Goal: Transaction & Acquisition: Purchase product/service

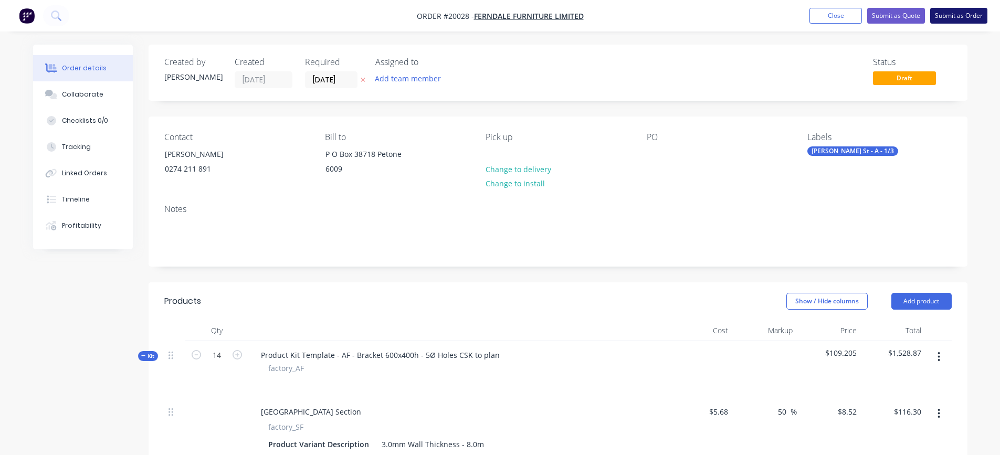
click at [955, 16] on button "Submit as Order" at bounding box center [959, 16] width 57 height 16
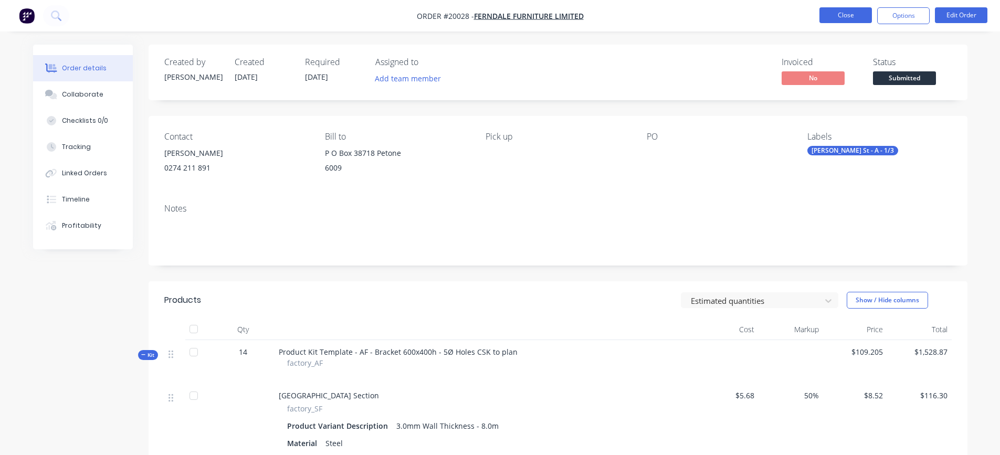
click at [840, 12] on button "Close" at bounding box center [846, 15] width 53 height 16
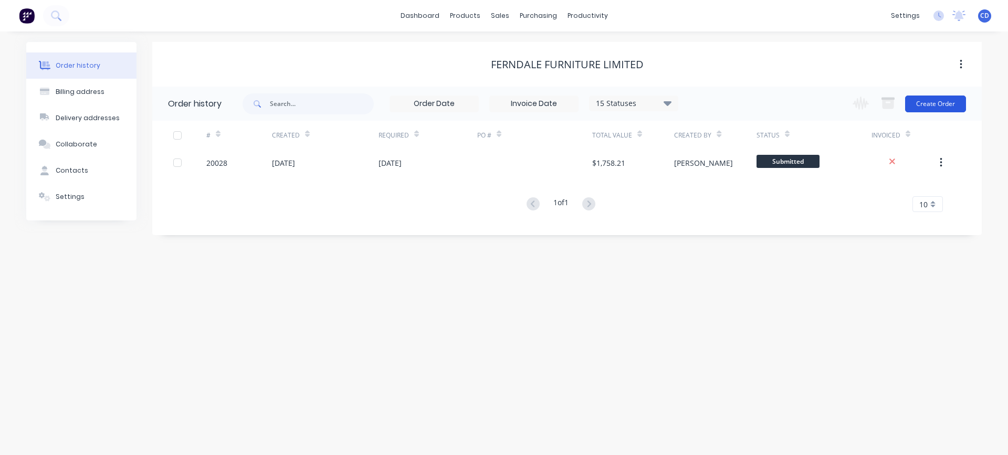
click at [936, 105] on button "Create Order" at bounding box center [935, 104] width 61 height 17
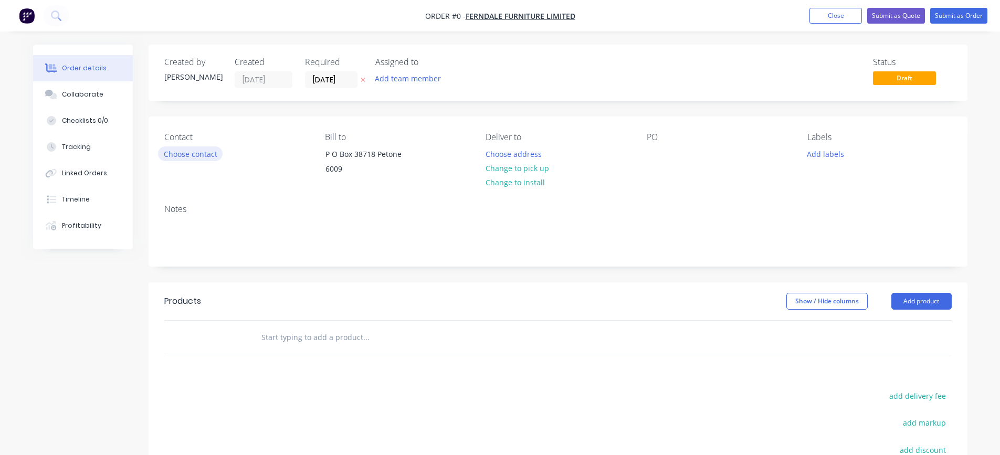
click at [206, 158] on button "Choose contact" at bounding box center [190, 154] width 65 height 14
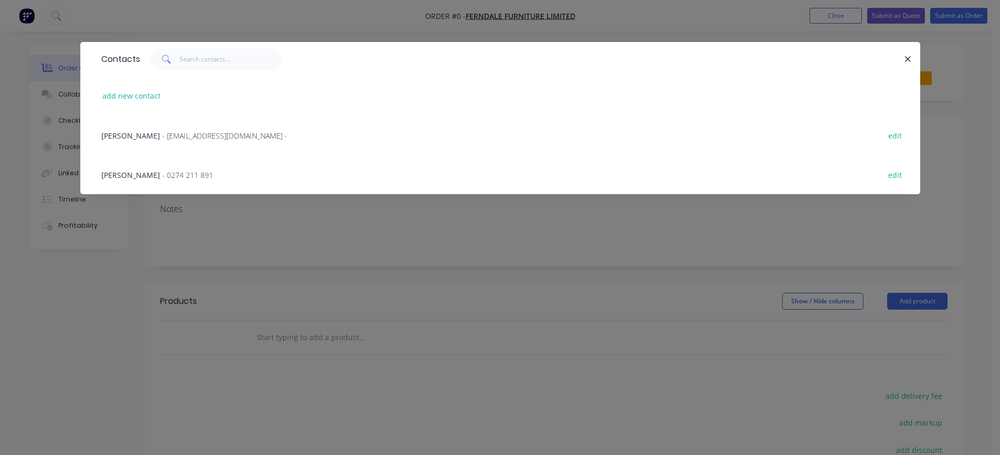
click at [125, 175] on span "[PERSON_NAME]" at bounding box center [130, 175] width 59 height 10
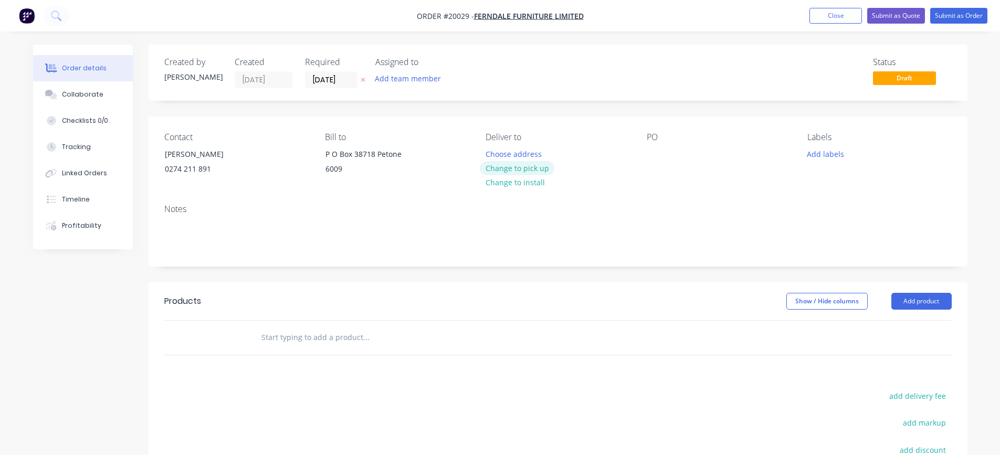
click at [514, 168] on button "Change to pick up" at bounding box center [517, 168] width 75 height 14
click at [655, 152] on div at bounding box center [655, 154] width 17 height 15
click at [916, 305] on button "Add product" at bounding box center [922, 301] width 60 height 17
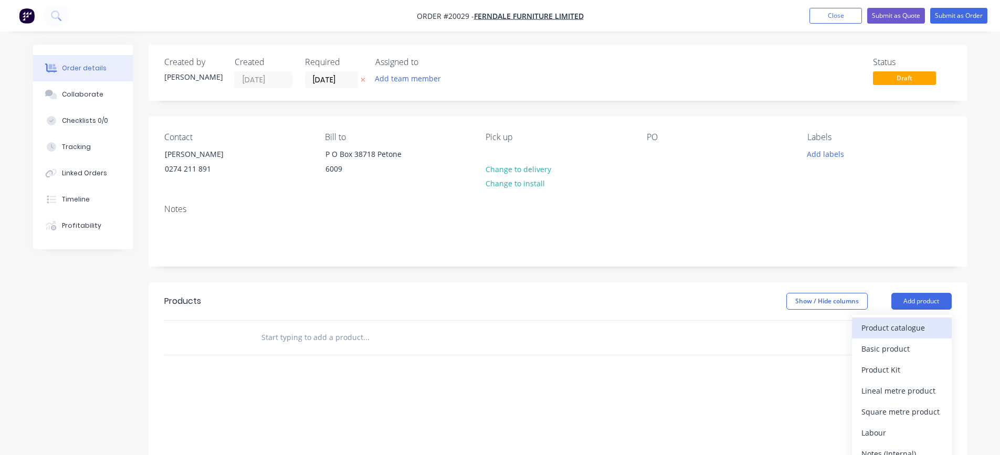
click at [898, 330] on div "Product catalogue" at bounding box center [902, 327] width 81 height 15
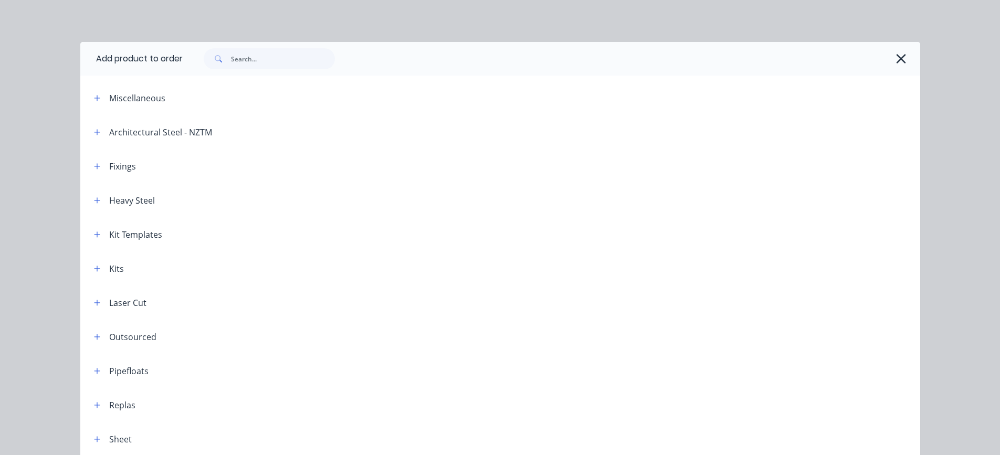
click at [131, 237] on div "Kit Templates" at bounding box center [135, 234] width 53 height 13
click at [94, 236] on icon "button" at bounding box center [97, 234] width 6 height 7
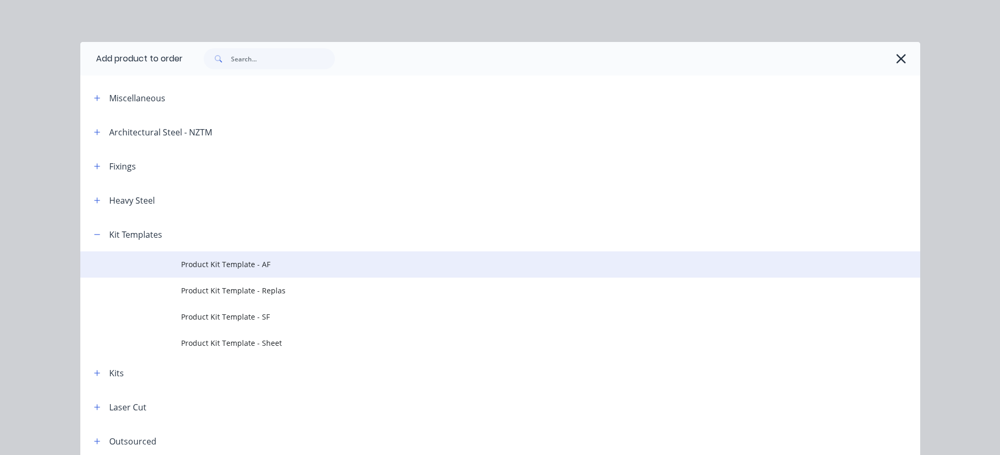
click at [206, 260] on span "Product Kit Template - AF" at bounding box center [476, 264] width 591 height 11
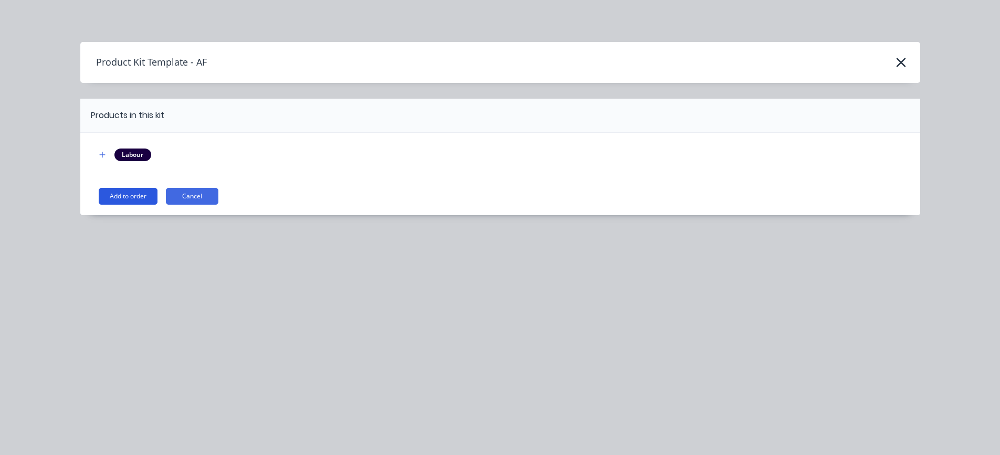
click at [131, 195] on button "Add to order" at bounding box center [128, 196] width 59 height 17
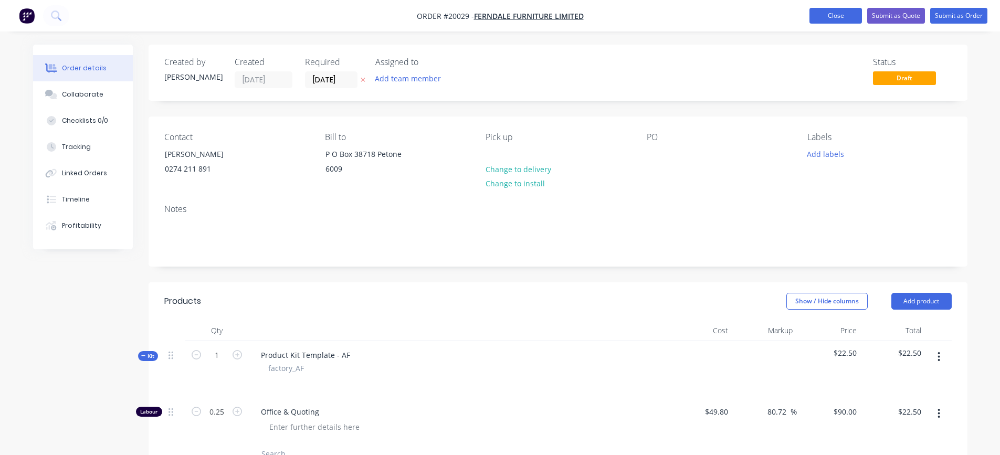
click at [844, 18] on button "Close" at bounding box center [836, 16] width 53 height 16
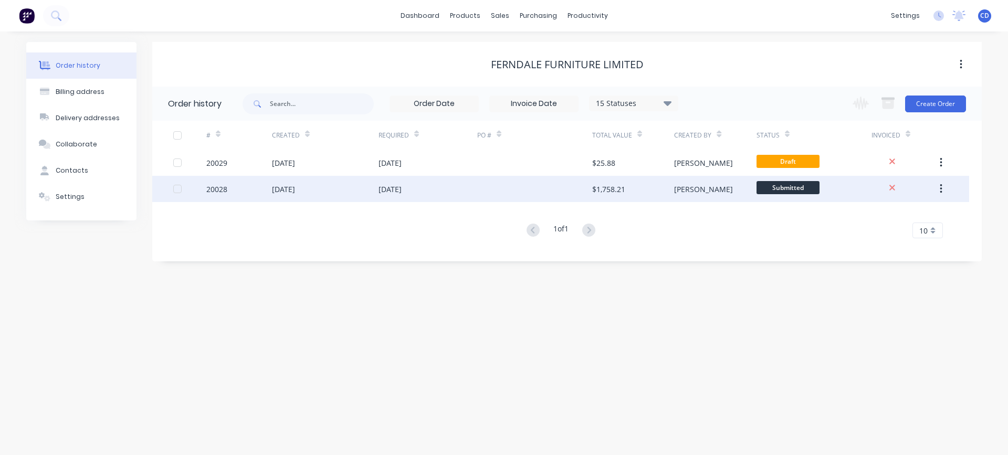
click at [215, 187] on div "20028" at bounding box center [216, 189] width 21 height 11
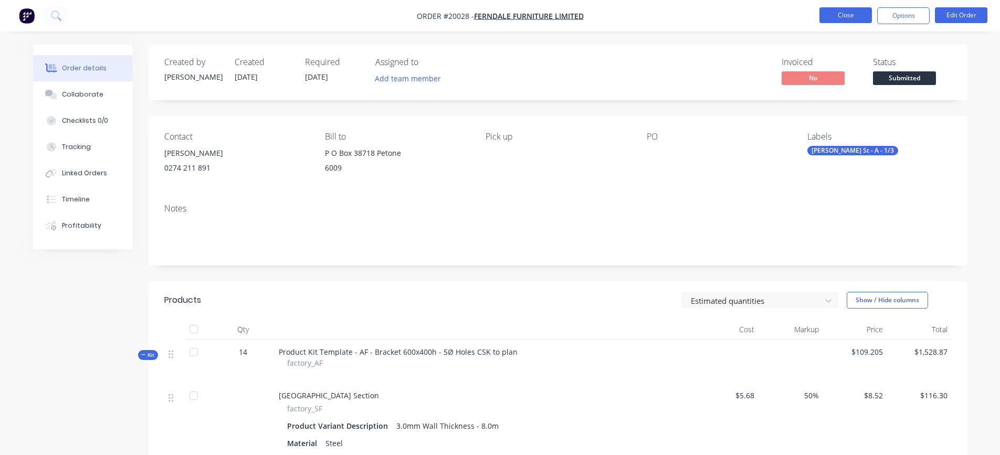
click at [851, 14] on button "Close" at bounding box center [846, 15] width 53 height 16
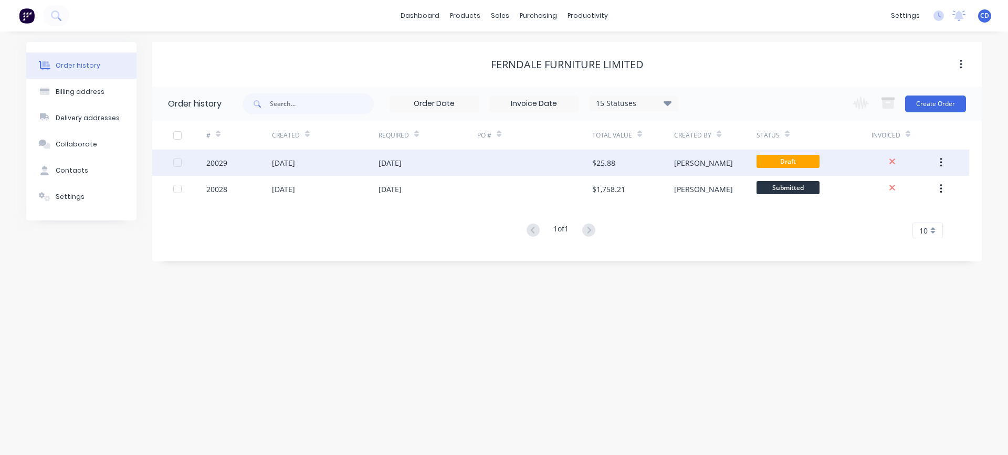
click at [217, 164] on div "20029" at bounding box center [216, 163] width 21 height 11
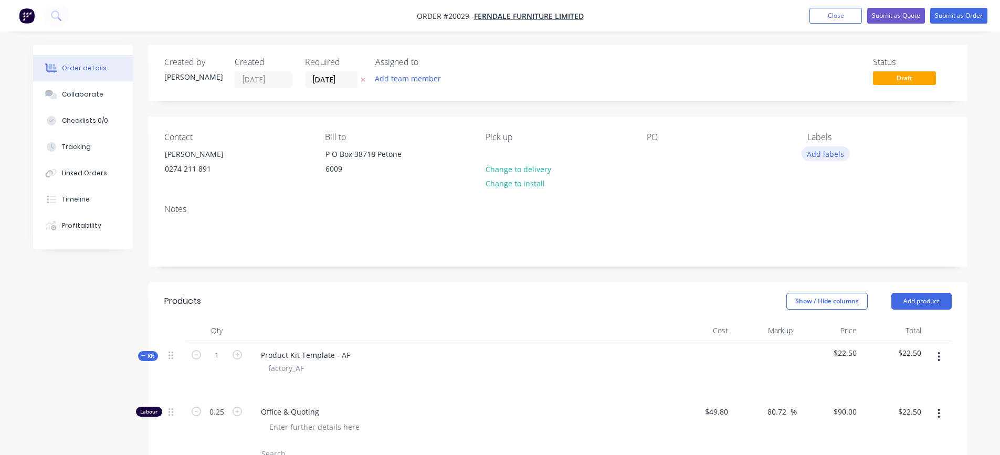
click at [828, 152] on button "Add labels" at bounding box center [826, 154] width 48 height 14
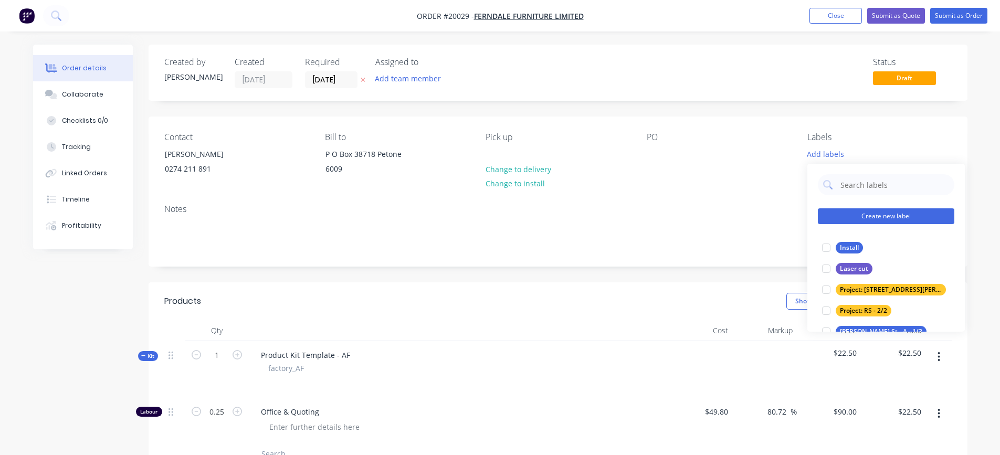
click at [845, 215] on button "Create new label" at bounding box center [886, 216] width 137 height 16
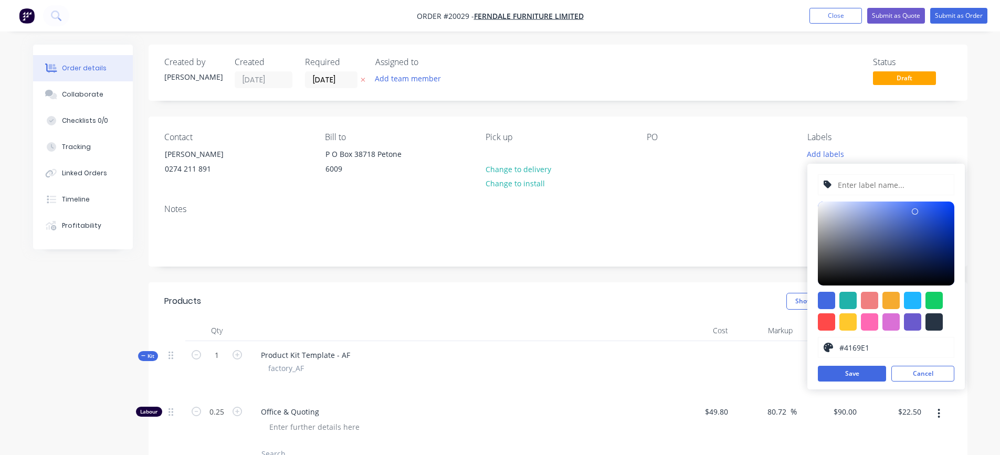
click at [850, 191] on input "text" at bounding box center [893, 185] width 112 height 20
type input "[PERSON_NAME] St - A - 2/3"
click at [849, 367] on button "Save" at bounding box center [852, 374] width 68 height 16
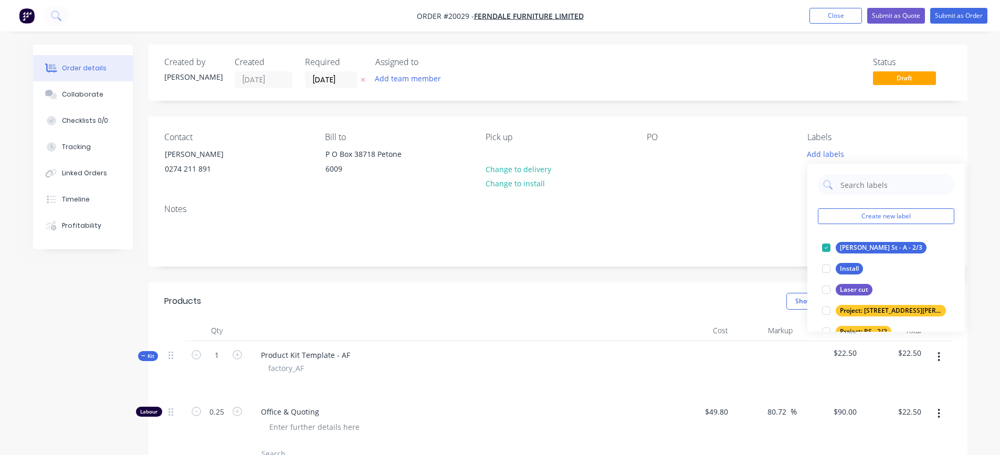
click at [722, 208] on div "Notes" at bounding box center [558, 209] width 788 height 10
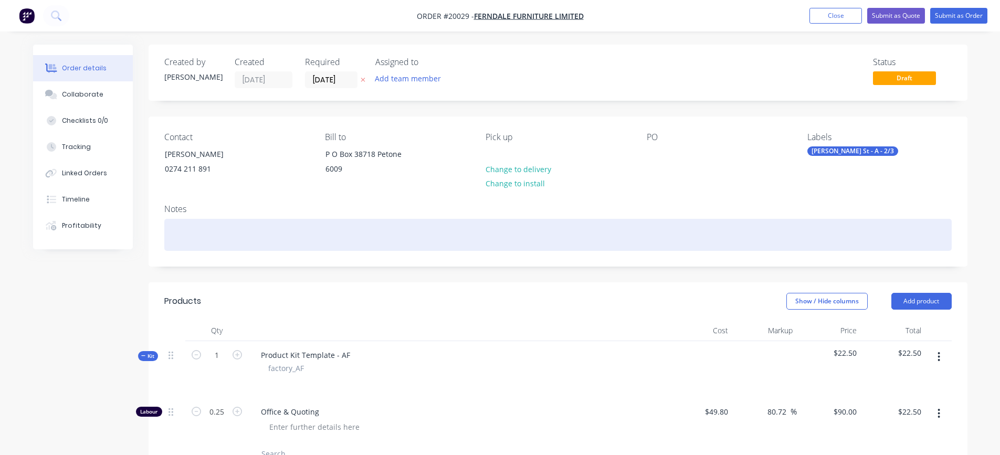
click at [551, 238] on div at bounding box center [558, 235] width 788 height 32
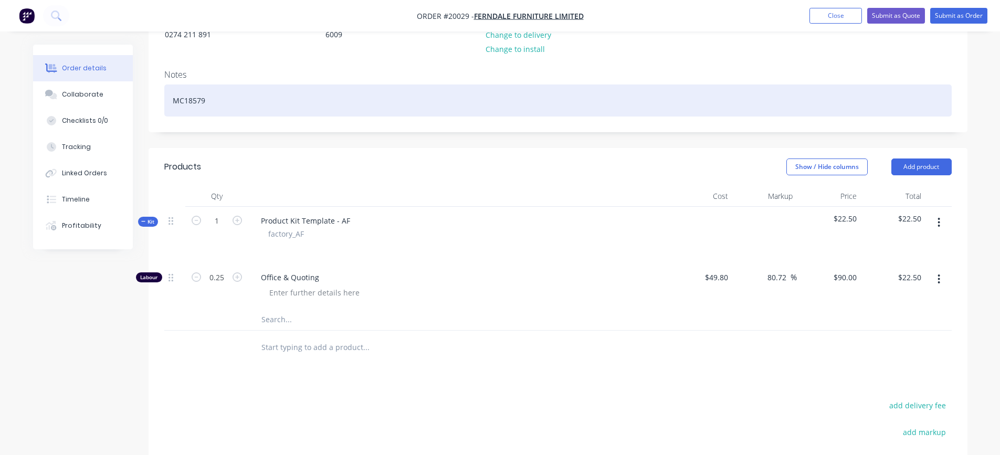
scroll to position [158, 0]
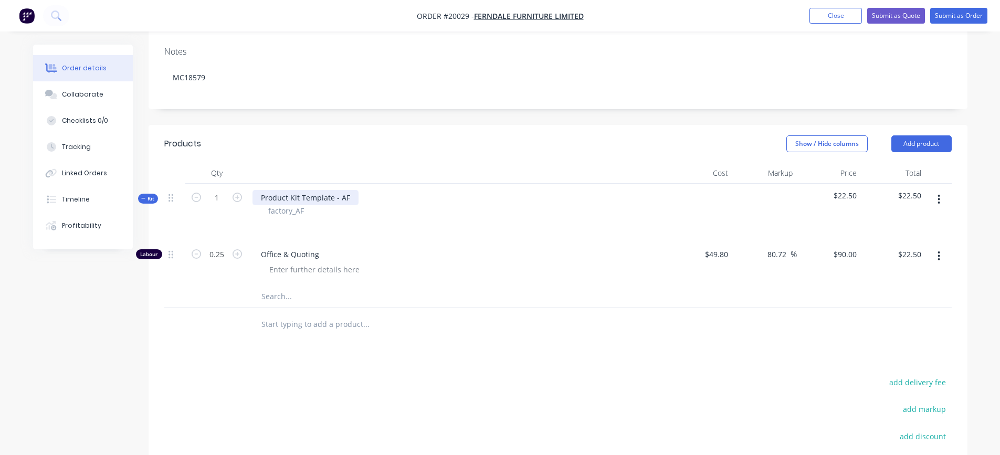
click at [351, 200] on div "Product Kit Template - AF" at bounding box center [306, 197] width 106 height 15
click at [279, 297] on input "text" at bounding box center [366, 296] width 210 height 21
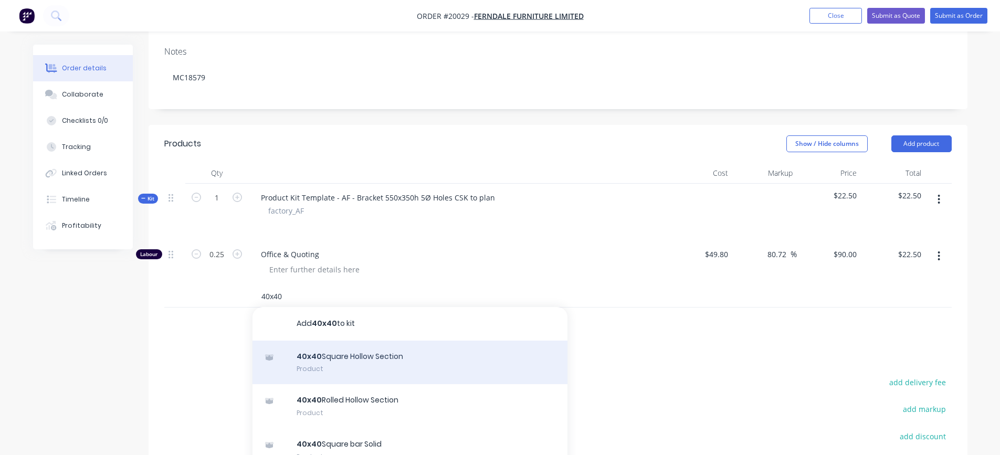
type input "40x40"
click at [355, 359] on div "40x40 Square Hollow Section Product" at bounding box center [410, 363] width 315 height 44
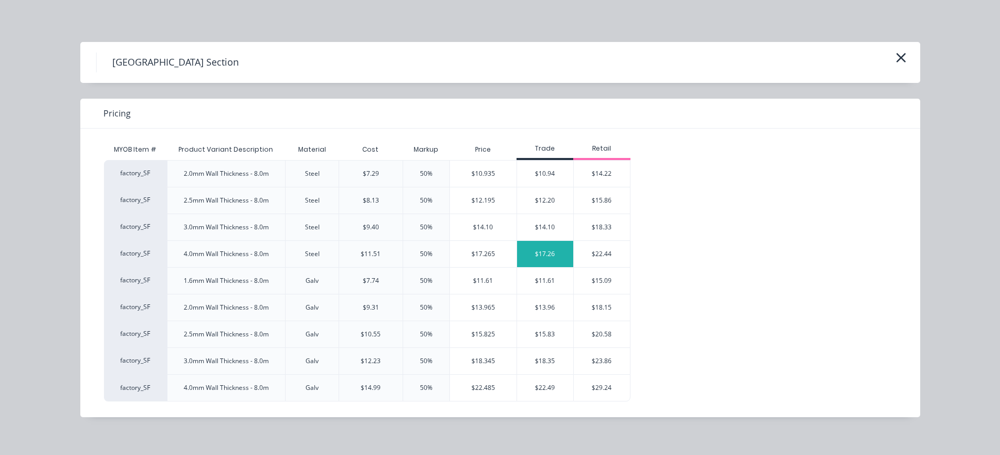
click at [531, 252] on div "$17.26" at bounding box center [545, 254] width 57 height 26
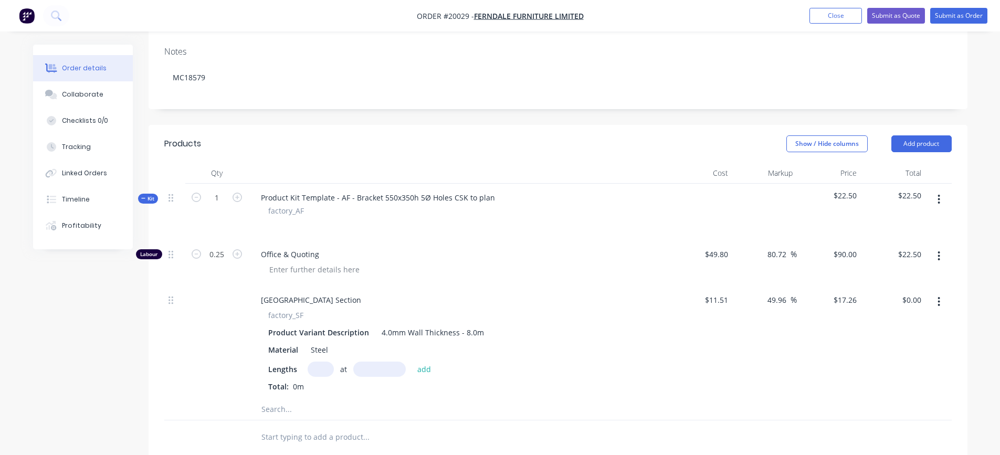
click at [318, 369] on input "text" at bounding box center [321, 369] width 26 height 15
type input "1"
type input "550"
click at [412, 362] on button "add" at bounding box center [424, 369] width 25 height 14
type input "$9.49"
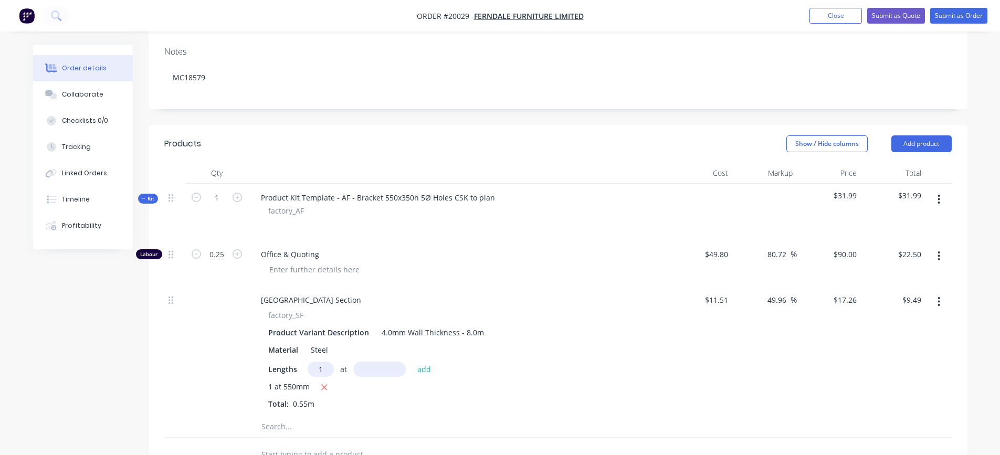
type input "1"
type input "310mm"
click at [424, 368] on button "add" at bounding box center [424, 369] width 25 height 14
type input "$14.84"
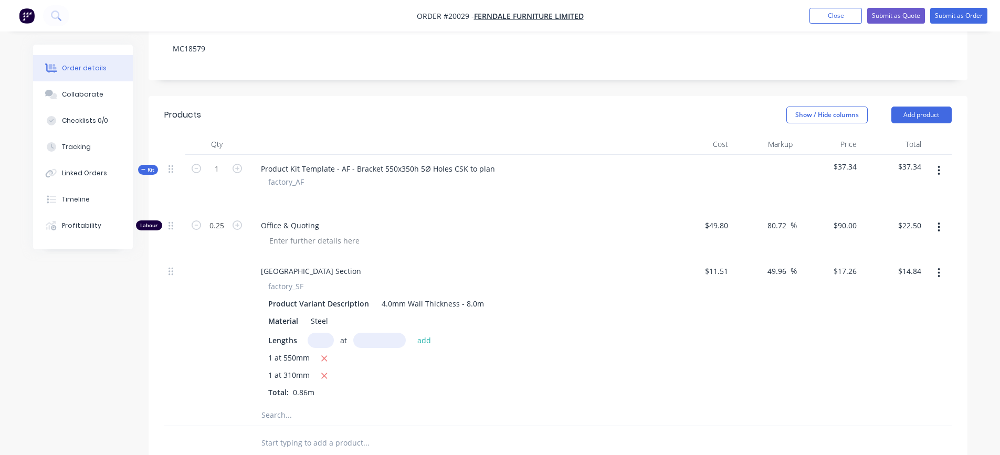
scroll to position [210, 0]
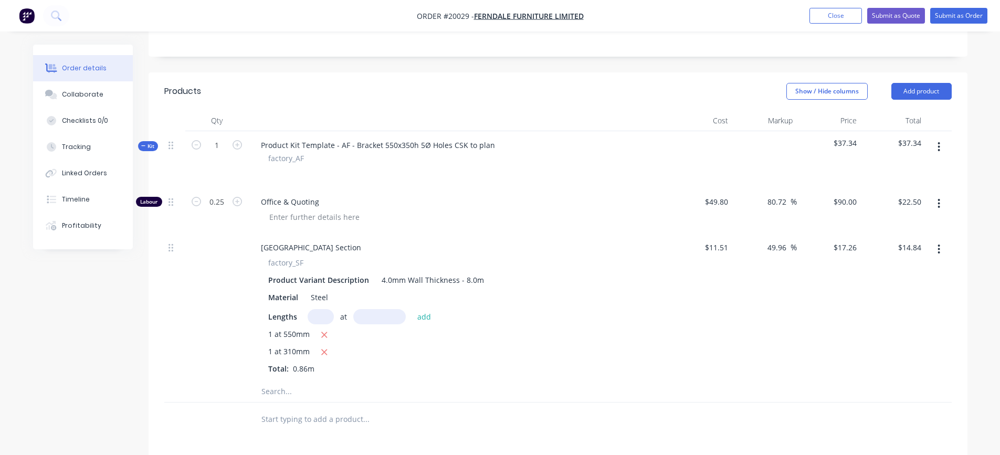
click at [278, 391] on input "text" at bounding box center [366, 391] width 210 height 21
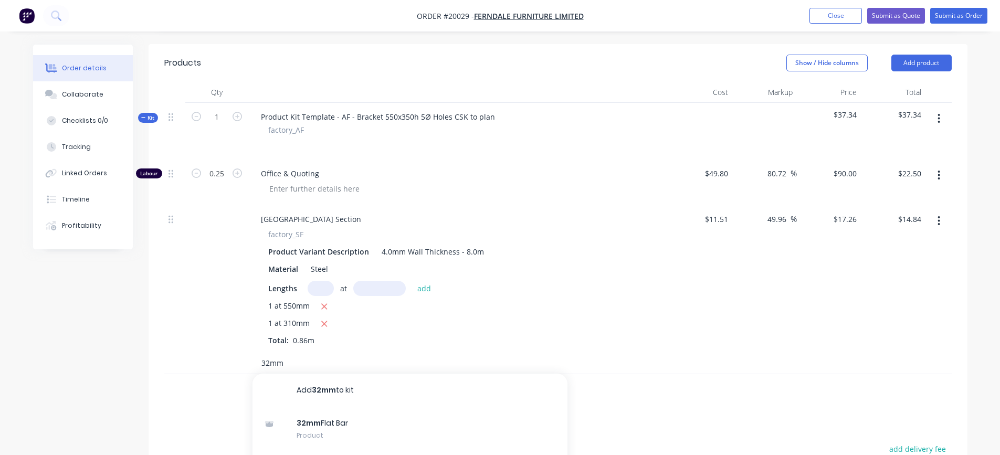
scroll to position [263, 0]
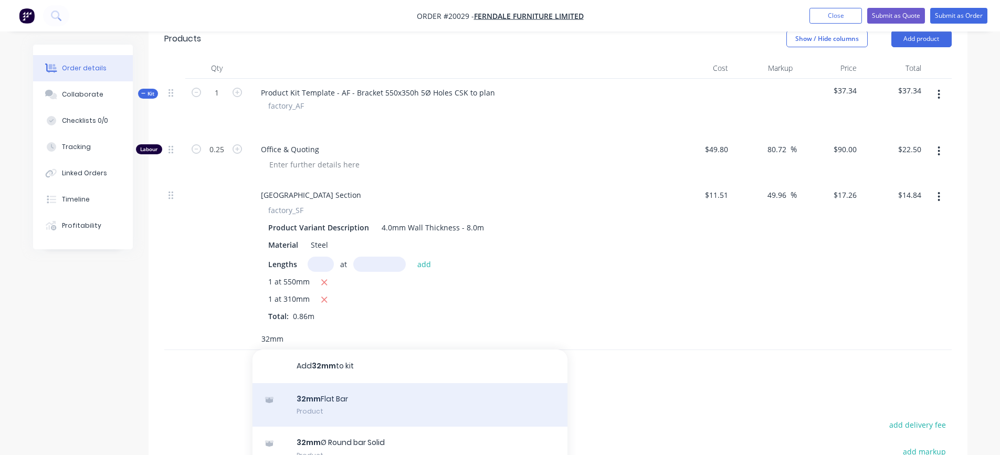
type input "32mm"
click at [315, 403] on div "32mm Flat Bar Product" at bounding box center [410, 405] width 315 height 44
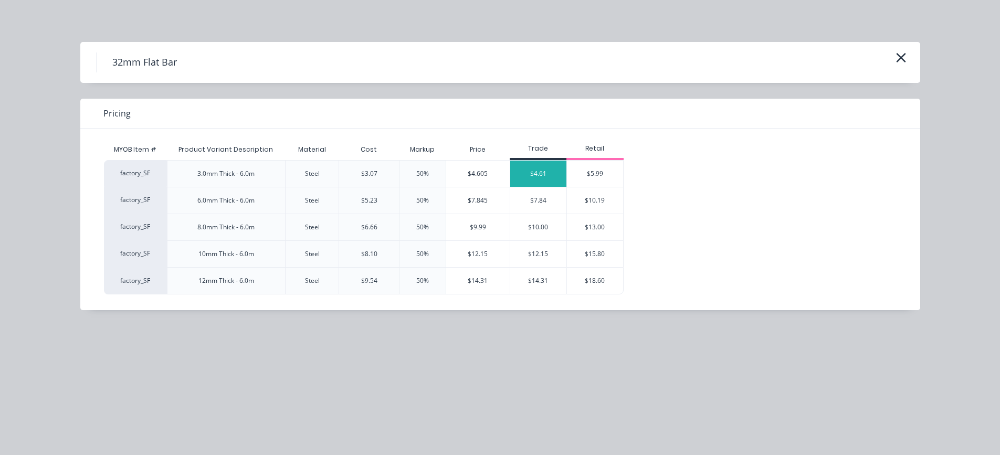
click at [526, 173] on div "$4.61" at bounding box center [538, 174] width 57 height 26
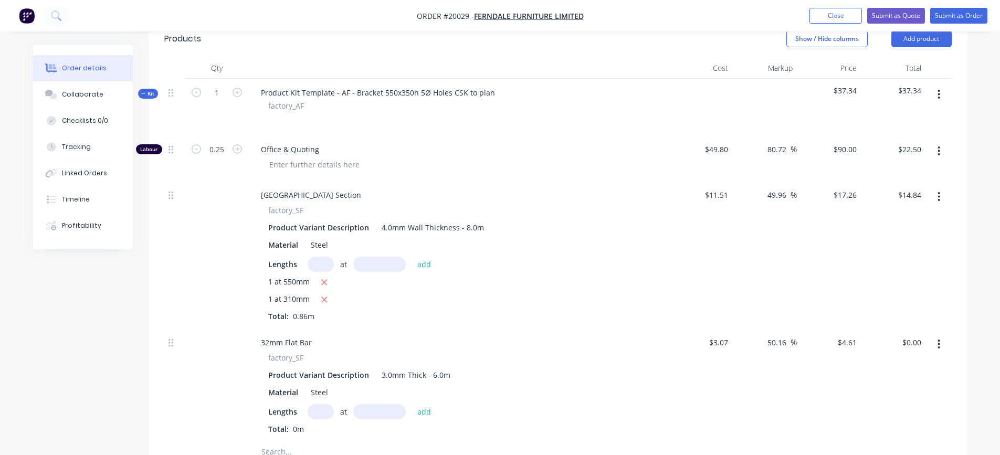
click at [318, 408] on input "text" at bounding box center [321, 411] width 26 height 15
type input "1"
type input "32mm"
click at [419, 410] on button "add" at bounding box center [424, 411] width 25 height 14
type input "$0.15"
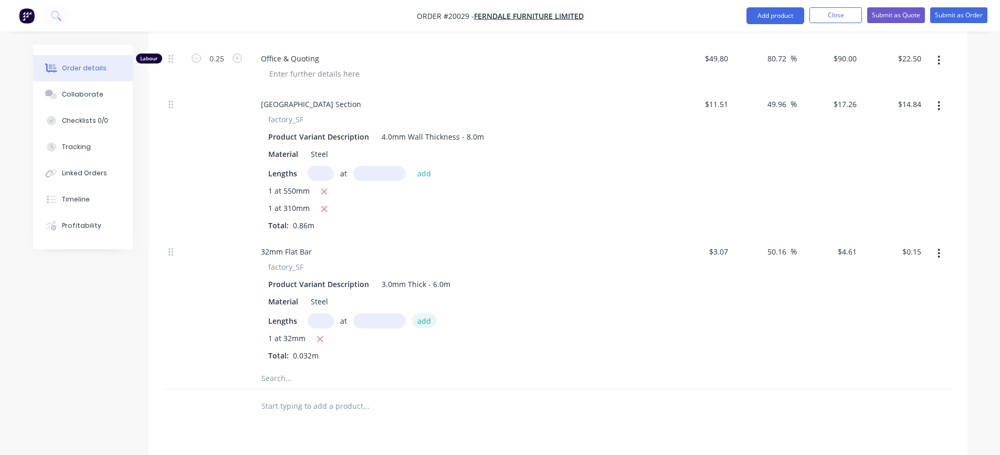
scroll to position [368, 0]
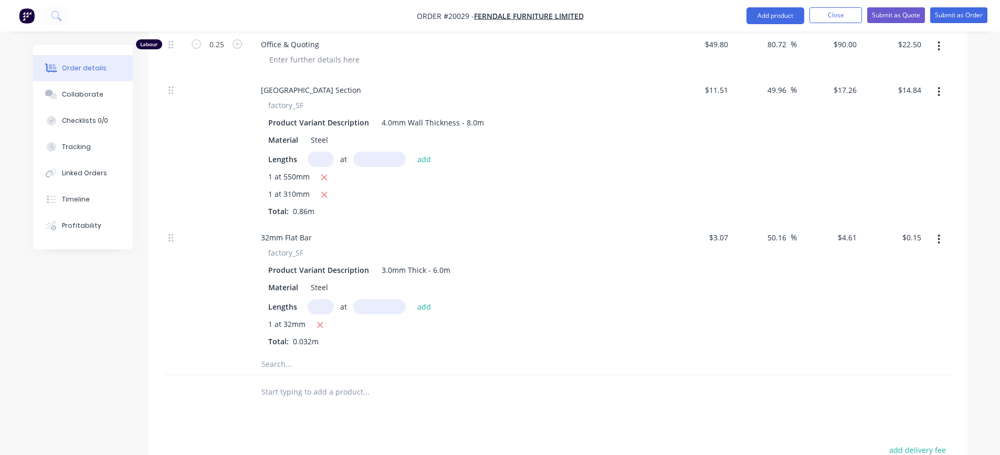
click at [298, 371] on input "text" at bounding box center [366, 364] width 210 height 21
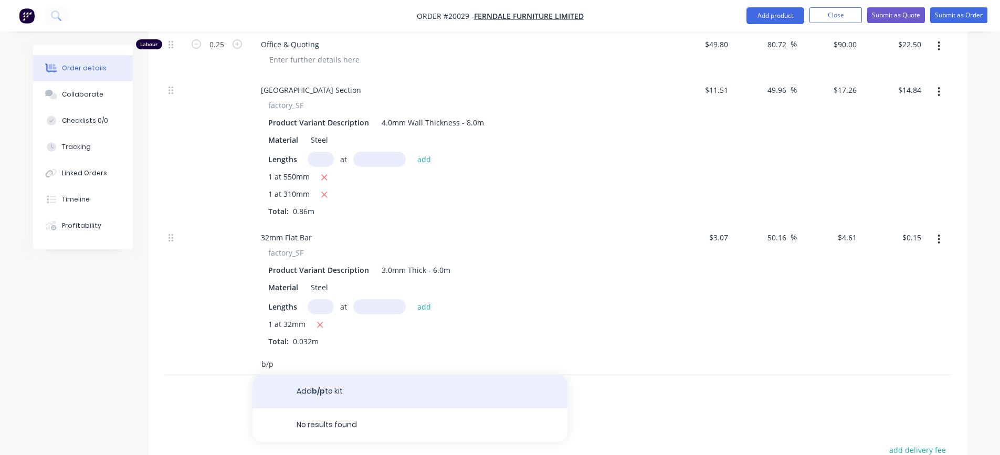
type input "b/p"
click at [316, 391] on button "Add b/p to kit" at bounding box center [410, 392] width 315 height 34
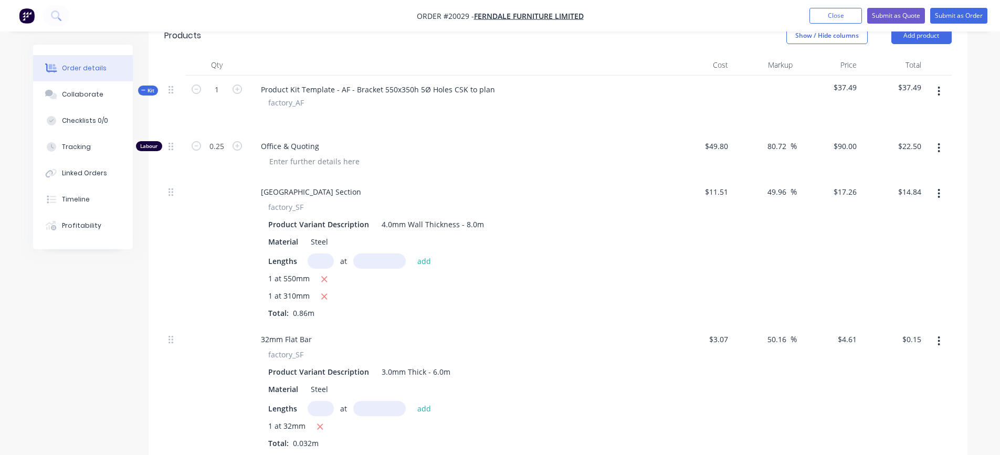
scroll to position [263, 0]
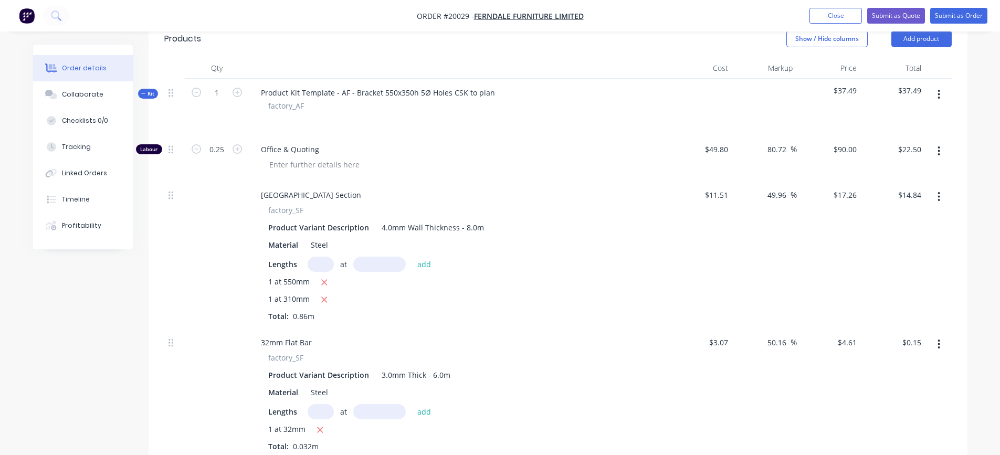
click at [940, 96] on icon "button" at bounding box center [939, 95] width 3 height 12
click at [913, 122] on div "Add product to kit" at bounding box center [902, 121] width 81 height 15
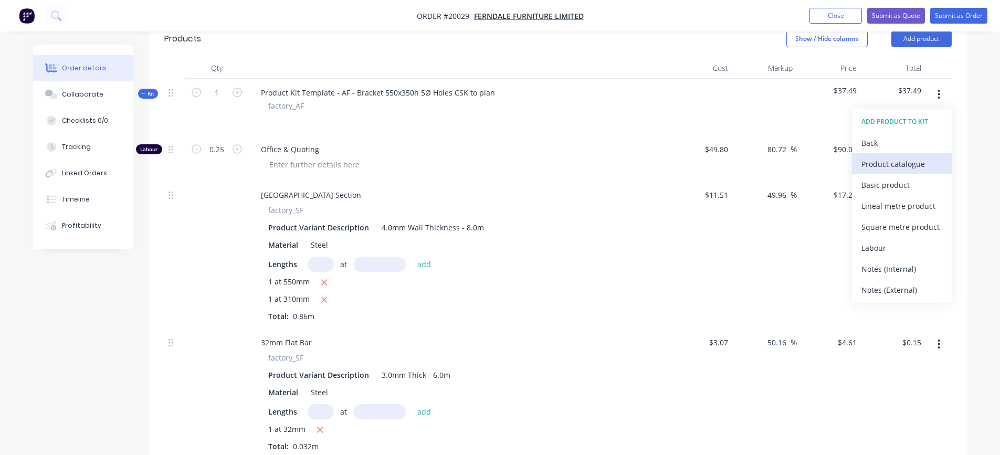
click at [885, 167] on div "Product catalogue" at bounding box center [902, 164] width 81 height 15
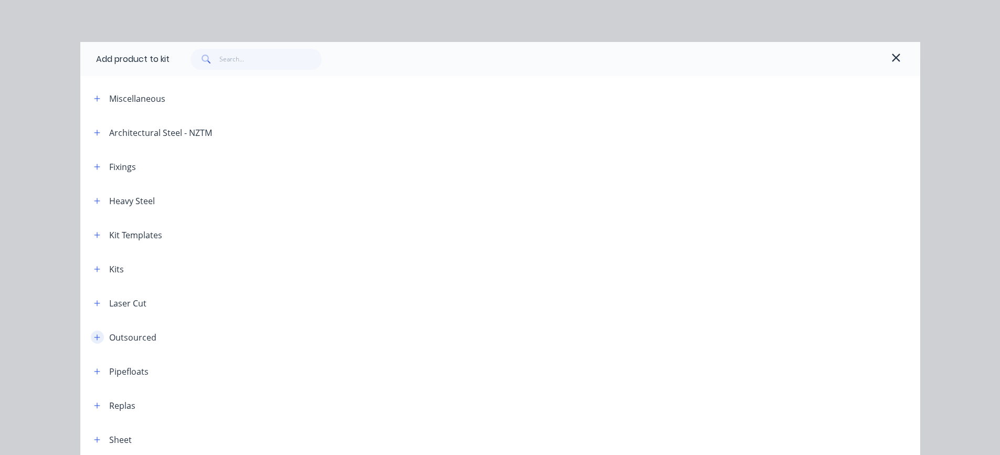
click at [94, 338] on icon "button" at bounding box center [97, 337] width 6 height 7
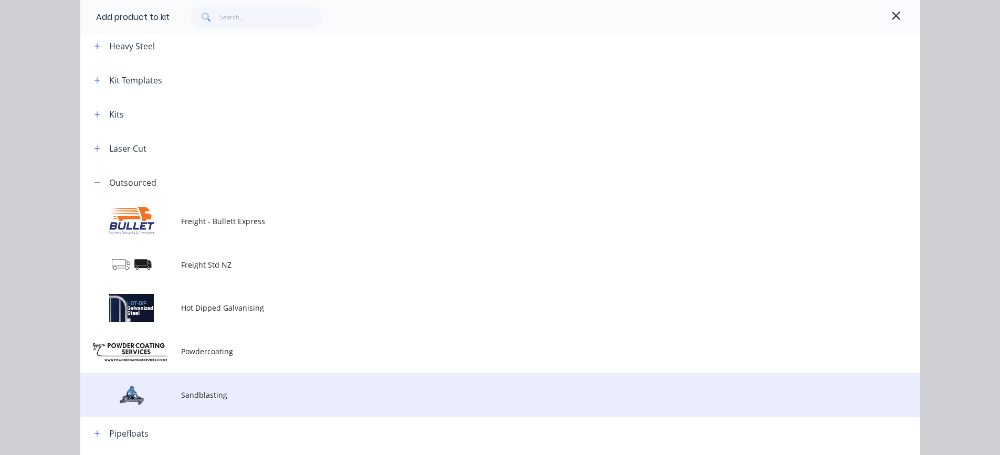
scroll to position [158, 0]
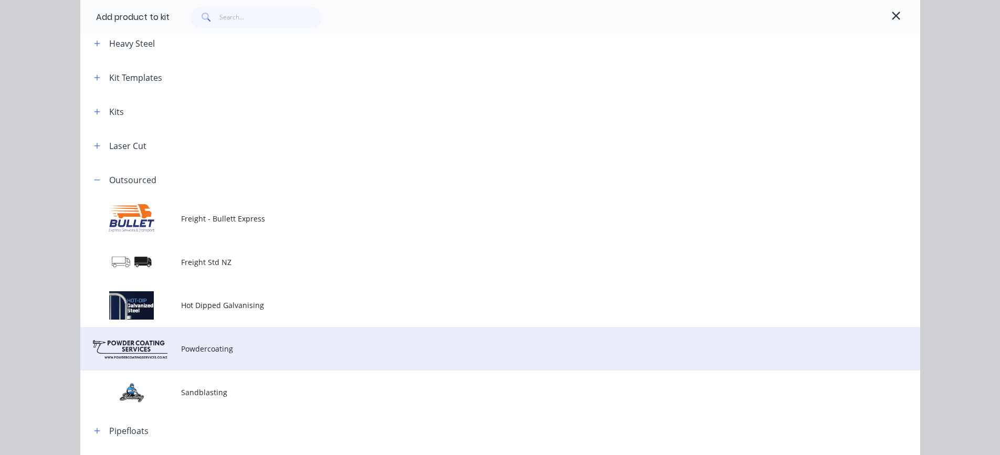
click at [206, 350] on span "Powdercoating" at bounding box center [476, 348] width 591 height 11
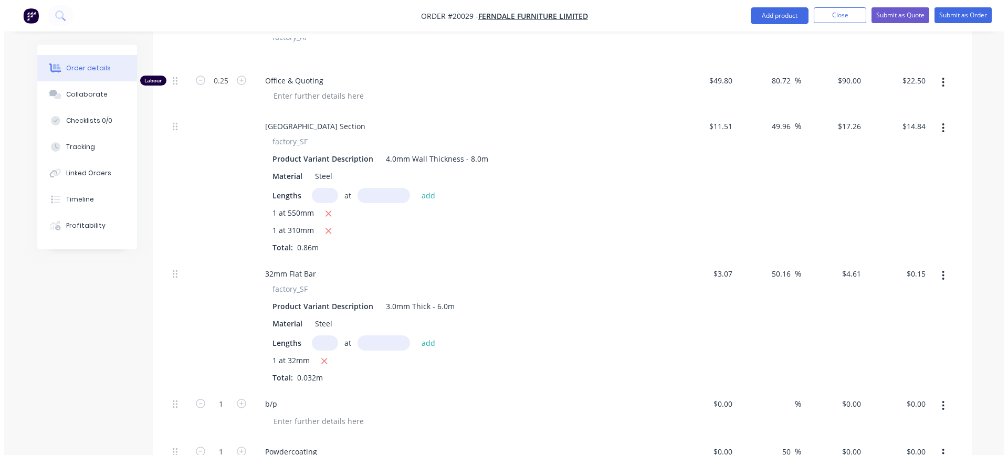
scroll to position [263, 0]
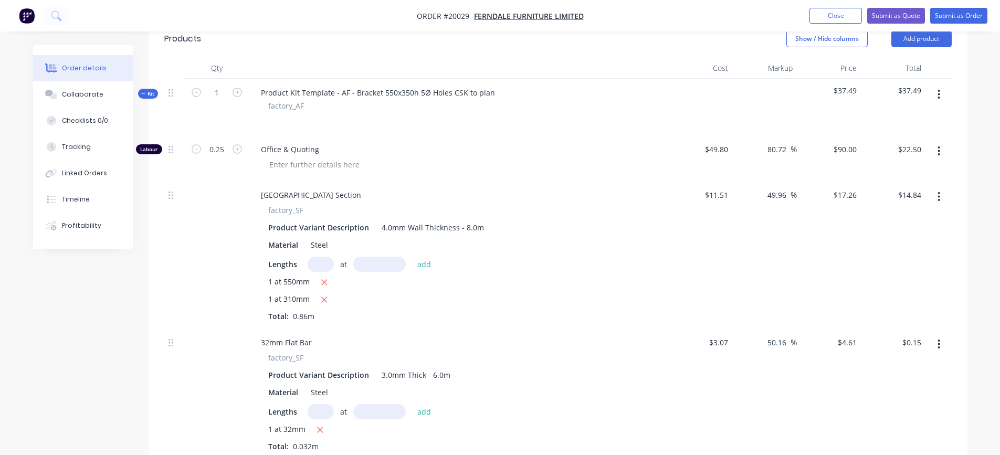
click at [941, 94] on icon "button" at bounding box center [939, 95] width 3 height 12
click at [904, 121] on div "Add product to kit" at bounding box center [902, 121] width 81 height 15
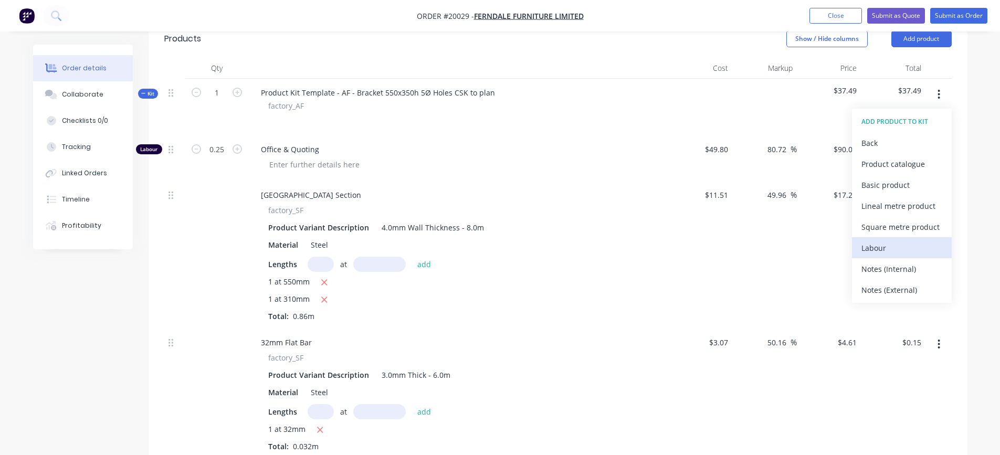
click at [877, 243] on div "Labour" at bounding box center [902, 248] width 81 height 15
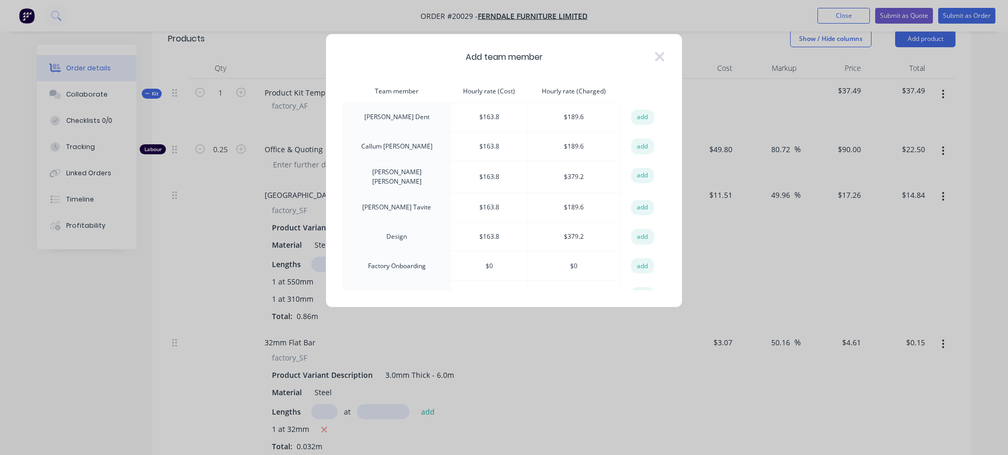
scroll to position [210, 0]
click at [637, 113] on button "add" at bounding box center [642, 115] width 23 height 16
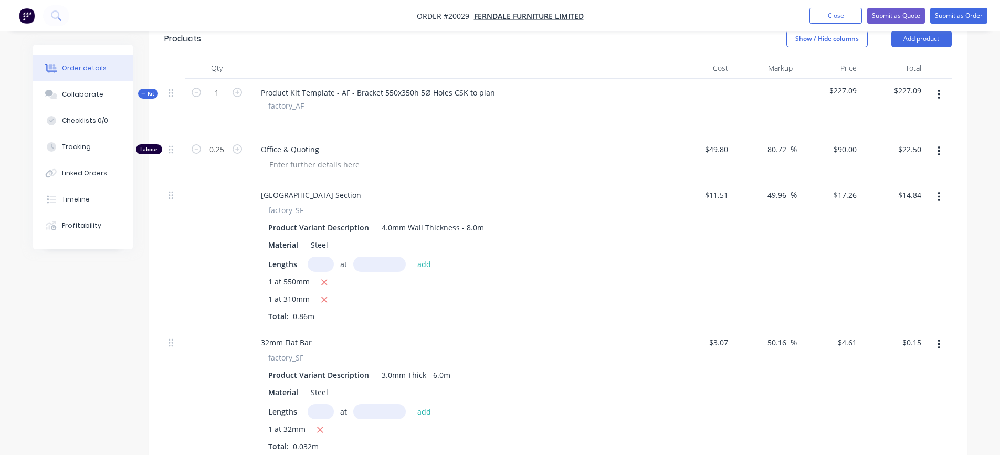
click at [940, 92] on icon "button" at bounding box center [939, 95] width 3 height 12
click at [899, 128] on div "Add product to kit" at bounding box center [902, 121] width 81 height 15
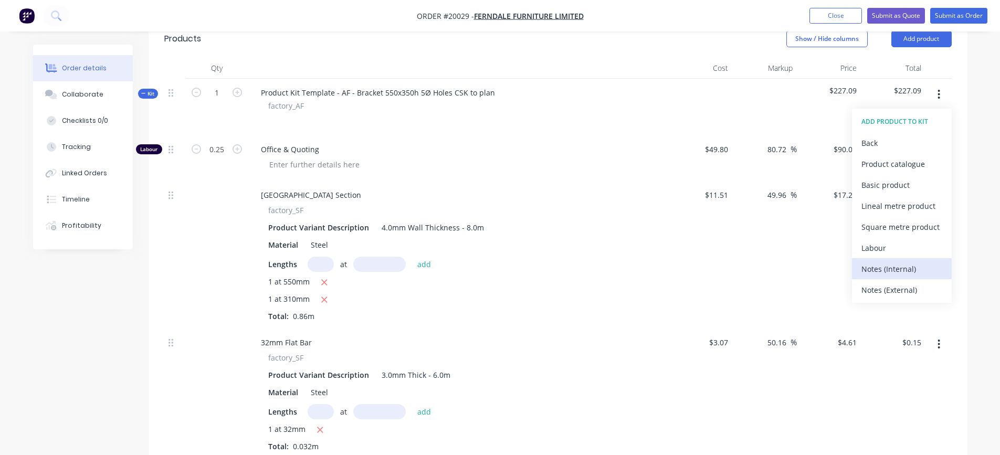
click at [875, 267] on div "Notes (Internal)" at bounding box center [902, 269] width 81 height 15
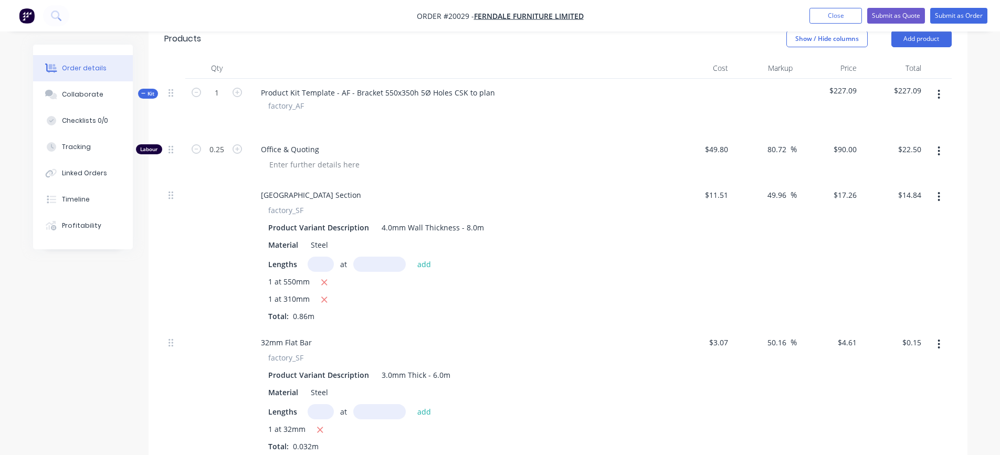
click at [939, 95] on icon "button" at bounding box center [939, 94] width 2 height 9
click at [909, 124] on div "Add product to kit" at bounding box center [902, 121] width 81 height 15
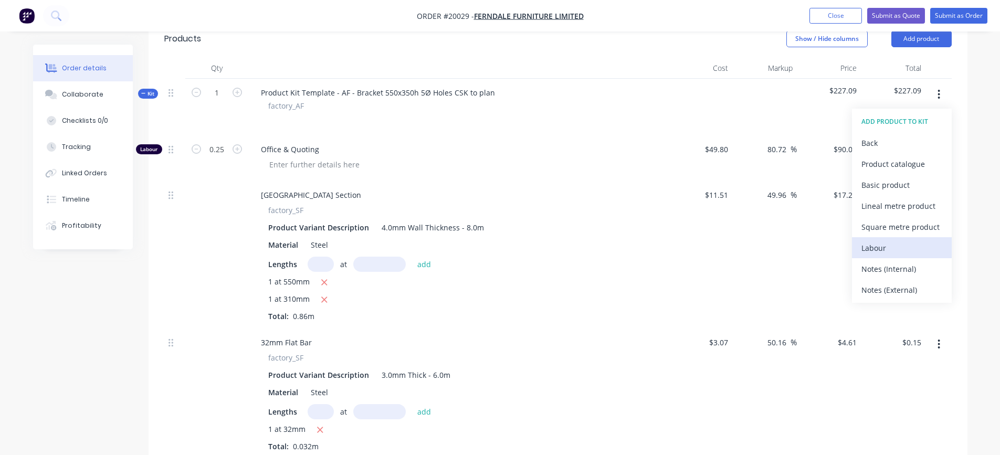
click at [873, 242] on div "Labour" at bounding box center [902, 248] width 81 height 15
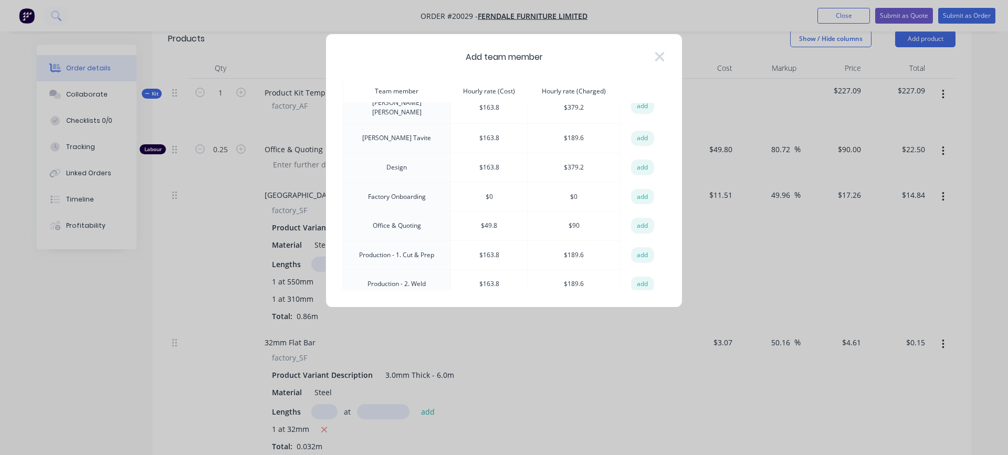
scroll to position [105, 0]
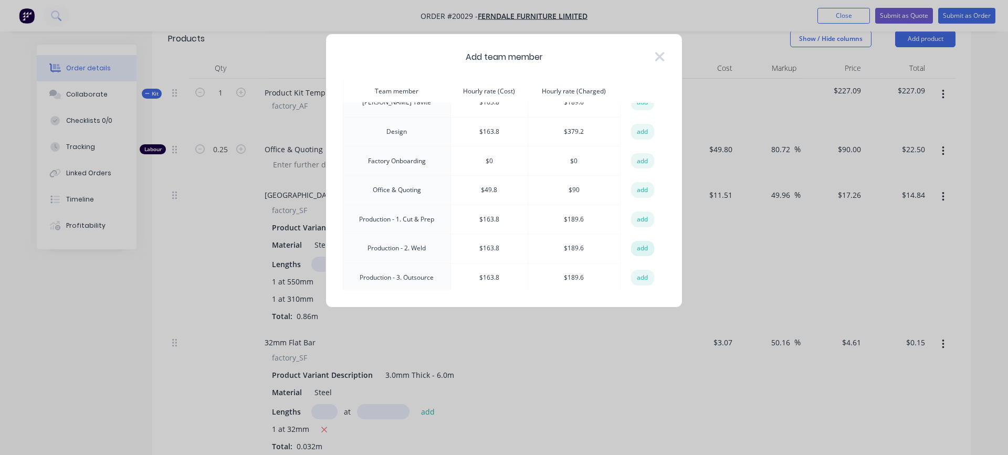
click at [633, 246] on button "add" at bounding box center [642, 249] width 23 height 16
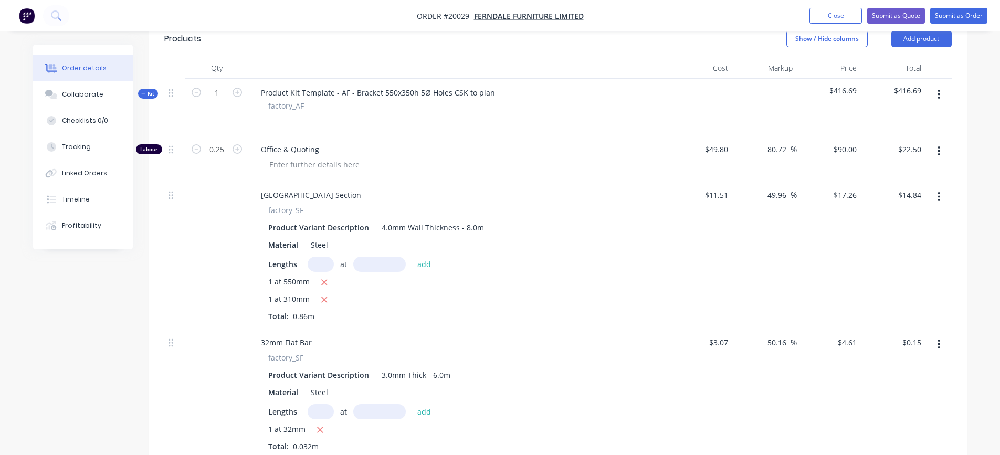
click at [941, 93] on button "button" at bounding box center [939, 94] width 25 height 19
click at [894, 129] on div "Add product to kit" at bounding box center [902, 121] width 81 height 15
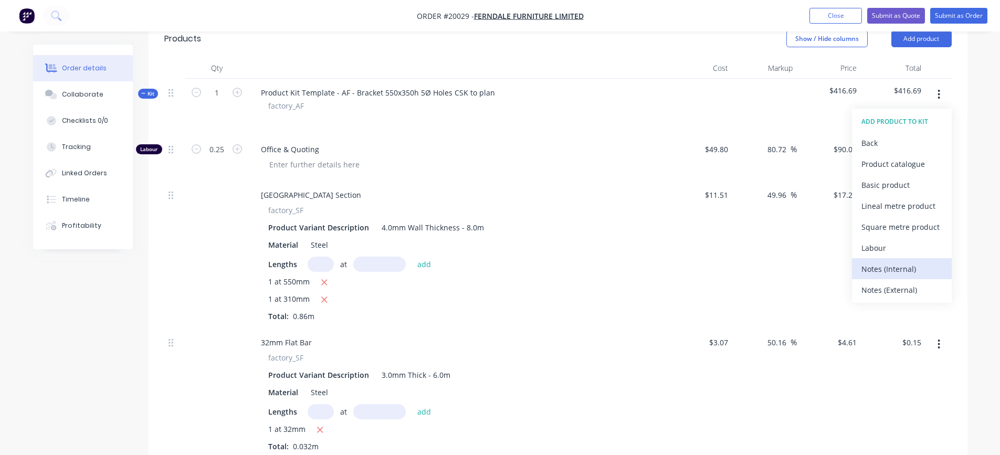
click at [876, 271] on div "Notes (Internal)" at bounding box center [902, 269] width 81 height 15
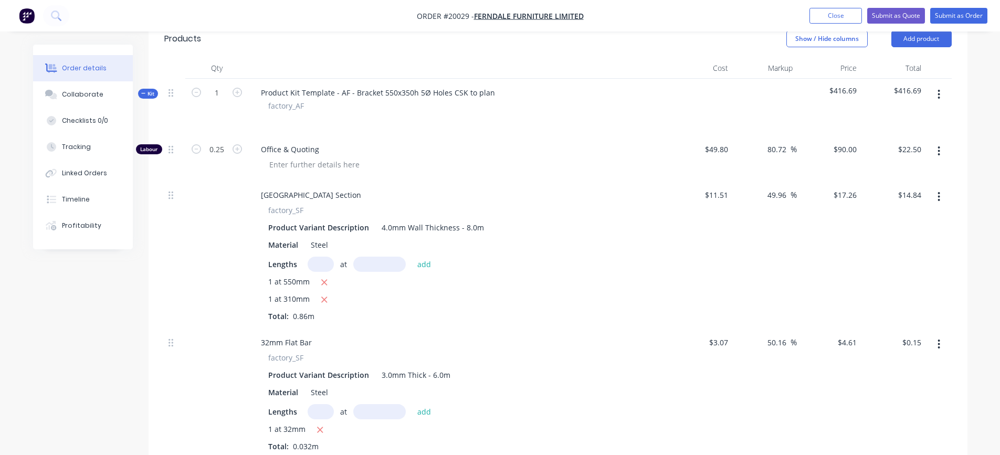
click at [938, 94] on icon "button" at bounding box center [939, 95] width 3 height 12
click at [905, 122] on div "Add product to kit" at bounding box center [902, 121] width 81 height 15
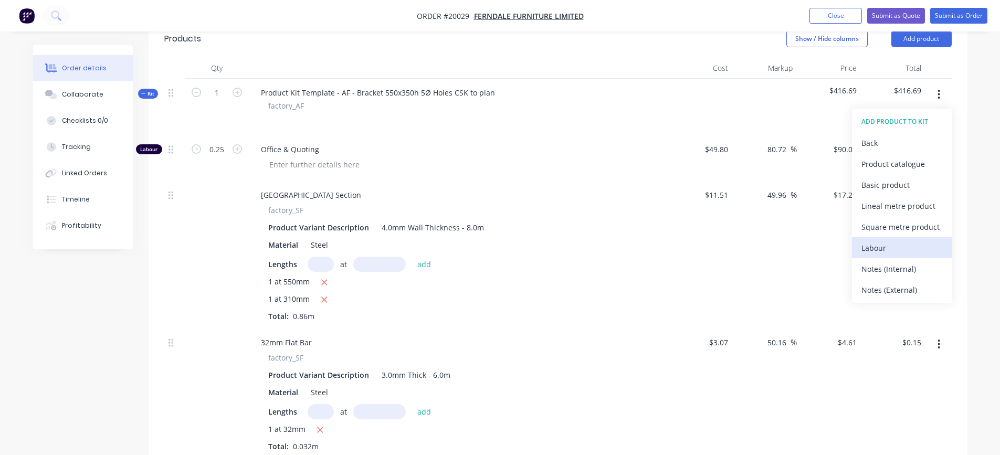
click at [878, 244] on div "Labour" at bounding box center [902, 248] width 81 height 15
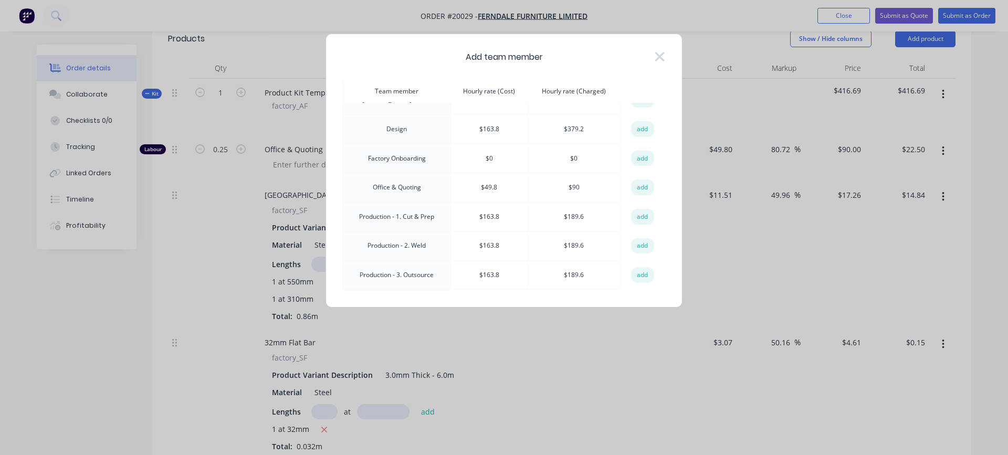
scroll to position [158, 0]
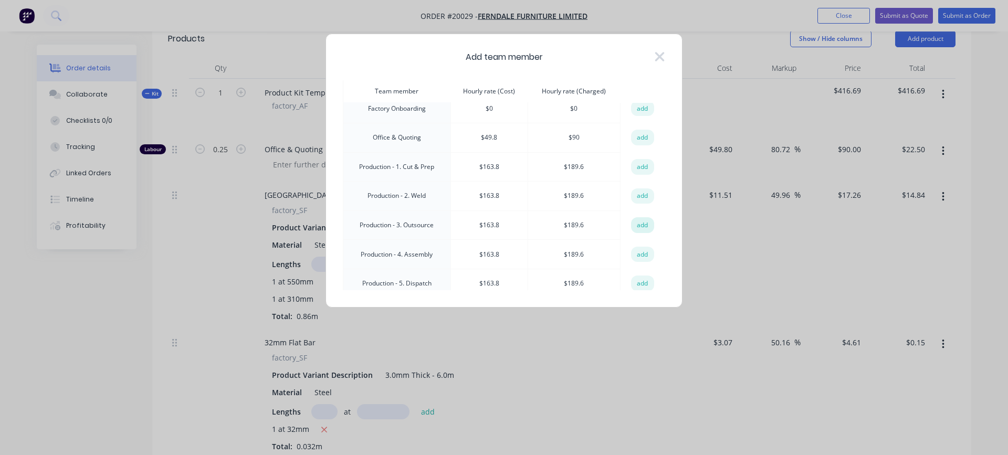
click at [633, 222] on button "add" at bounding box center [642, 225] width 23 height 16
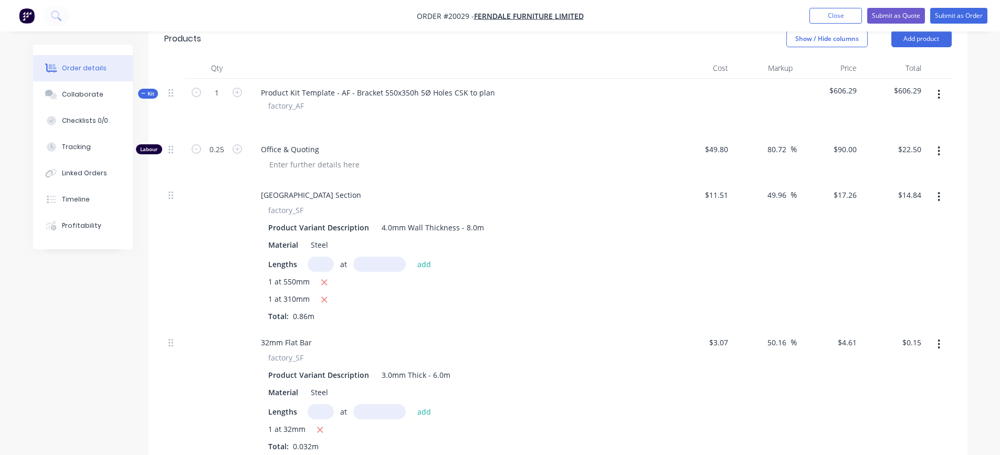
click at [937, 93] on button "button" at bounding box center [939, 94] width 25 height 19
click at [904, 122] on div "Add product to kit" at bounding box center [902, 121] width 81 height 15
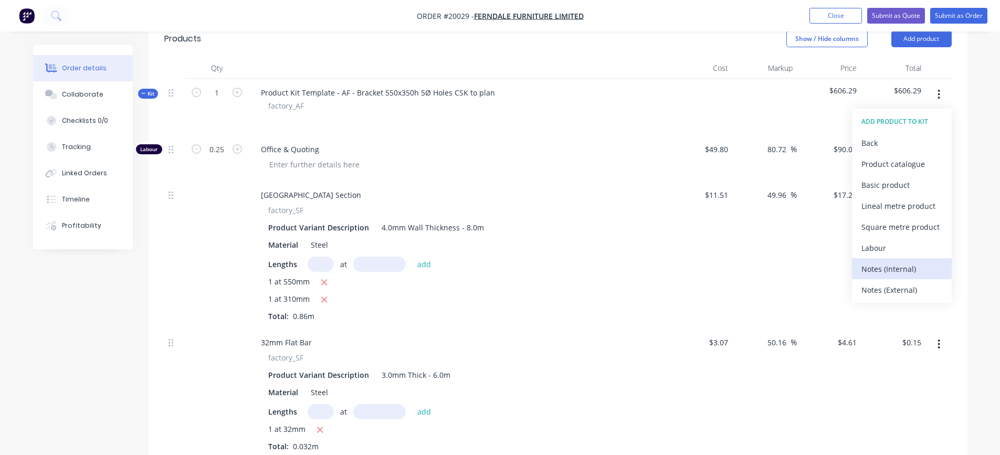
click at [901, 267] on div "Notes (Internal)" at bounding box center [902, 269] width 81 height 15
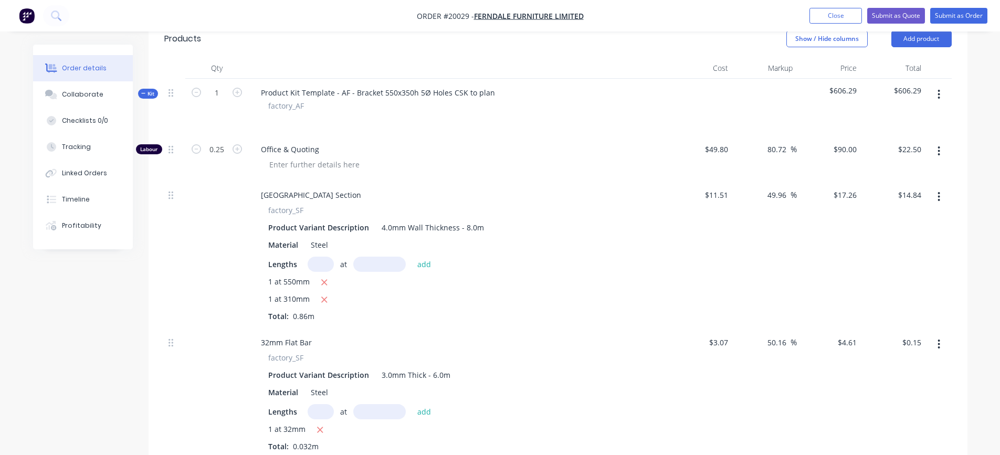
click at [938, 95] on icon "button" at bounding box center [939, 95] width 3 height 12
click at [906, 123] on div "Add product to kit" at bounding box center [902, 121] width 81 height 15
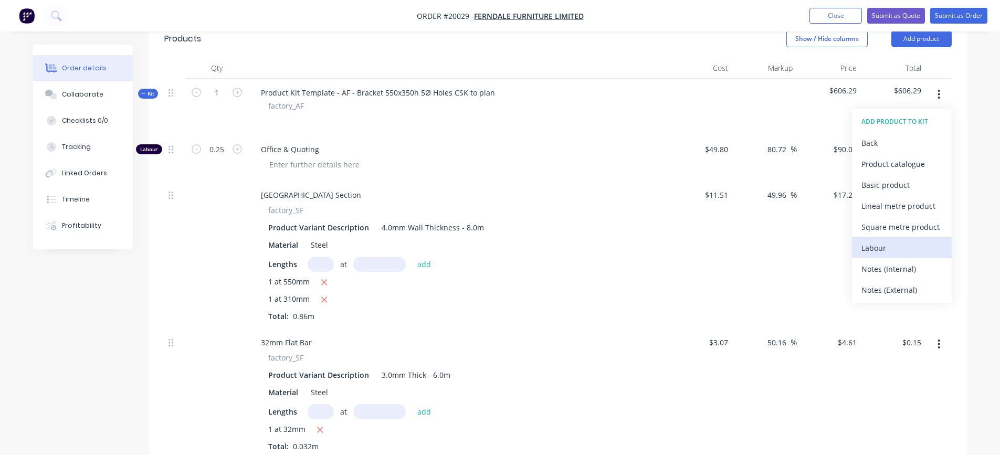
click at [898, 245] on div "Labour" at bounding box center [902, 248] width 81 height 15
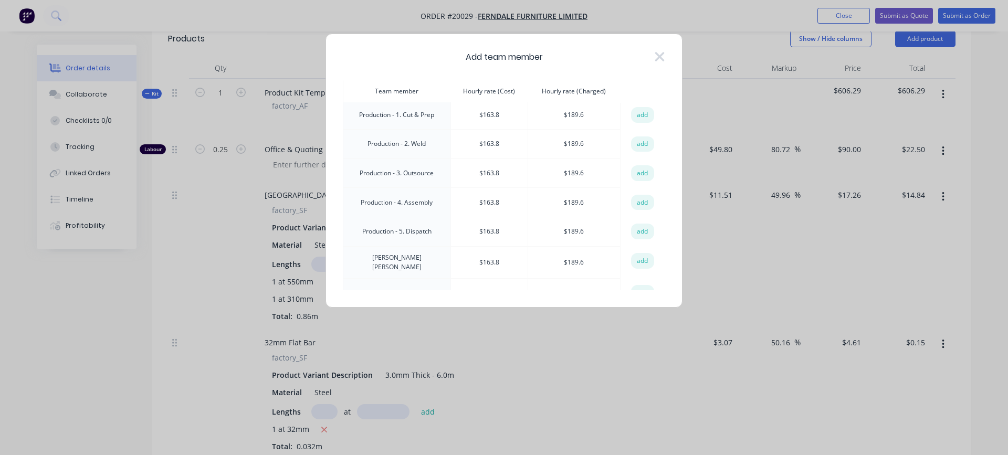
scroll to position [210, 0]
click at [640, 200] on button "add" at bounding box center [642, 202] width 23 height 16
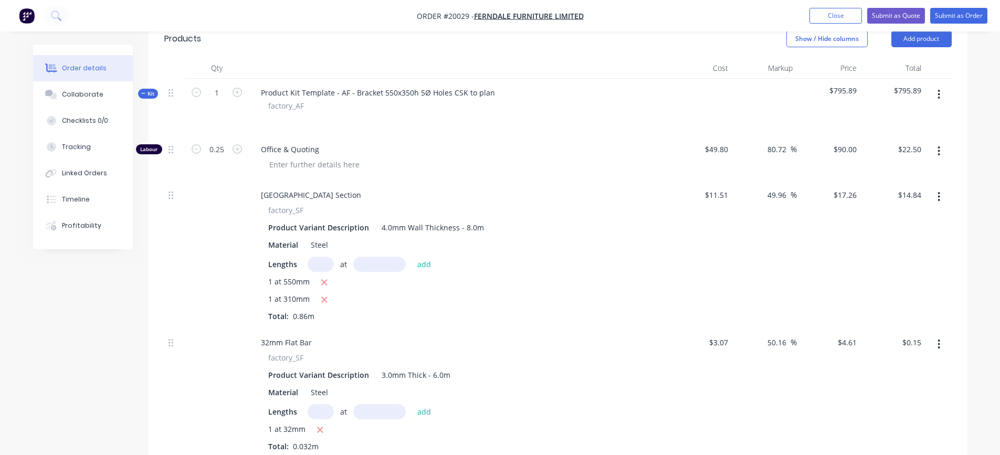
click at [943, 93] on button "button" at bounding box center [939, 94] width 25 height 19
click at [906, 124] on div "Add product to kit" at bounding box center [902, 121] width 81 height 15
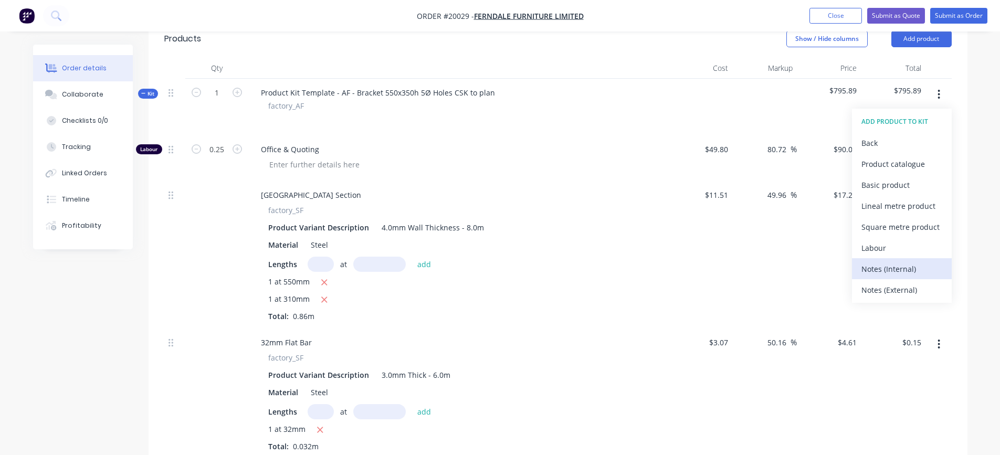
click at [883, 263] on div "Notes (Internal)" at bounding box center [902, 269] width 81 height 15
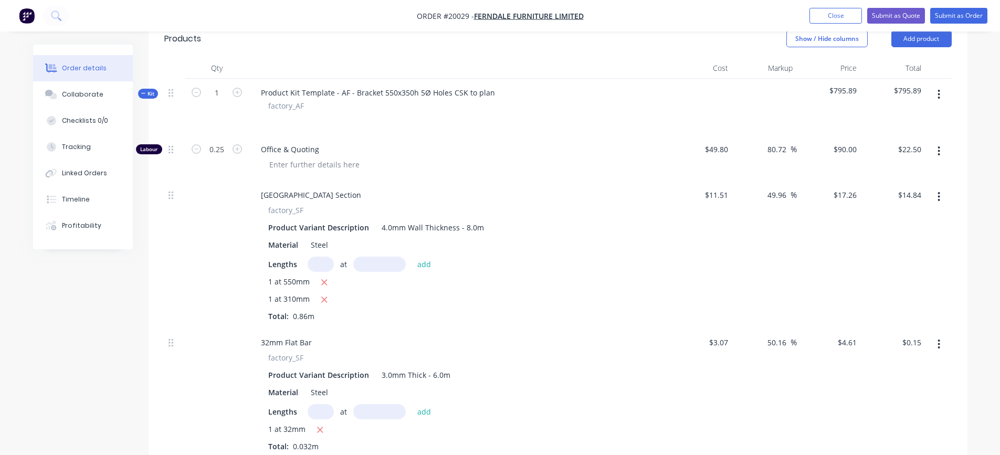
click at [940, 96] on icon "button" at bounding box center [939, 95] width 3 height 12
click at [914, 119] on div "Add product to kit" at bounding box center [902, 121] width 81 height 15
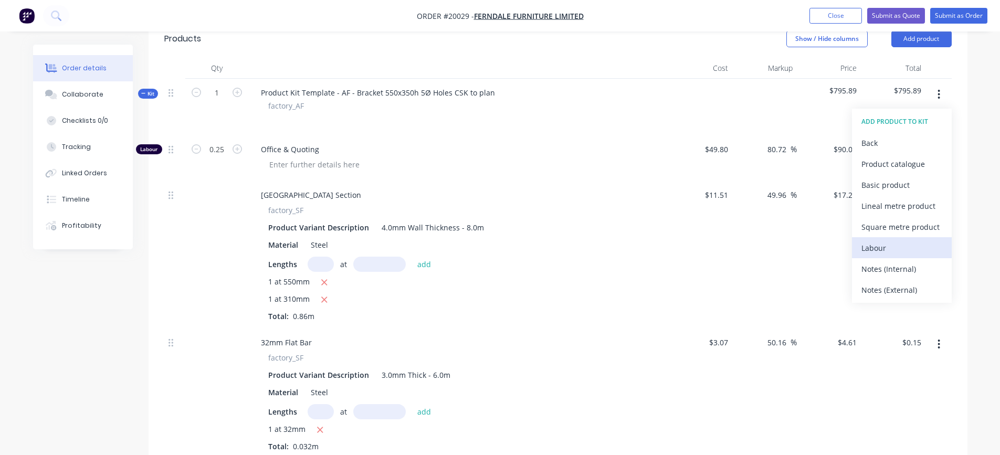
click at [879, 246] on div "Labour" at bounding box center [902, 248] width 81 height 15
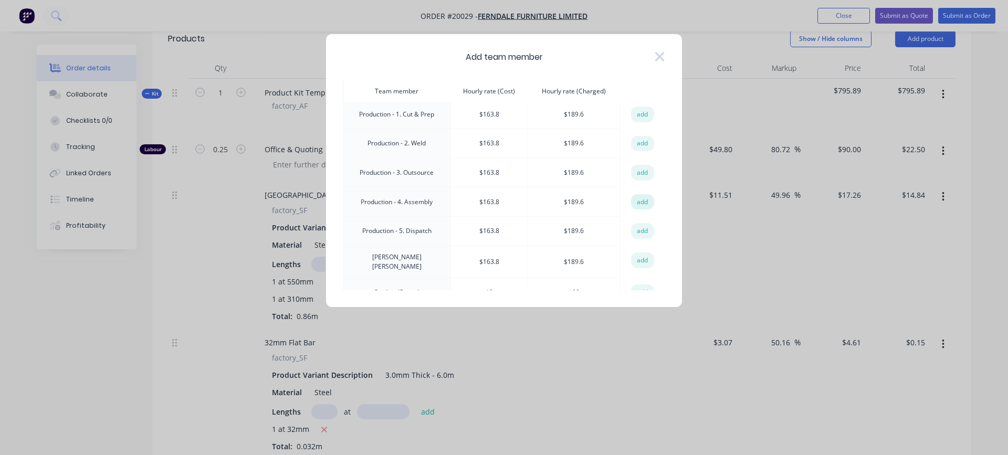
click at [635, 201] on button "add" at bounding box center [642, 202] width 23 height 16
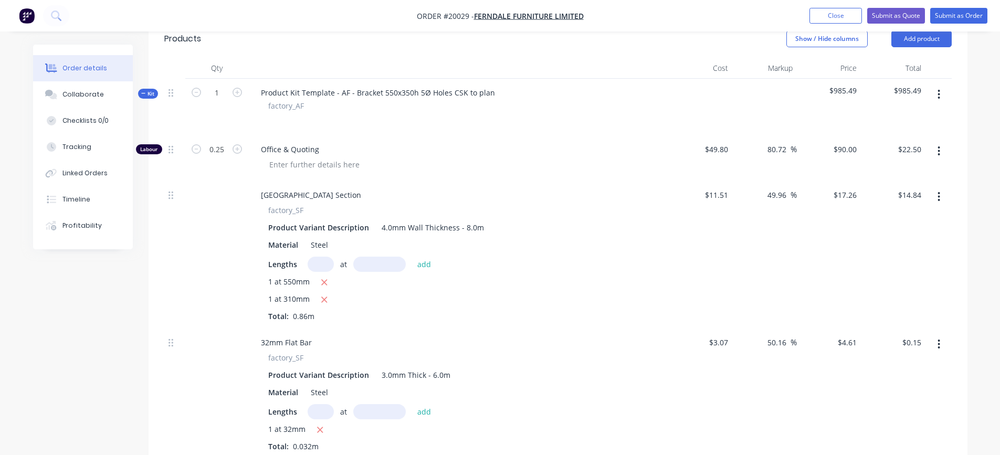
click at [941, 96] on icon "button" at bounding box center [939, 95] width 3 height 12
click at [902, 123] on div "Add product to kit" at bounding box center [902, 121] width 81 height 15
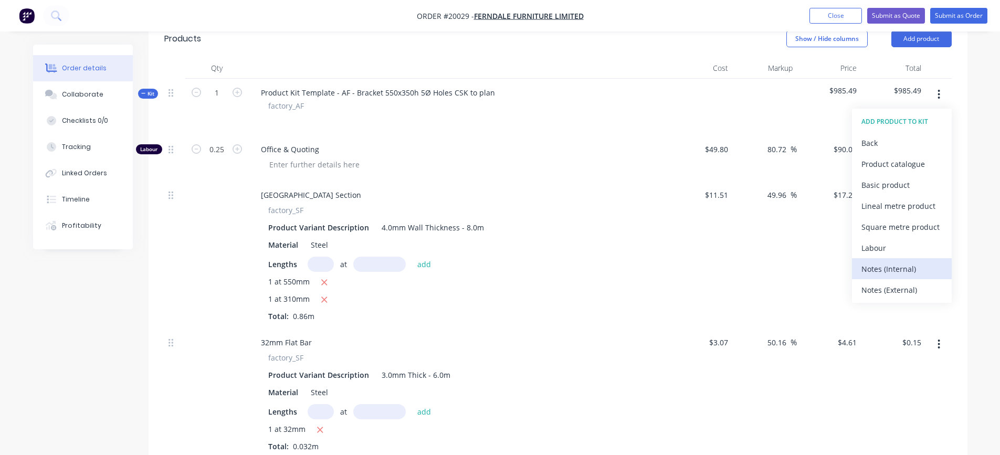
click at [884, 267] on div "Notes (Internal)" at bounding box center [902, 269] width 81 height 15
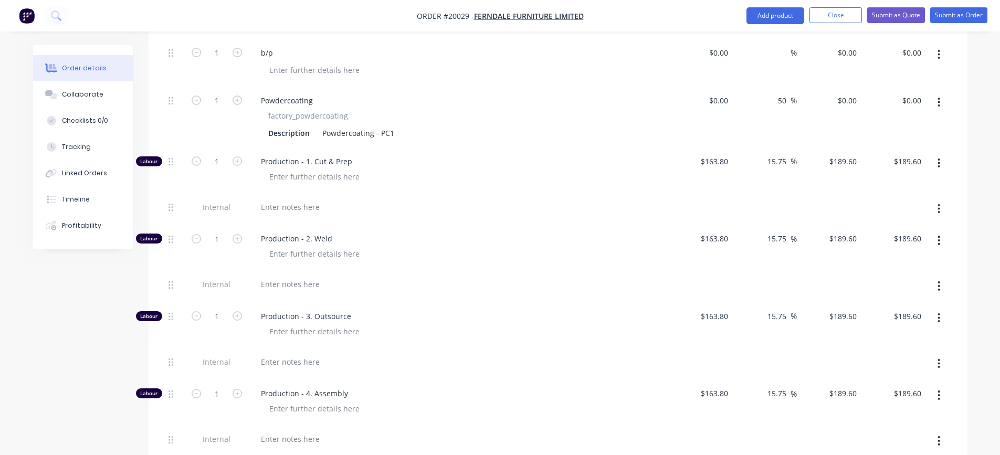
scroll to position [735, 0]
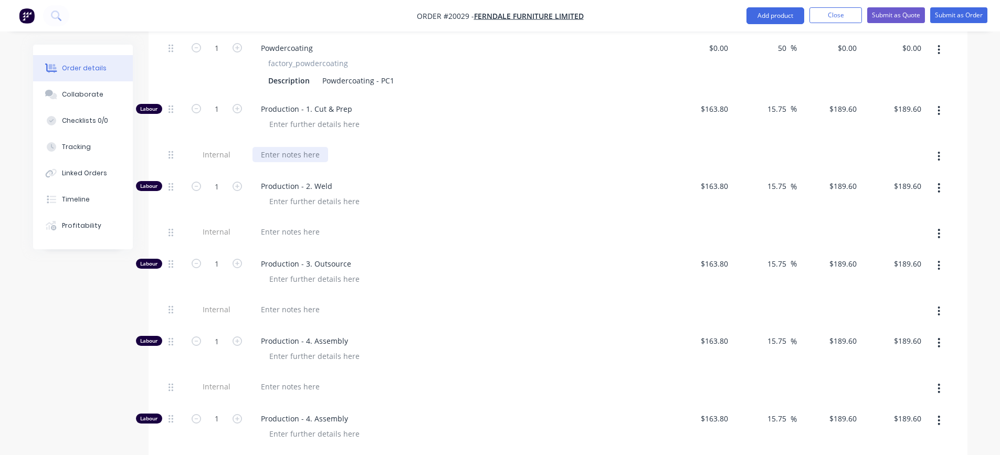
click at [296, 155] on div at bounding box center [291, 154] width 76 height 15
click at [218, 109] on input "1" at bounding box center [216, 109] width 27 height 16
type input "0.24"
type input "$45.50"
click at [296, 228] on div at bounding box center [291, 231] width 76 height 15
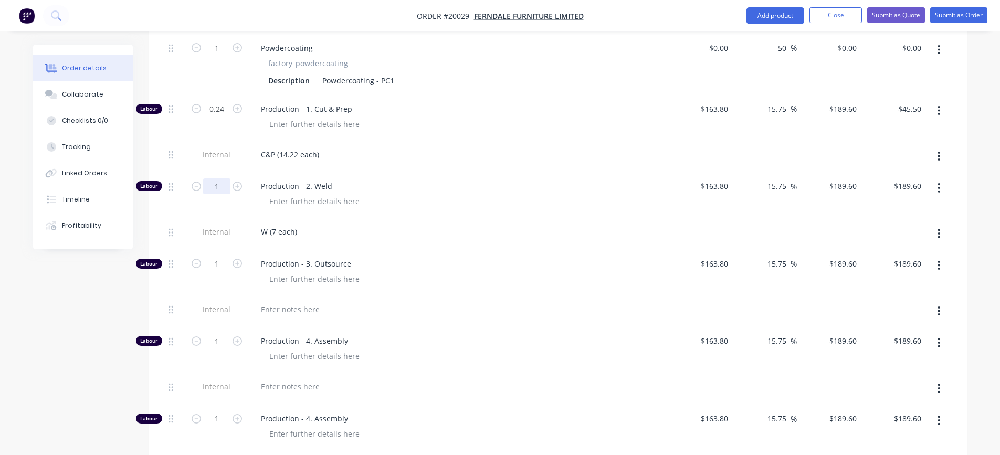
click at [213, 185] on input "1" at bounding box center [216, 187] width 27 height 16
type input "0.12"
type input "$22.75"
click at [382, 228] on div "W (7 each)" at bounding box center [459, 231] width 412 height 15
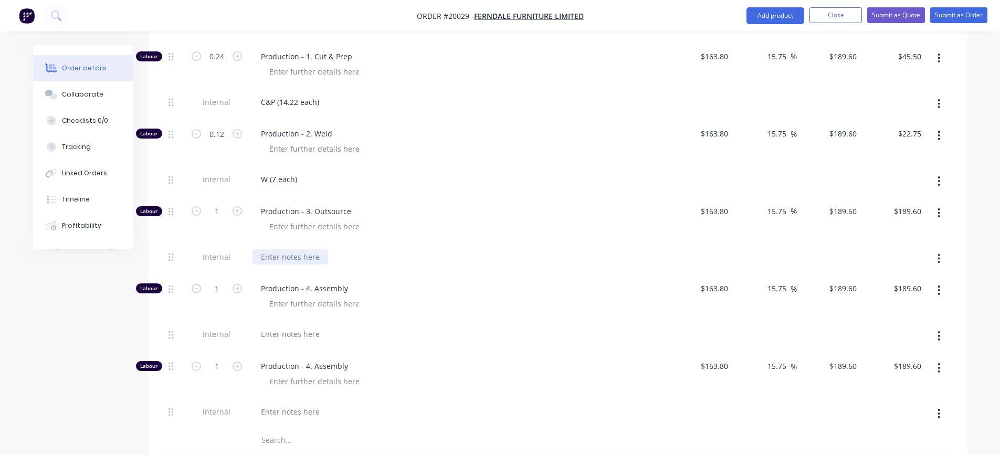
click at [299, 260] on div at bounding box center [291, 256] width 76 height 15
click at [204, 212] on input "1" at bounding box center [216, 212] width 27 height 16
type input "0.01"
type input "$1.90"
click at [425, 234] on div at bounding box center [462, 226] width 403 height 15
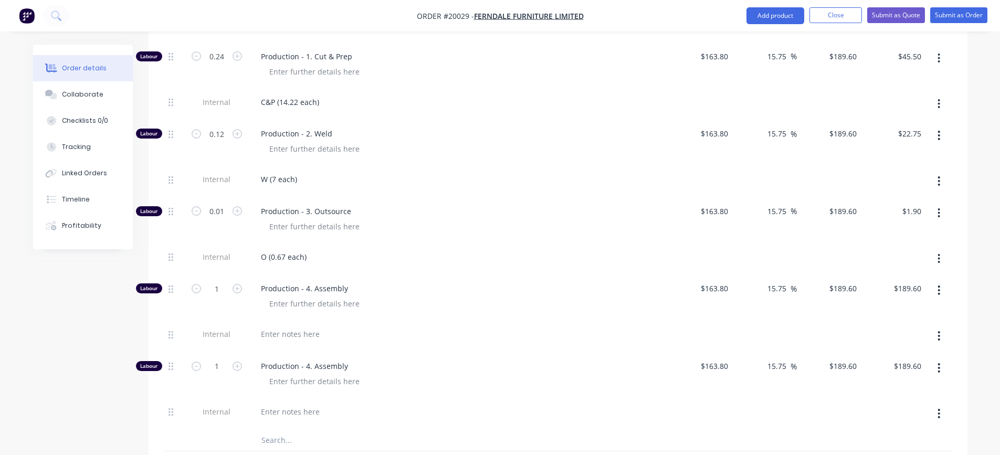
scroll to position [840, 0]
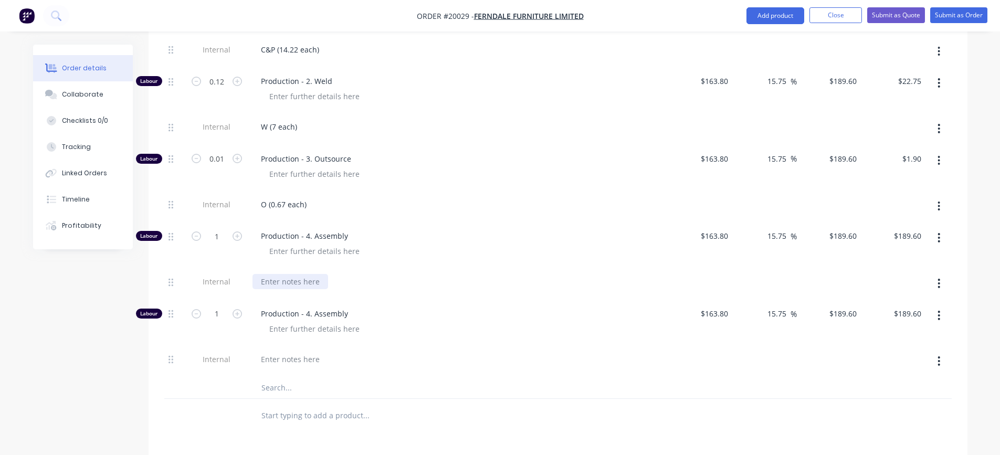
click at [296, 284] on div at bounding box center [291, 281] width 76 height 15
click at [220, 233] on input "1" at bounding box center [216, 236] width 27 height 16
type input "0.001"
type input "$0.19"
click at [473, 273] on div "A (0.06 each)" at bounding box center [458, 284] width 420 height 32
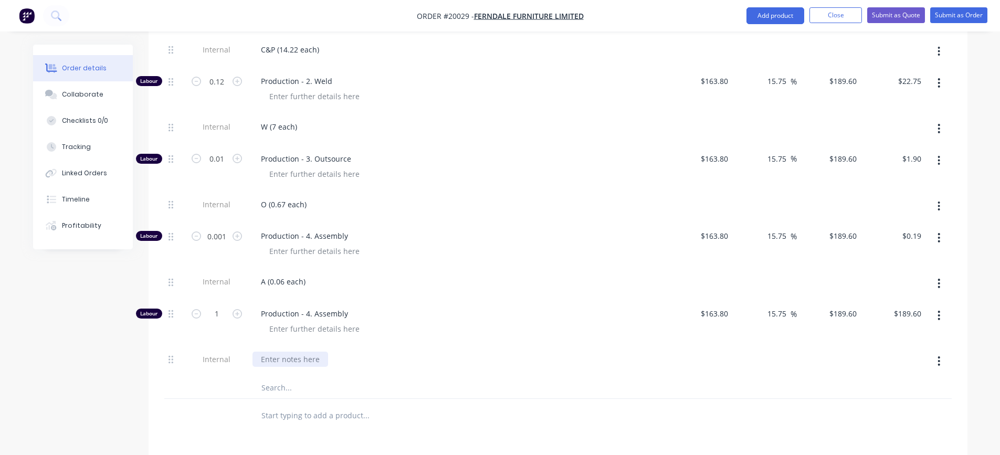
click at [300, 361] on div at bounding box center [291, 359] width 76 height 15
click at [217, 312] on input "1" at bounding box center [216, 314] width 27 height 16
type input "0.07"
type input "$13.27"
click at [411, 346] on div "A RW 20% (4.4 each)" at bounding box center [458, 362] width 420 height 32
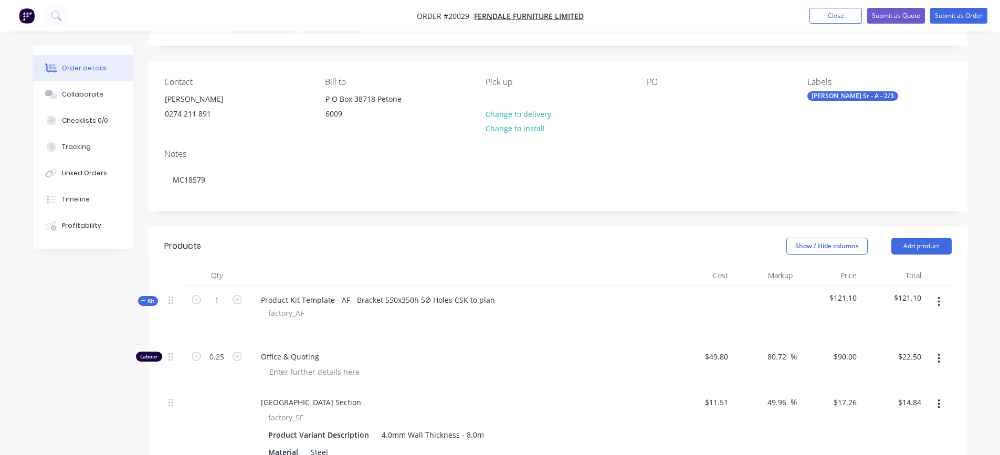
scroll to position [53, 0]
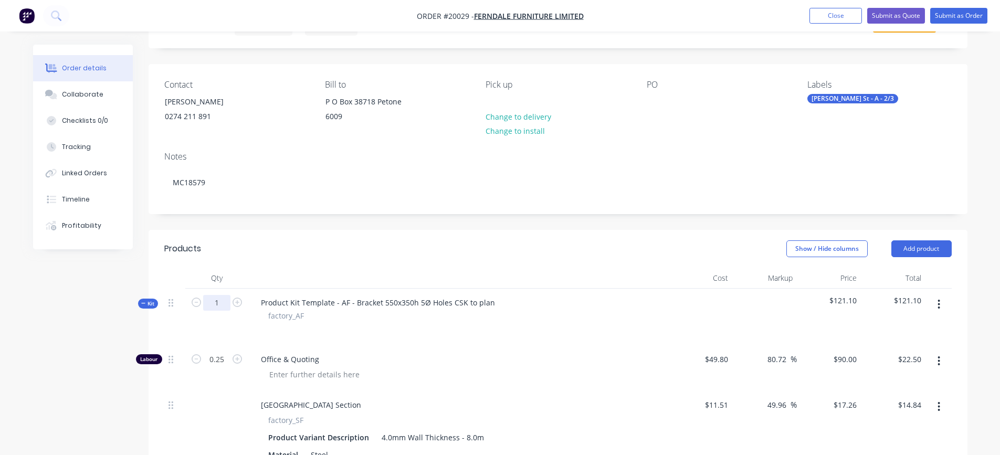
click at [218, 301] on input "1" at bounding box center [216, 303] width 27 height 16
type input "18"
type input "4.5"
type input "$405.00"
type input "$267.18"
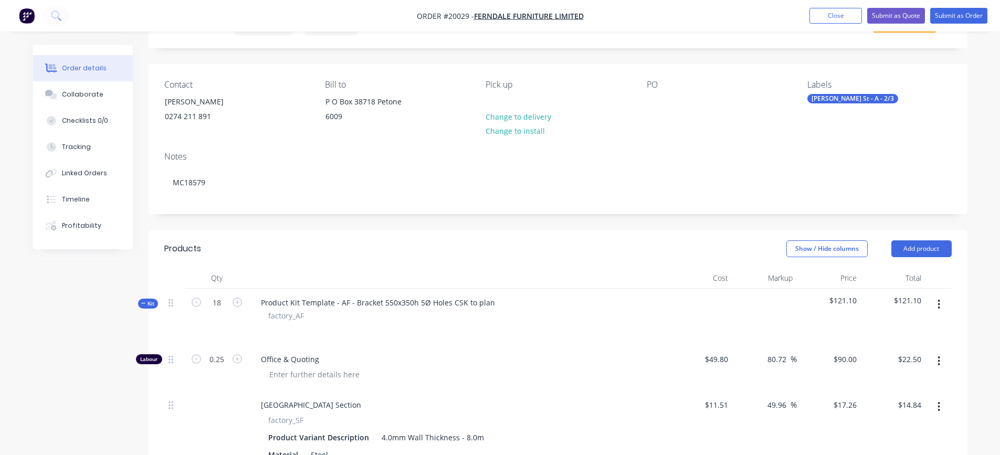
type input "$2.66"
type input "18"
type input "4.32"
type input "$819.07"
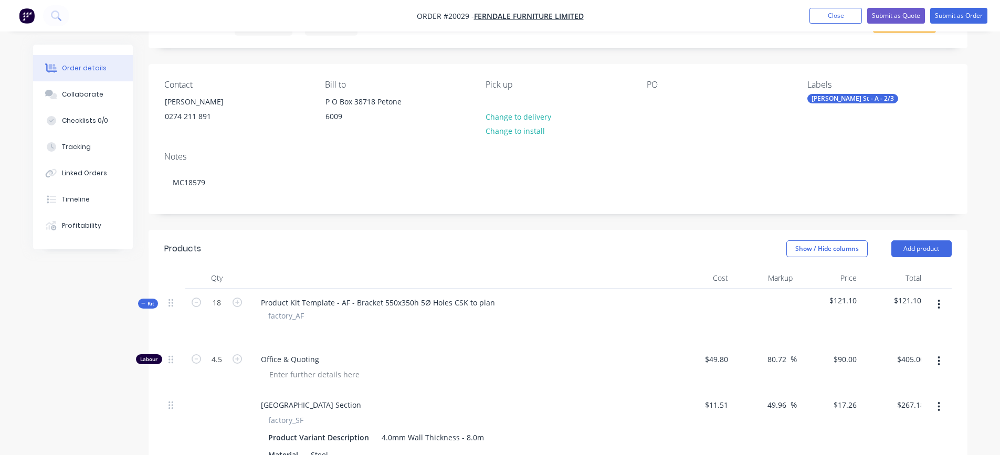
type input "2.16"
type input "$409.54"
type input "0.18"
type input "$34.13"
type input "0.018"
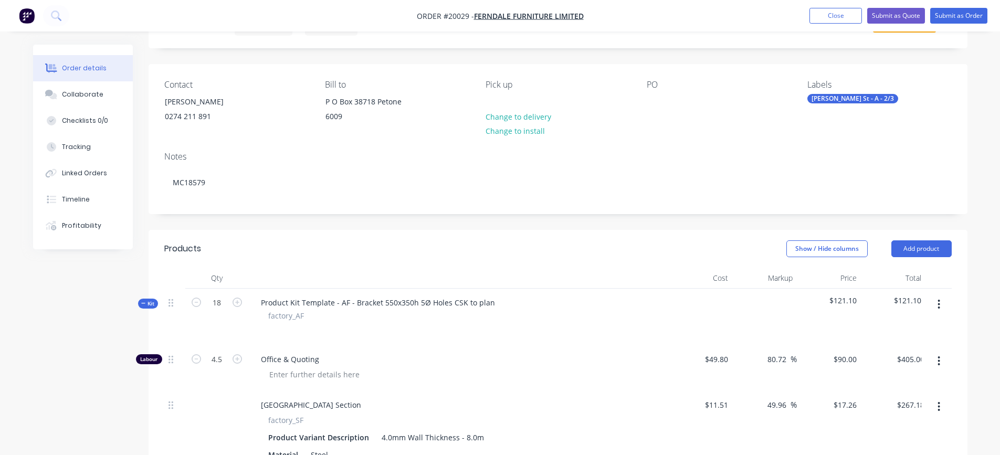
type input "$3.41"
type input "1.26"
type input "$238.90"
click at [460, 327] on div at bounding box center [459, 328] width 412 height 15
click at [654, 102] on div at bounding box center [655, 101] width 17 height 15
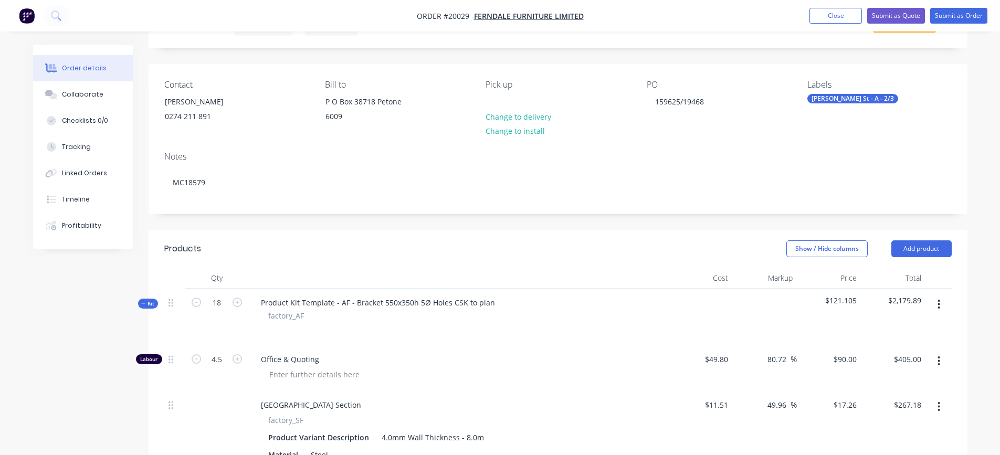
click at [659, 153] on div "Notes" at bounding box center [558, 157] width 788 height 10
click at [965, 14] on button "Submit as Order" at bounding box center [959, 16] width 57 height 16
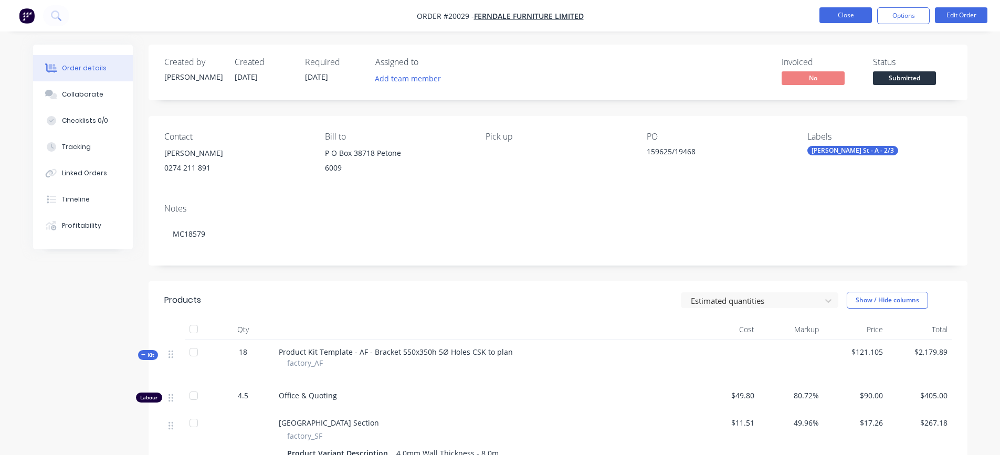
click at [829, 14] on button "Close" at bounding box center [846, 15] width 53 height 16
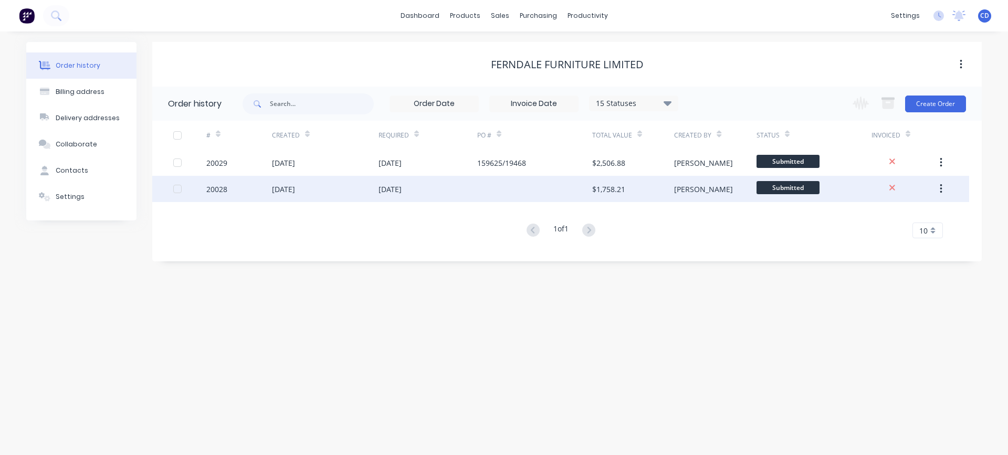
click at [216, 189] on div "20028" at bounding box center [216, 189] width 21 height 11
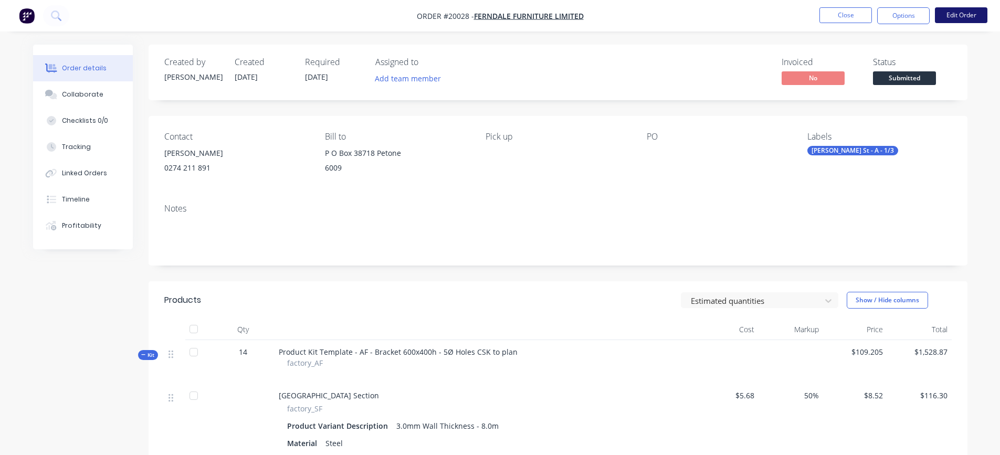
click at [955, 11] on button "Edit Order" at bounding box center [961, 15] width 53 height 16
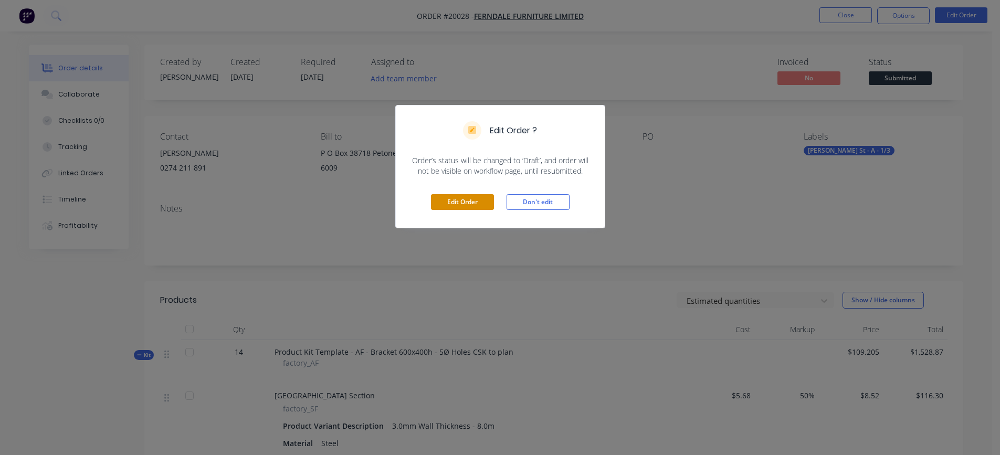
click at [471, 202] on button "Edit Order" at bounding box center [462, 202] width 63 height 16
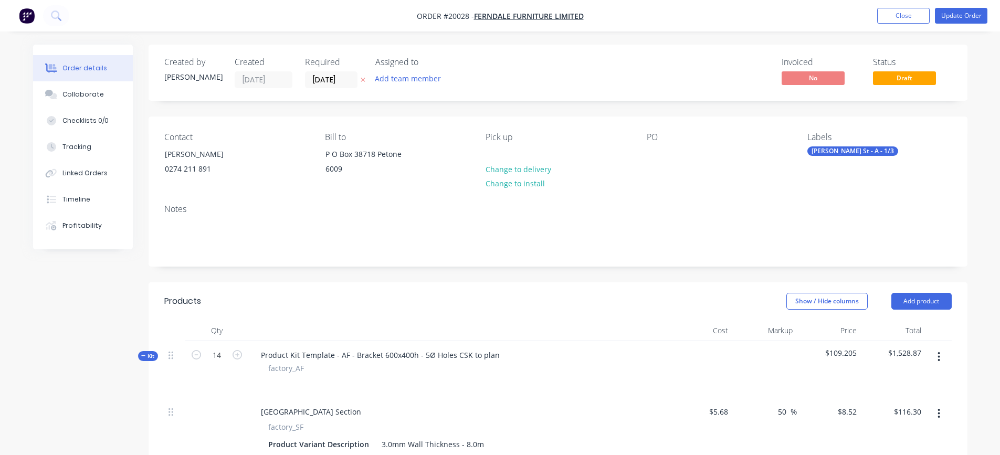
click at [667, 147] on div "PO" at bounding box center [719, 156] width 144 height 48
click at [659, 154] on div at bounding box center [655, 154] width 17 height 15
click at [671, 196] on div "Notes" at bounding box center [558, 231] width 819 height 70
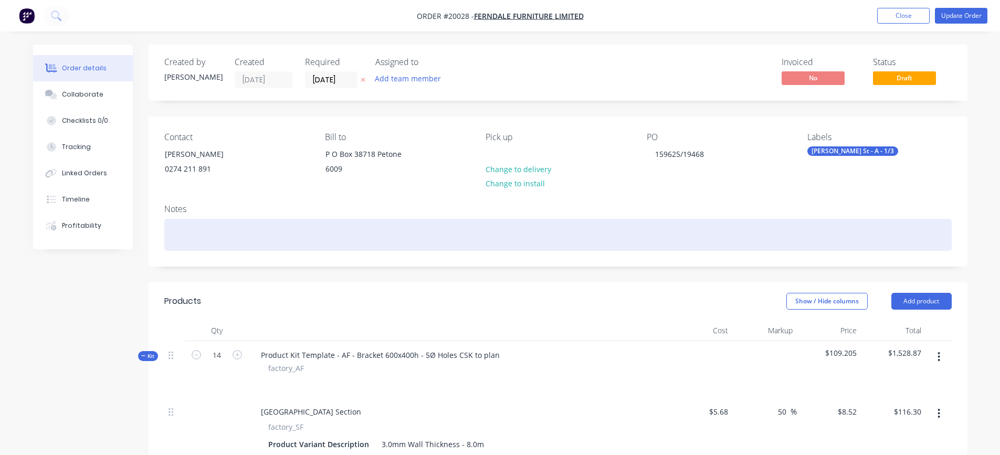
click at [288, 227] on div at bounding box center [558, 235] width 788 height 32
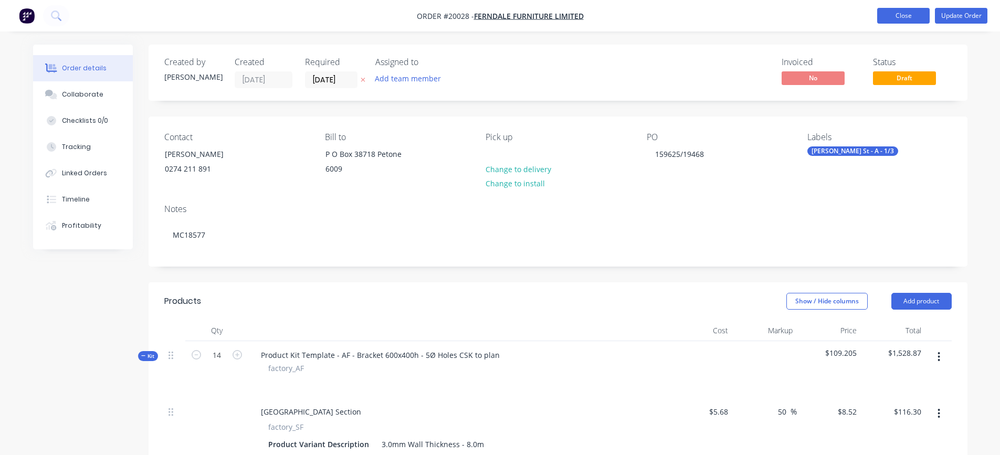
click at [893, 18] on button "Close" at bounding box center [904, 16] width 53 height 16
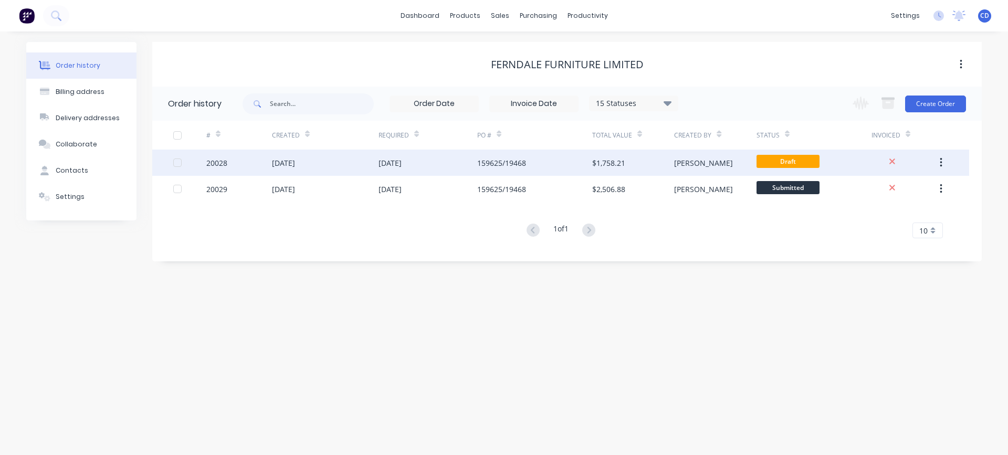
click at [218, 163] on div "20028" at bounding box center [216, 163] width 21 height 11
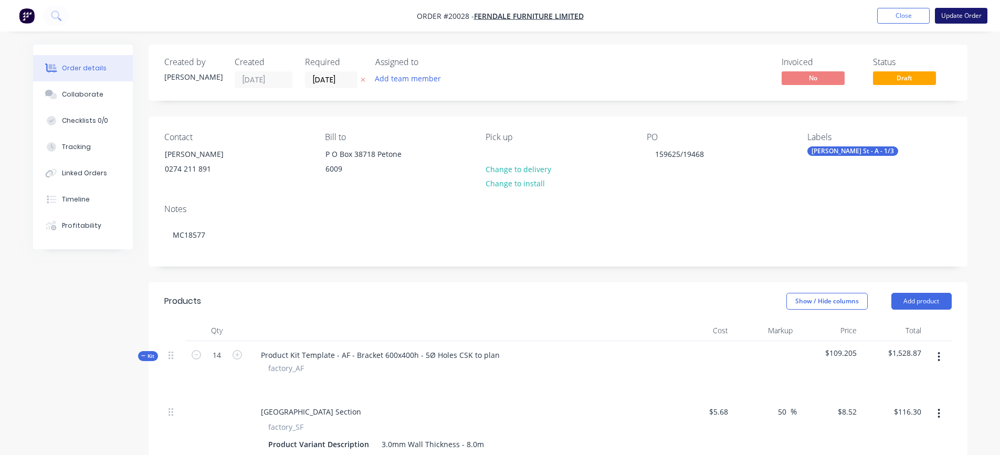
click at [982, 15] on button "Update Order" at bounding box center [961, 16] width 53 height 16
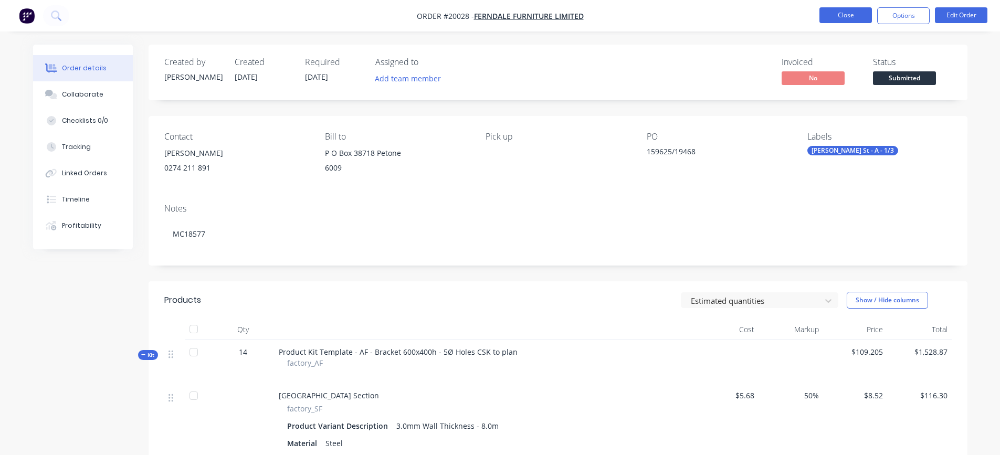
click at [853, 17] on button "Close" at bounding box center [846, 15] width 53 height 16
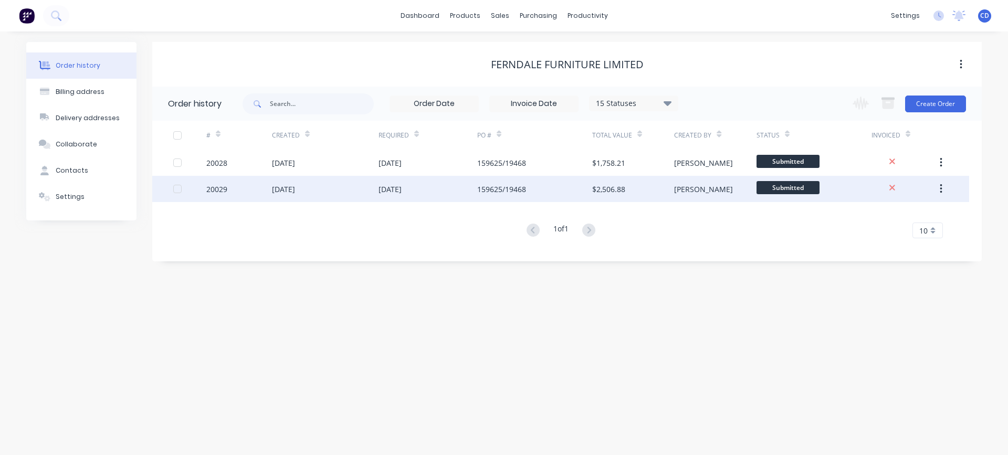
click at [280, 189] on div "[DATE]" at bounding box center [283, 189] width 23 height 11
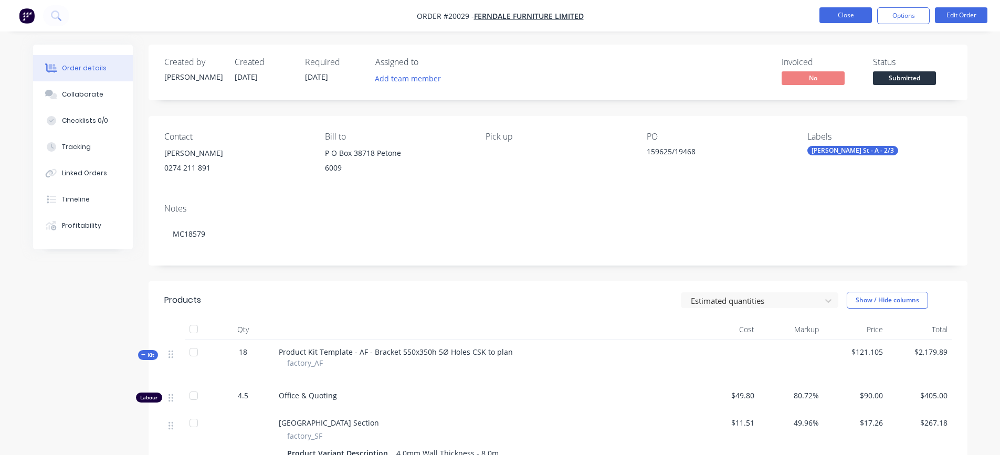
click at [837, 14] on button "Close" at bounding box center [846, 15] width 53 height 16
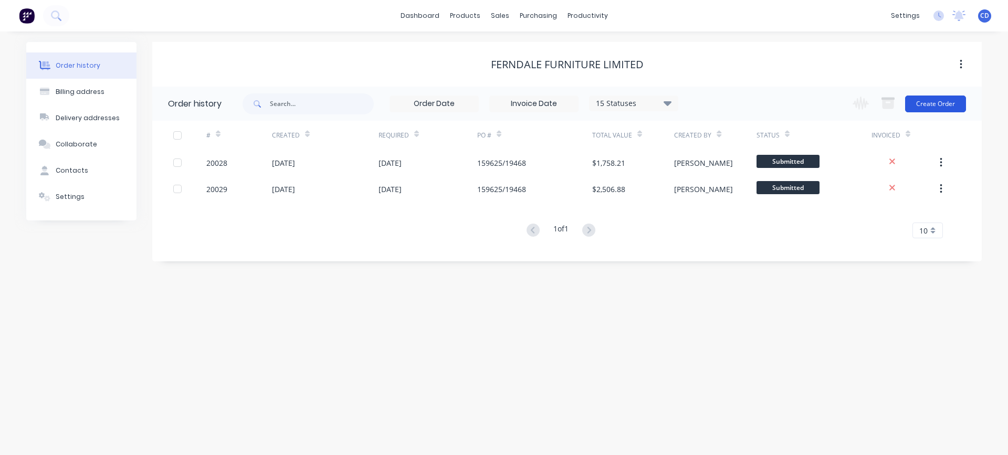
click at [941, 101] on button "Create Order" at bounding box center [935, 104] width 61 height 17
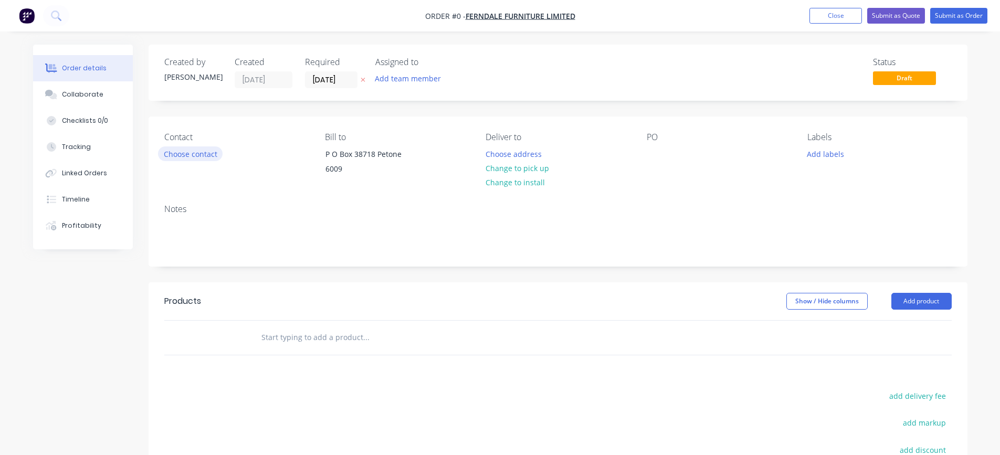
click at [186, 155] on button "Choose contact" at bounding box center [190, 154] width 65 height 14
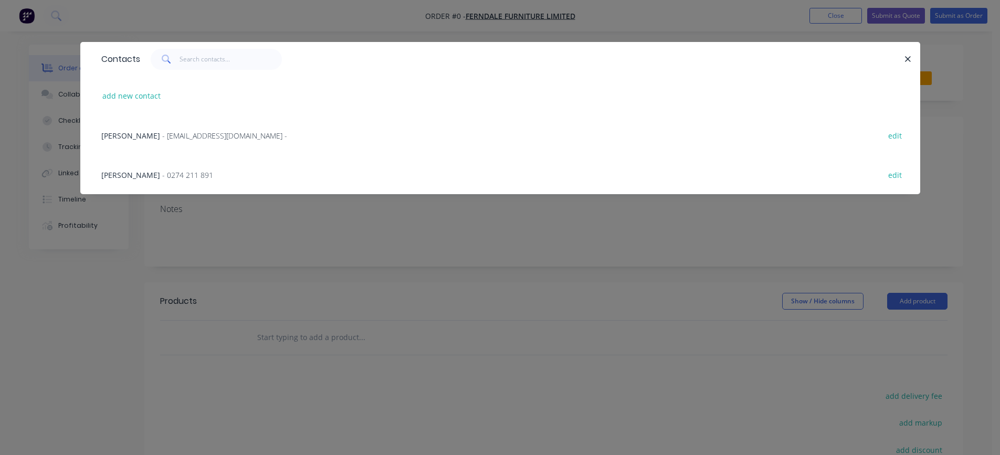
click at [138, 176] on span "[PERSON_NAME]" at bounding box center [130, 175] width 59 height 10
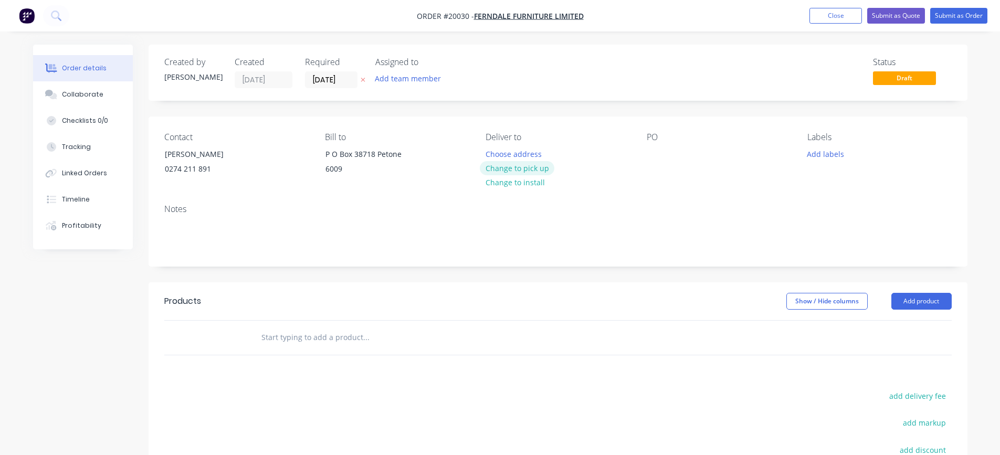
click at [518, 169] on button "Change to pick up" at bounding box center [517, 168] width 75 height 14
click at [651, 153] on div at bounding box center [655, 154] width 17 height 15
click at [818, 153] on button "Add labels" at bounding box center [826, 154] width 48 height 14
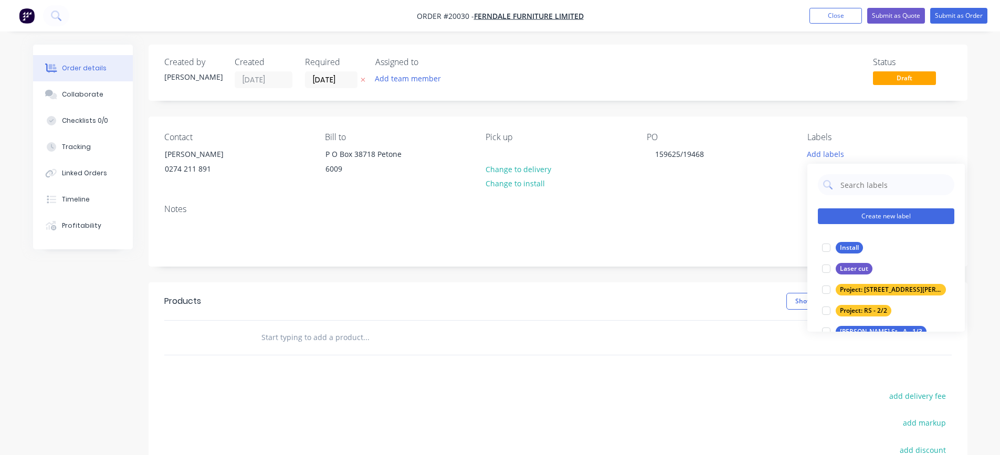
click at [879, 215] on button "Create new label" at bounding box center [886, 216] width 137 height 16
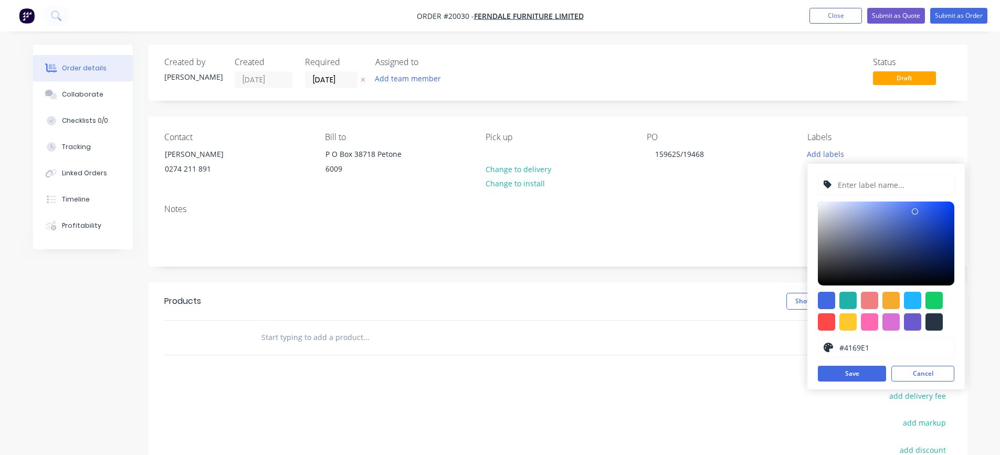
click at [873, 185] on input "text" at bounding box center [893, 185] width 112 height 20
type input "[PERSON_NAME] St - A - 3/3"
click at [858, 373] on button "Save" at bounding box center [852, 374] width 68 height 16
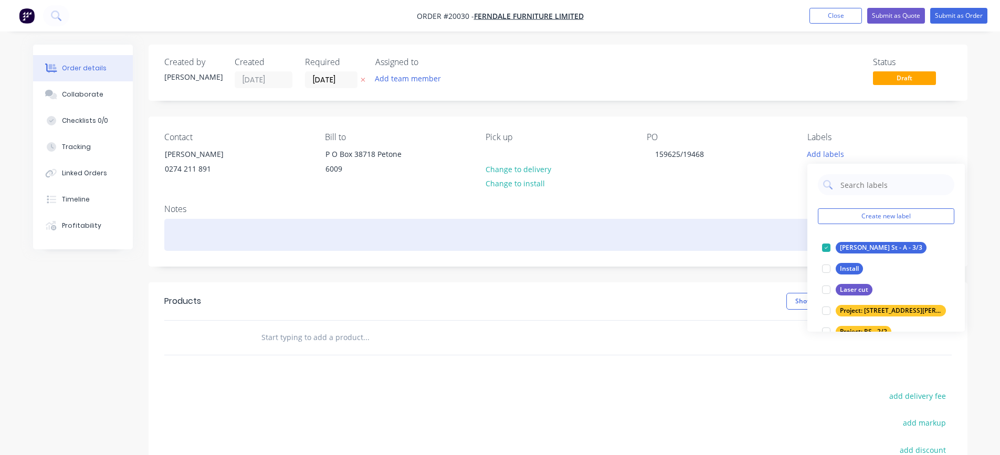
click at [733, 219] on div at bounding box center [558, 235] width 788 height 32
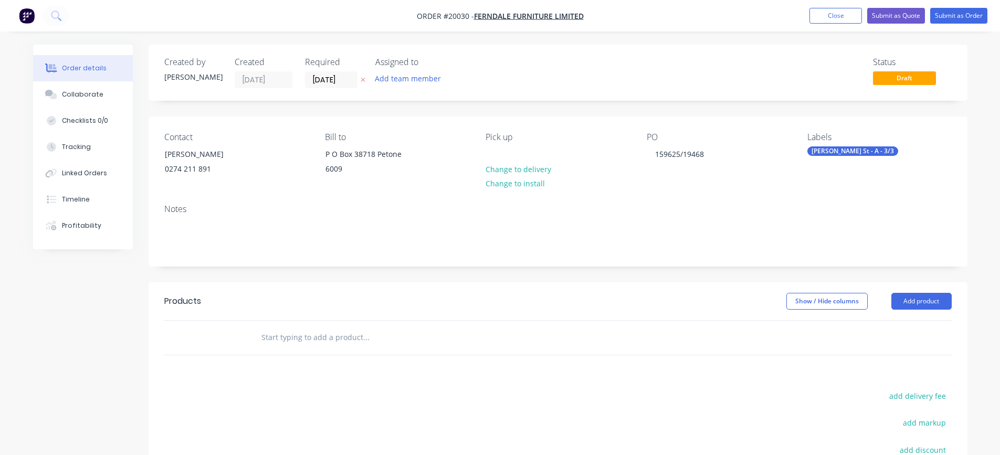
click at [658, 189] on div "Contact [PERSON_NAME] [PHONE_NUMBER] Bill to P O Box 38718 Petone 6009 Pick up …" at bounding box center [558, 156] width 819 height 79
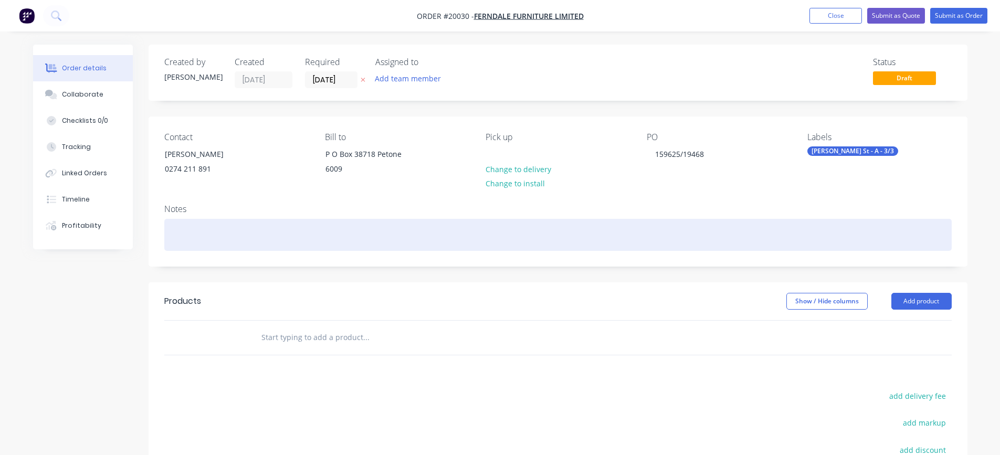
click at [295, 233] on div at bounding box center [558, 235] width 788 height 32
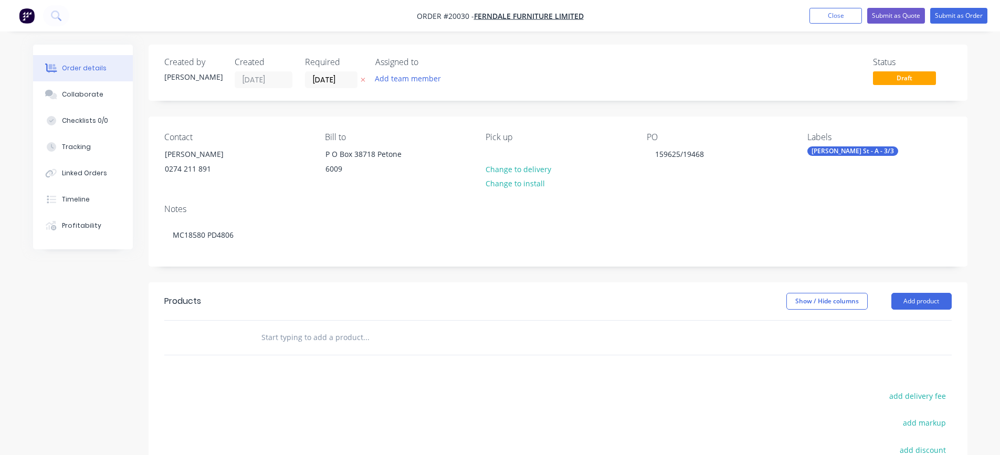
click at [573, 339] on div at bounding box center [438, 337] width 370 height 21
click at [928, 301] on button "Add product" at bounding box center [922, 301] width 60 height 17
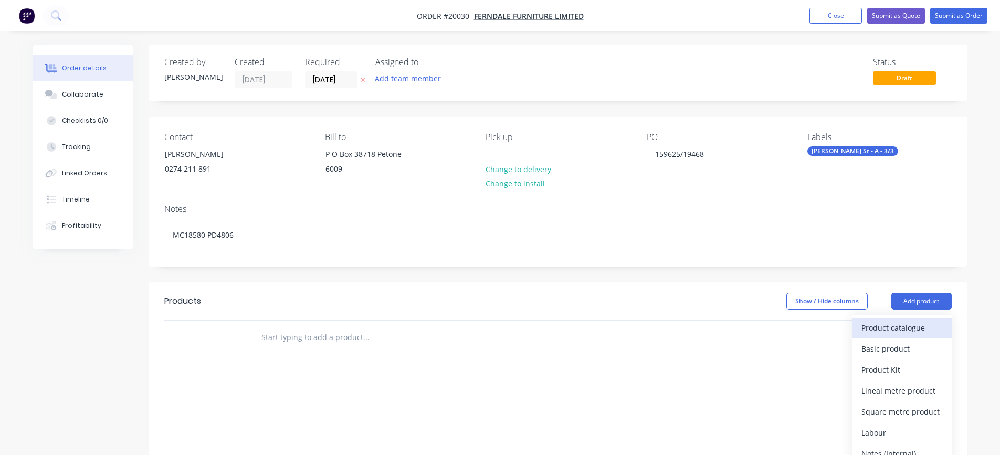
click at [901, 329] on div "Product catalogue" at bounding box center [902, 327] width 81 height 15
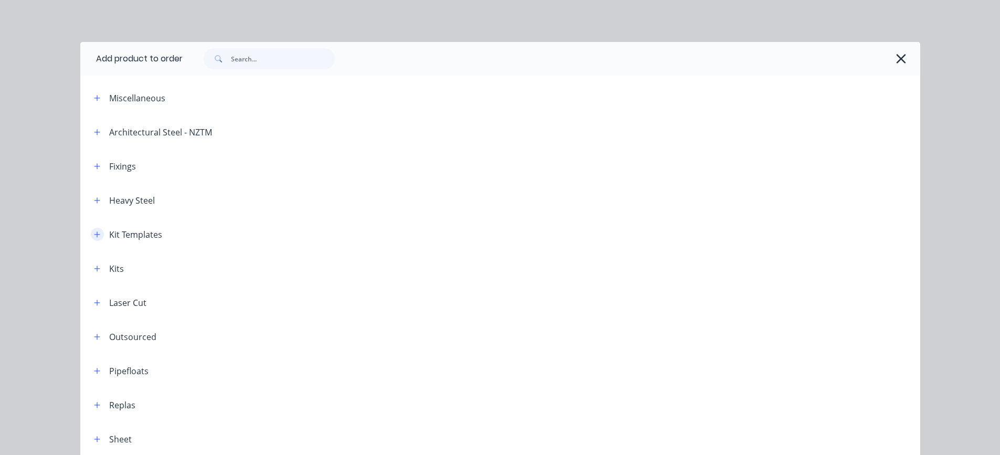
click at [95, 234] on icon "button" at bounding box center [97, 235] width 6 height 6
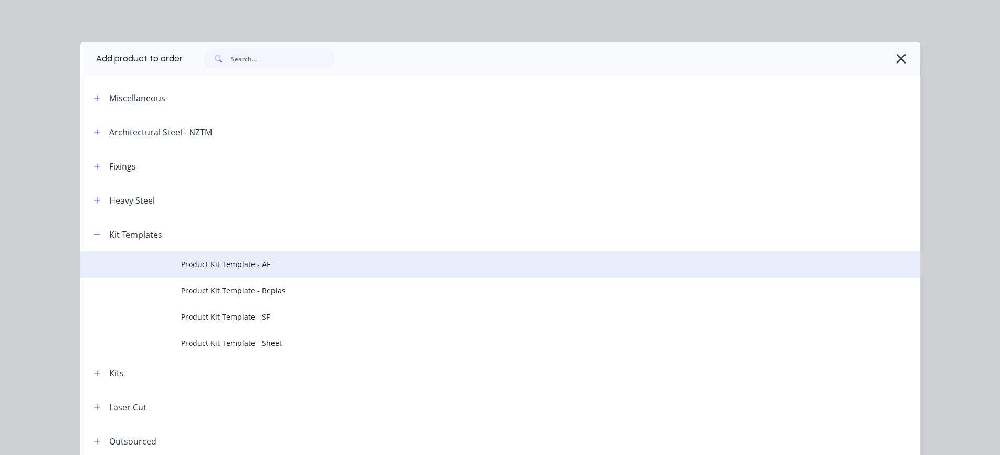
click at [225, 267] on span "Product Kit Template - AF" at bounding box center [476, 264] width 591 height 11
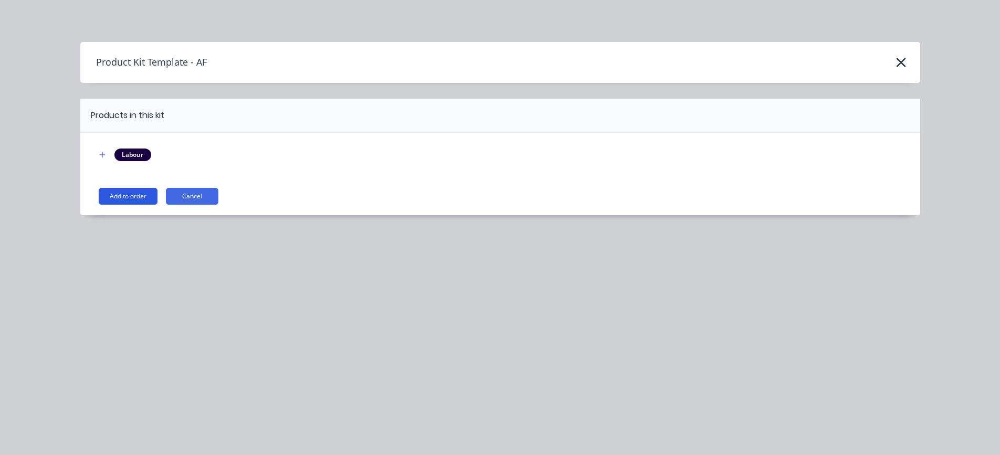
click at [141, 196] on button "Add to order" at bounding box center [128, 196] width 59 height 17
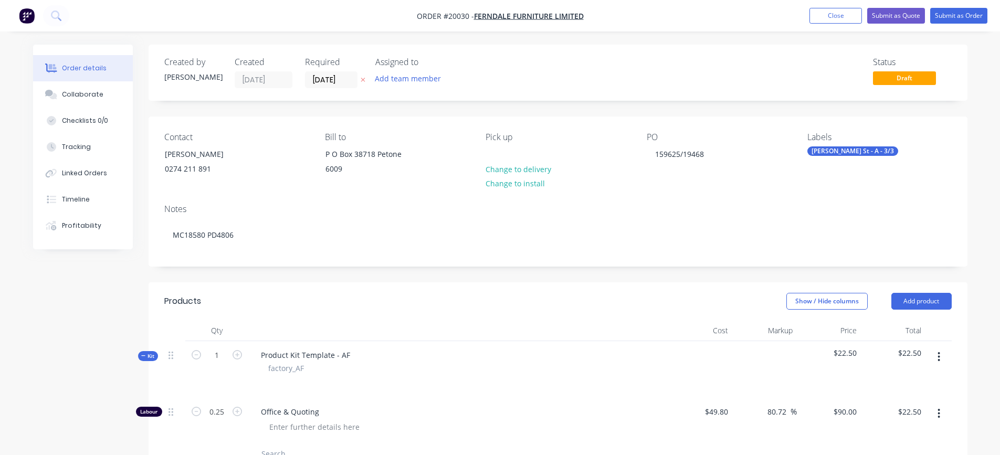
click at [359, 349] on div "Product Kit Template - AF factory_AF" at bounding box center [458, 369] width 420 height 57
click at [349, 356] on div "Product Kit Template - AF" at bounding box center [306, 355] width 106 height 15
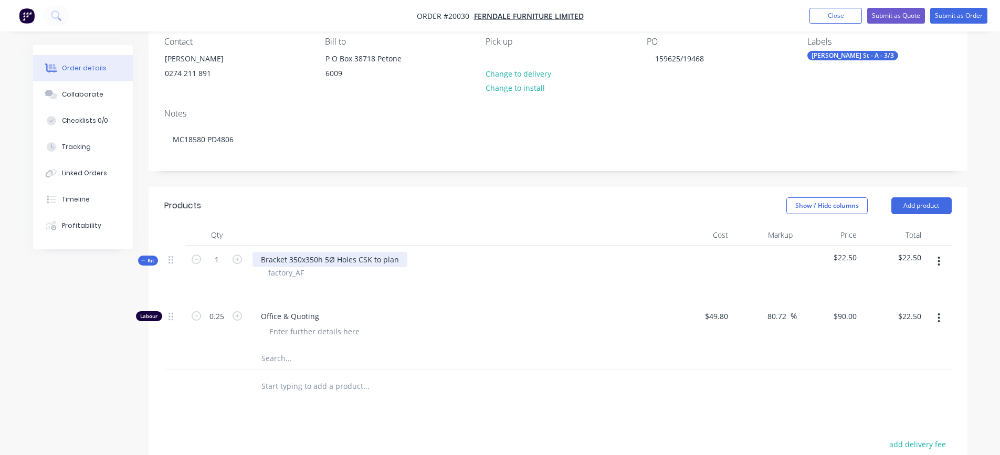
scroll to position [105, 0]
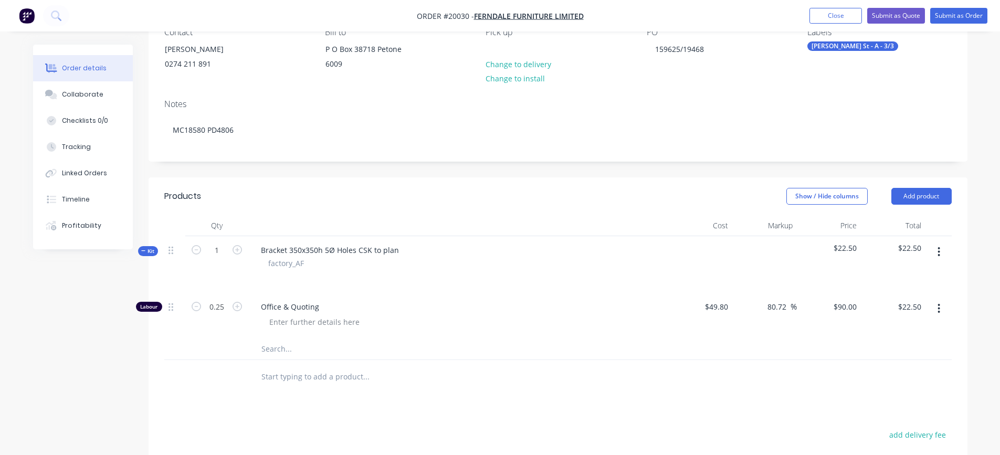
click at [269, 351] on input "text" at bounding box center [366, 349] width 210 height 21
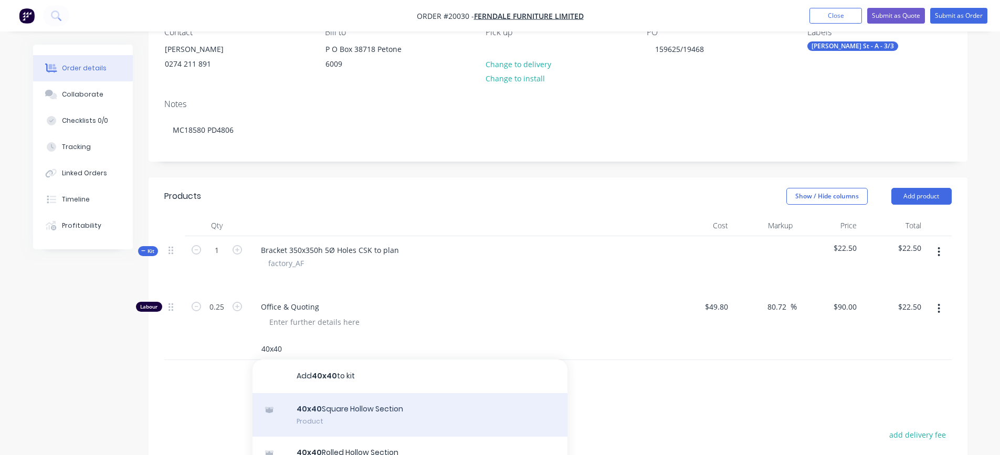
type input "40x40"
click at [354, 410] on div "40x40 Square Hollow Section Product" at bounding box center [410, 415] width 315 height 44
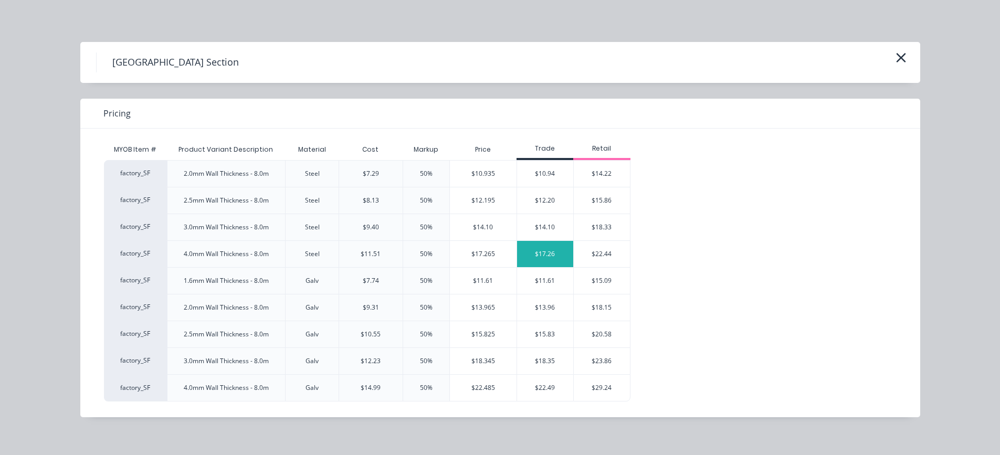
click at [534, 252] on div "$17.26" at bounding box center [545, 254] width 57 height 26
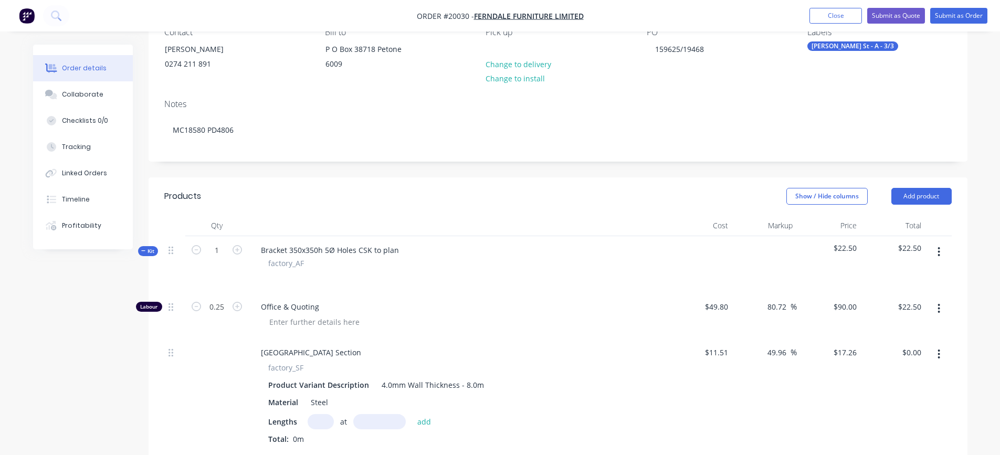
click at [314, 419] on input "text" at bounding box center [321, 421] width 26 height 15
type input "1"
type input "350"
click at [412, 414] on button "add" at bounding box center [424, 421] width 25 height 14
type input "$6.04"
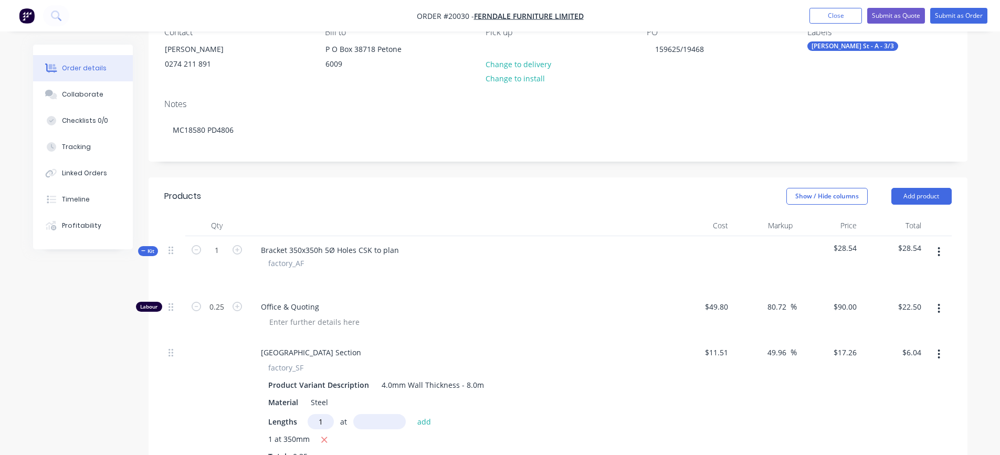
type input "1"
type input "310"
click at [412, 414] on button "add" at bounding box center [424, 421] width 25 height 14
type input "$11.39"
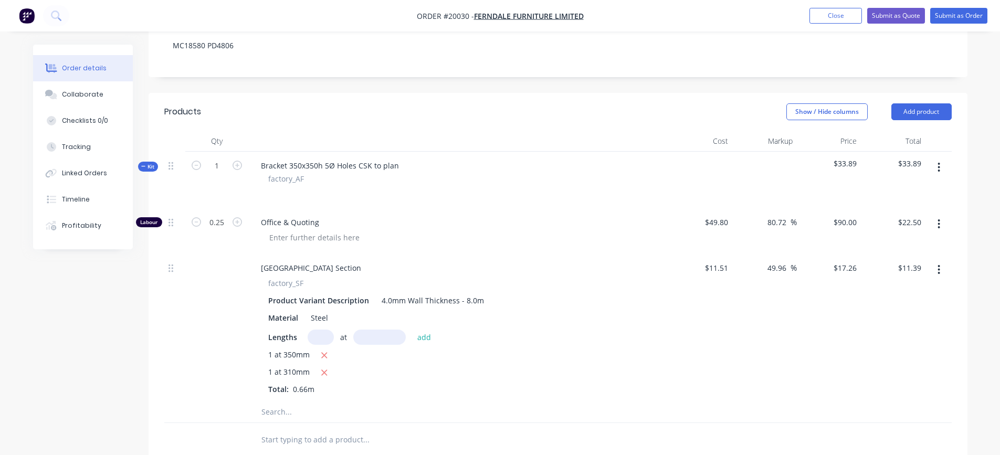
scroll to position [210, 0]
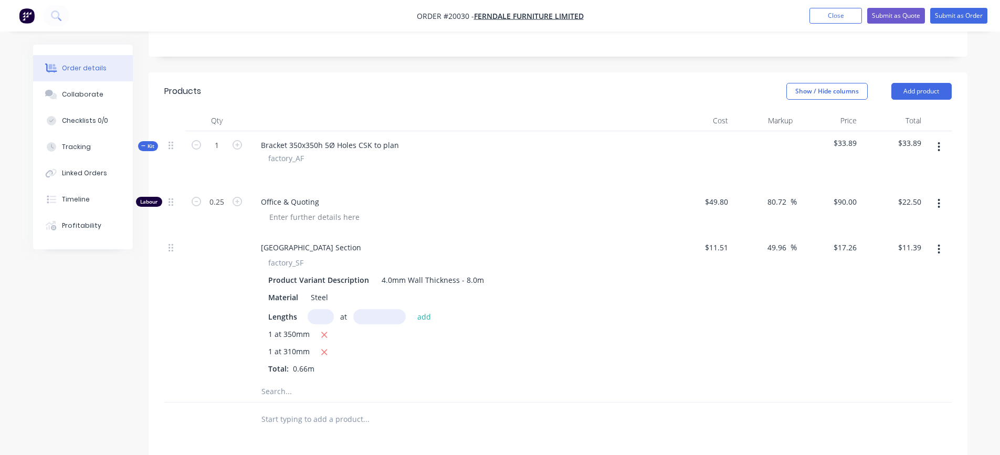
click at [290, 389] on input "text" at bounding box center [366, 391] width 210 height 21
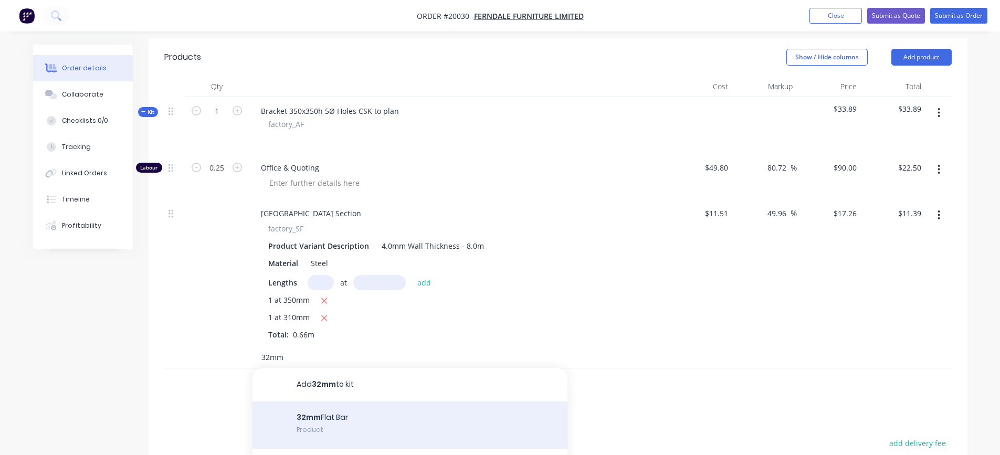
scroll to position [263, 0]
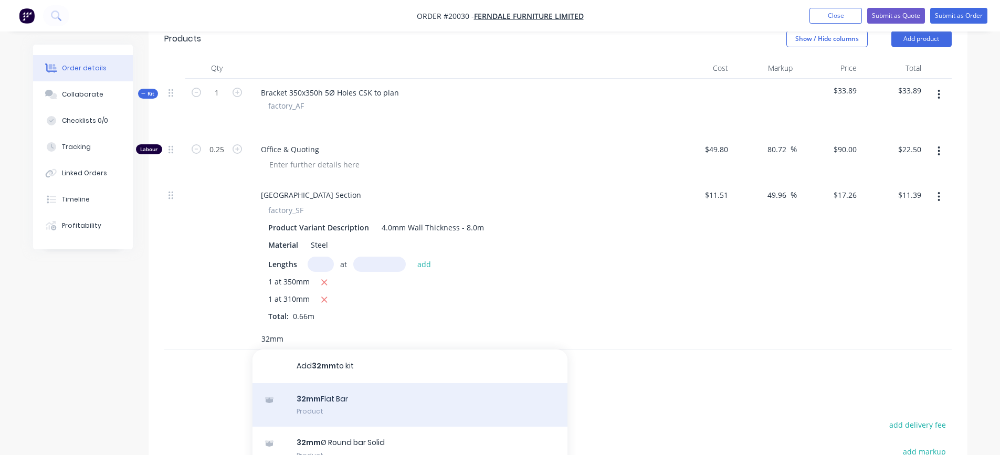
type input "32mm"
click at [329, 401] on div "32mm Flat Bar Product" at bounding box center [410, 405] width 315 height 44
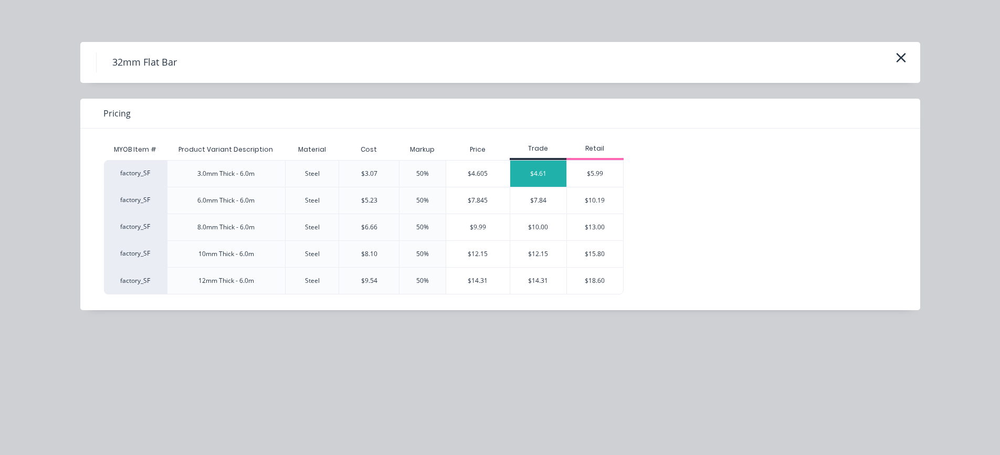
click at [537, 173] on div "$4.61" at bounding box center [538, 174] width 57 height 26
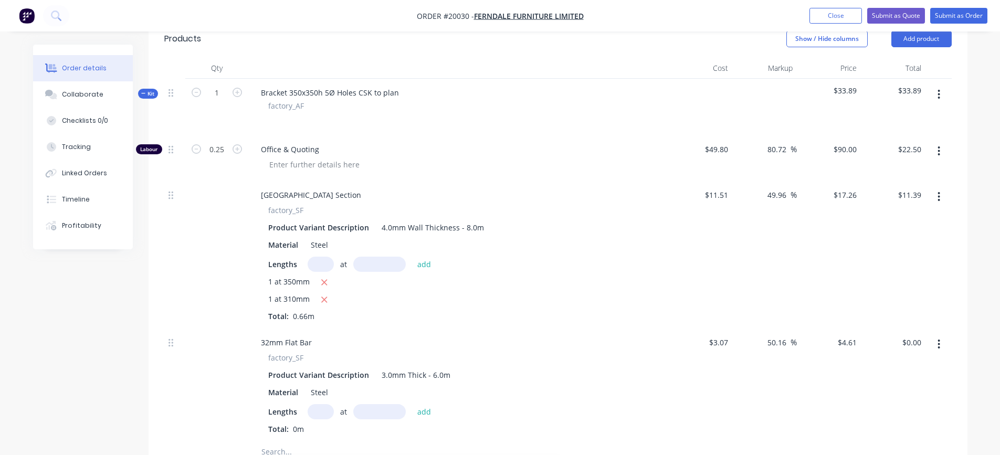
click at [330, 410] on input "text" at bounding box center [321, 411] width 26 height 15
type input "1"
type input "32mm"
click at [429, 409] on button "add" at bounding box center [424, 411] width 25 height 14
type input "$0.15"
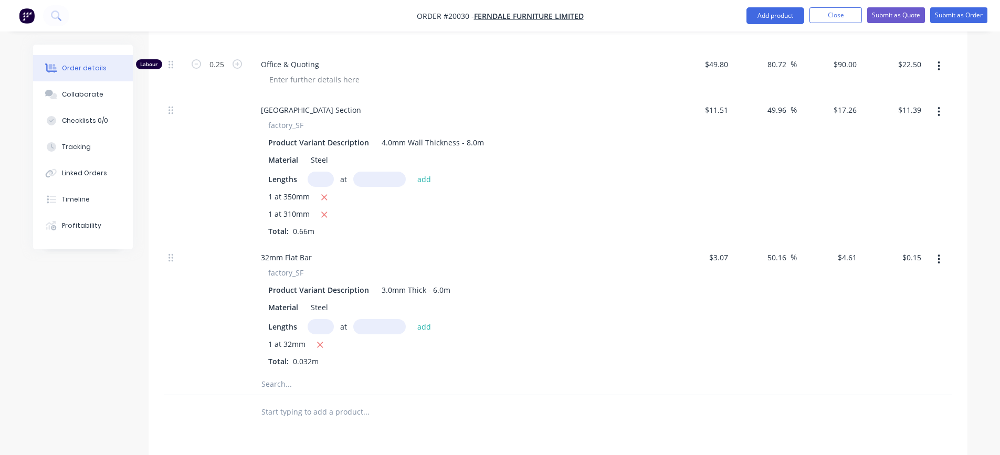
scroll to position [368, 0]
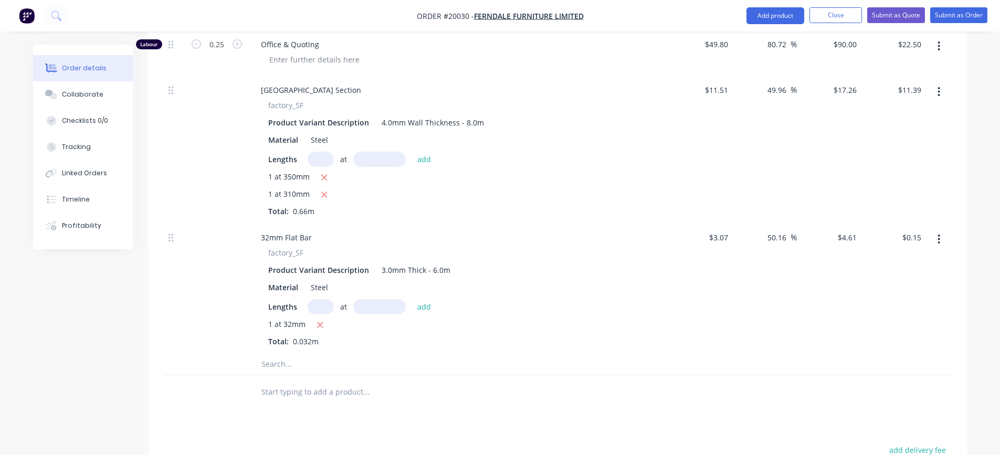
click at [326, 369] on input "text" at bounding box center [366, 364] width 210 height 21
type input "B"
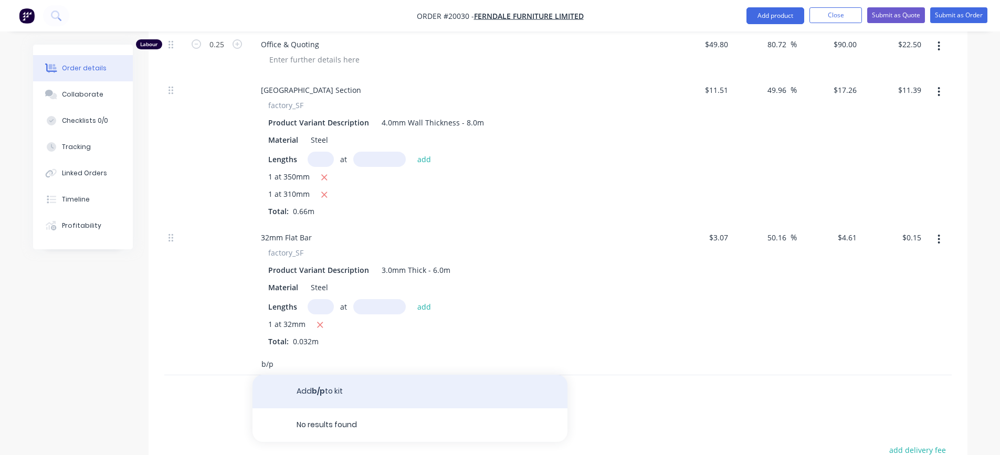
type input "b/p"
click at [321, 387] on button "Add b/p to kit" at bounding box center [410, 392] width 315 height 34
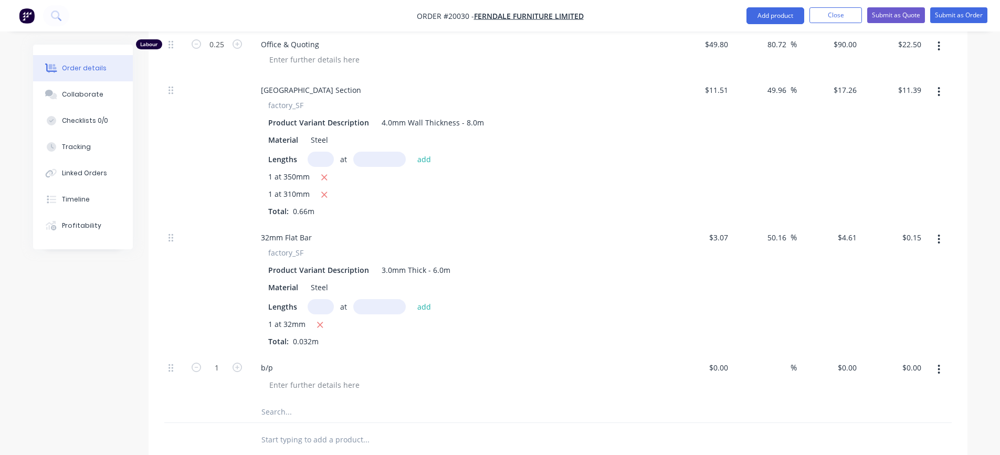
click at [291, 411] on input "text" at bounding box center [366, 412] width 210 height 21
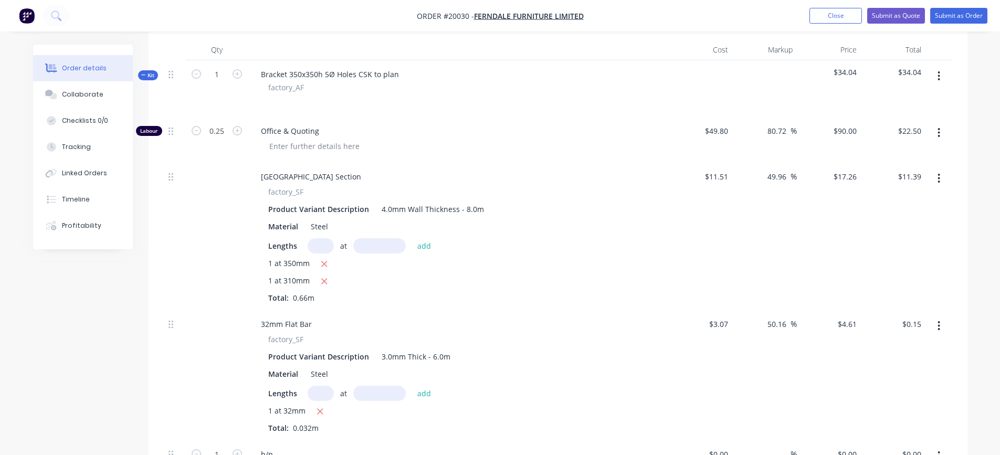
scroll to position [263, 0]
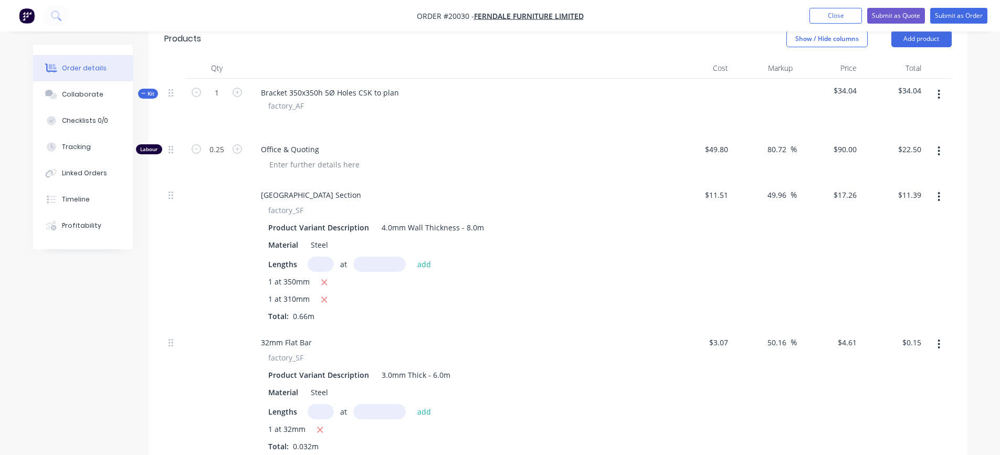
click at [938, 92] on icon "button" at bounding box center [939, 95] width 3 height 12
click at [901, 121] on div "Add product to kit" at bounding box center [902, 121] width 81 height 15
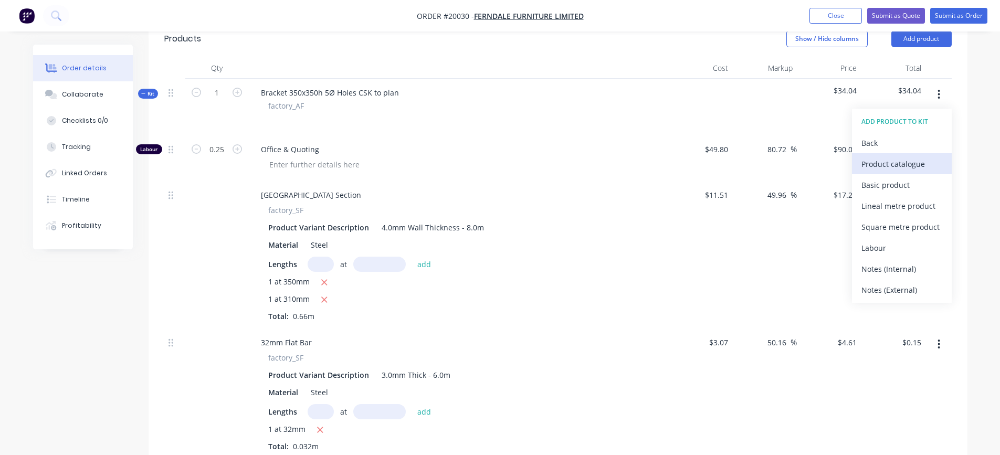
click at [875, 166] on div "Product catalogue" at bounding box center [902, 164] width 81 height 15
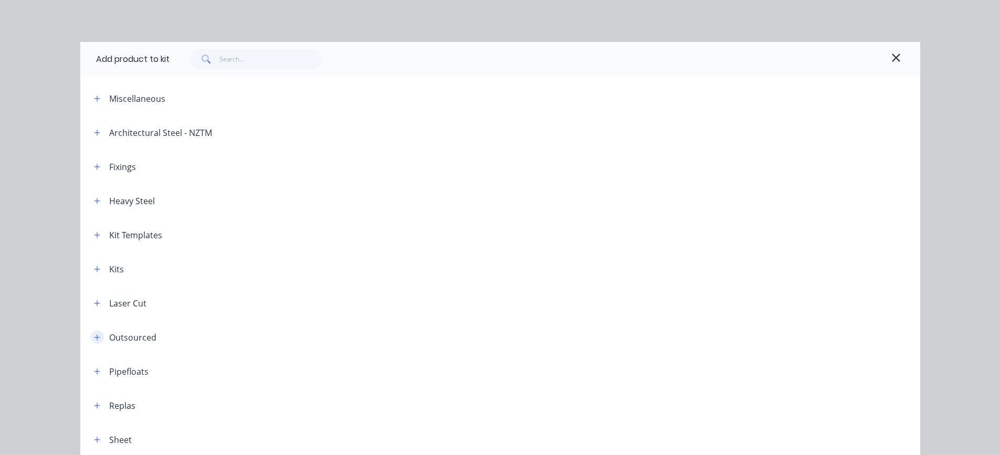
click at [95, 338] on icon "button" at bounding box center [97, 337] width 6 height 7
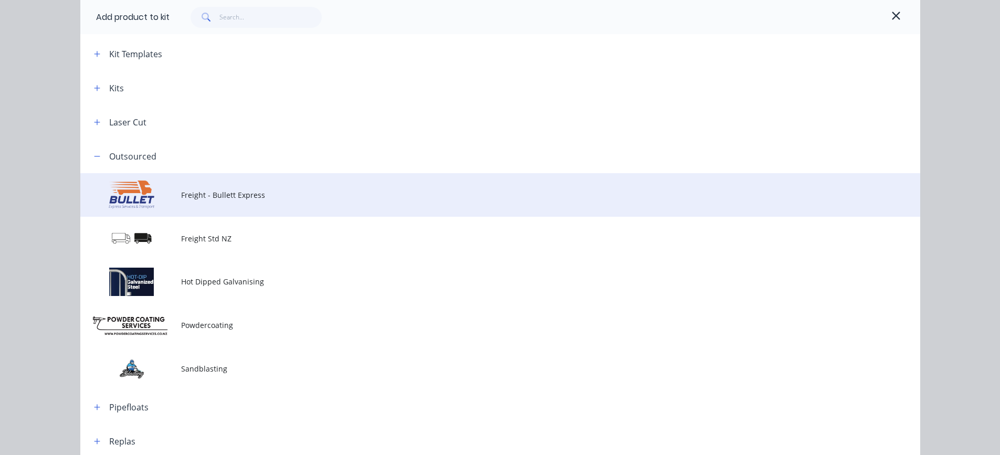
scroll to position [210, 0]
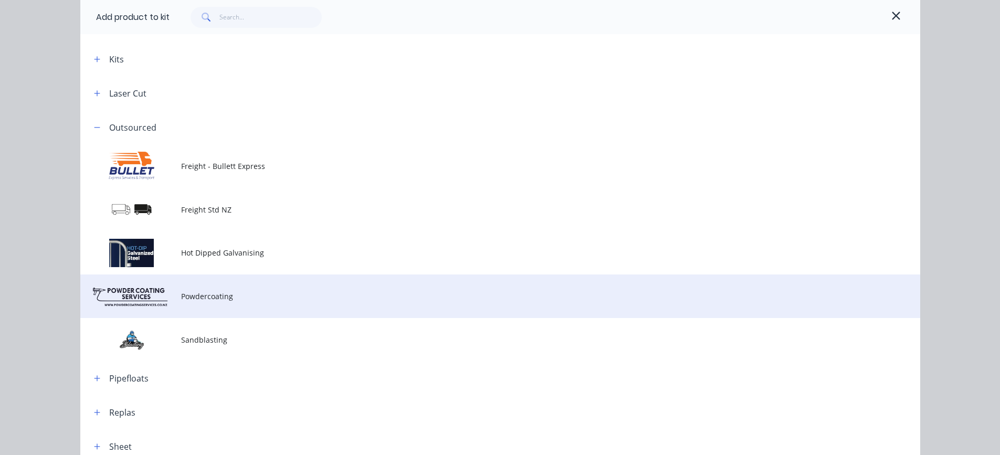
click at [206, 301] on span "Powdercoating" at bounding box center [476, 296] width 591 height 11
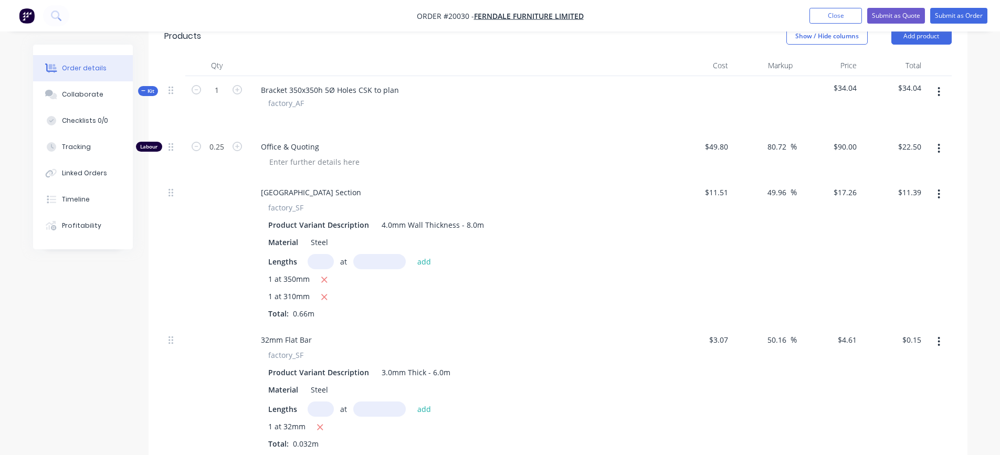
scroll to position [263, 0]
click at [940, 92] on icon "button" at bounding box center [939, 95] width 3 height 12
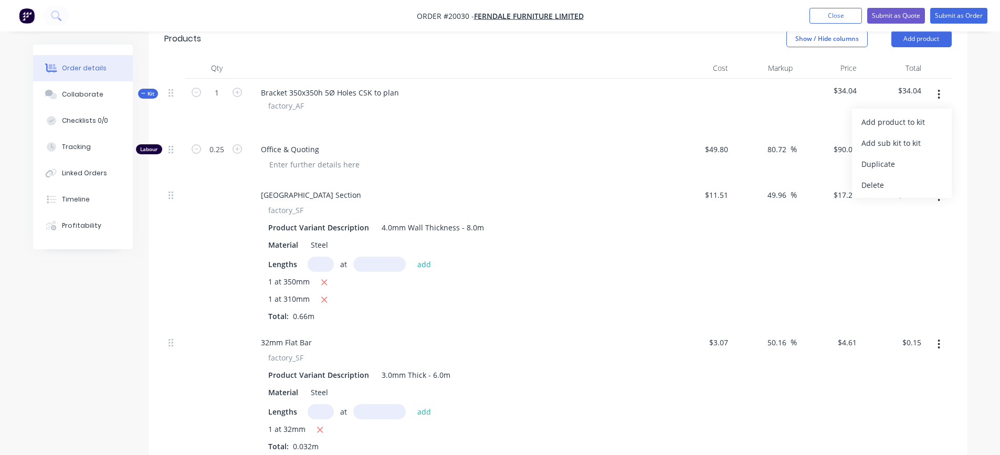
click at [940, 92] on icon "button" at bounding box center [939, 95] width 3 height 12
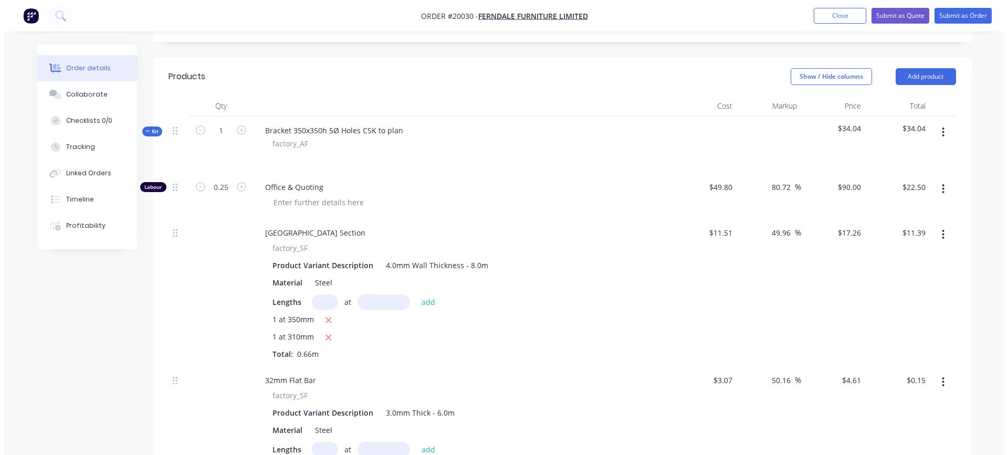
scroll to position [210, 0]
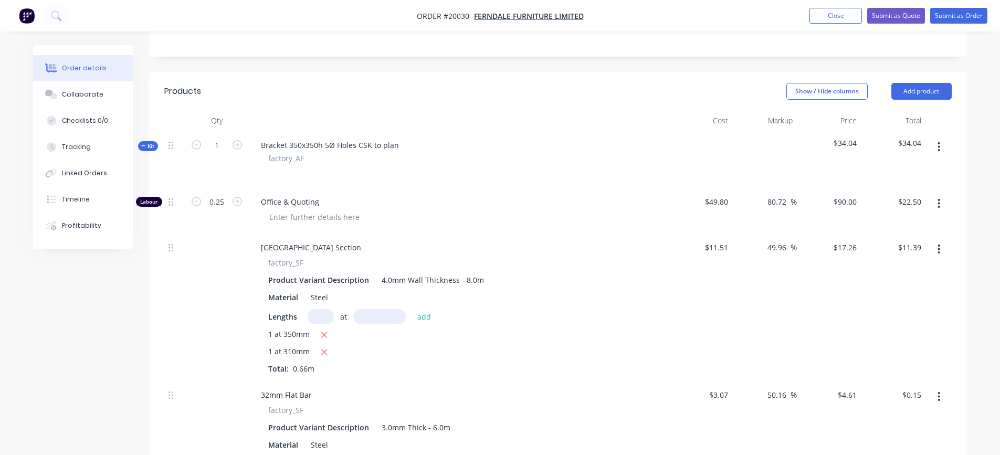
click at [941, 142] on icon "button" at bounding box center [939, 147] width 3 height 12
click at [913, 168] on div "Add product to kit" at bounding box center [902, 174] width 81 height 15
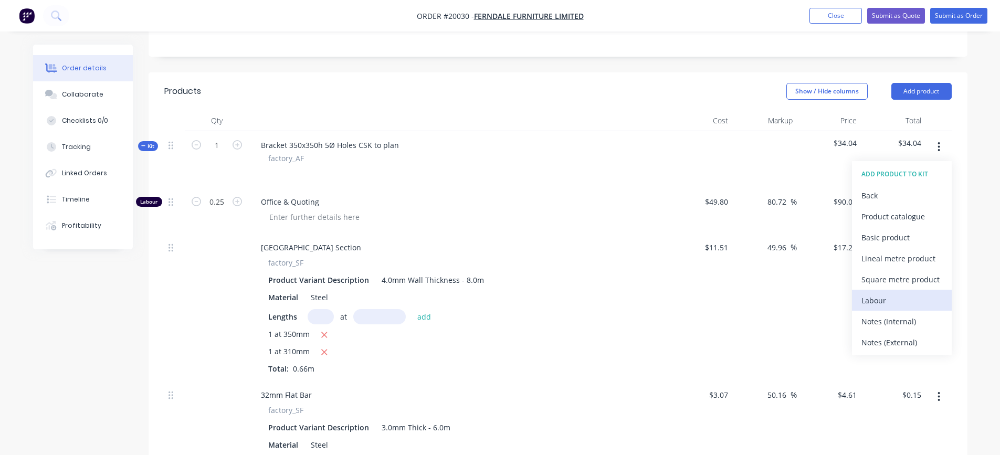
click at [882, 293] on div "Labour" at bounding box center [902, 300] width 81 height 15
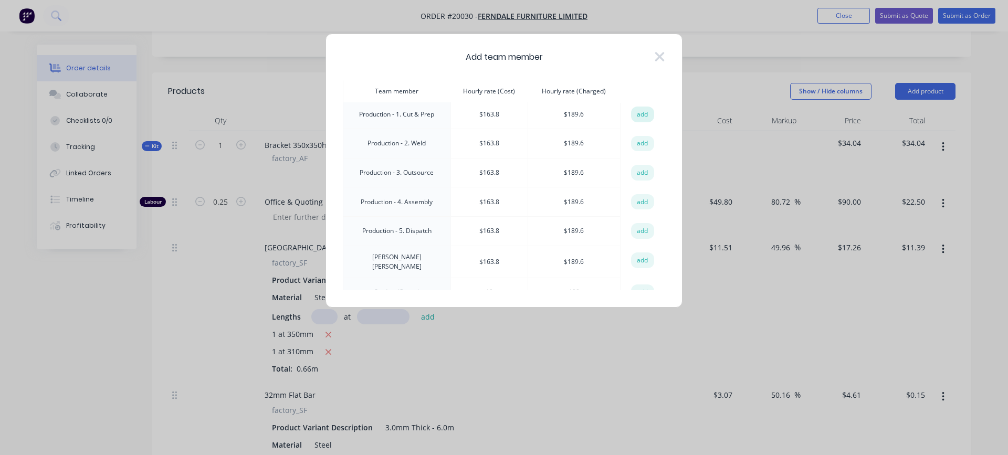
click at [637, 112] on button "add" at bounding box center [642, 115] width 23 height 16
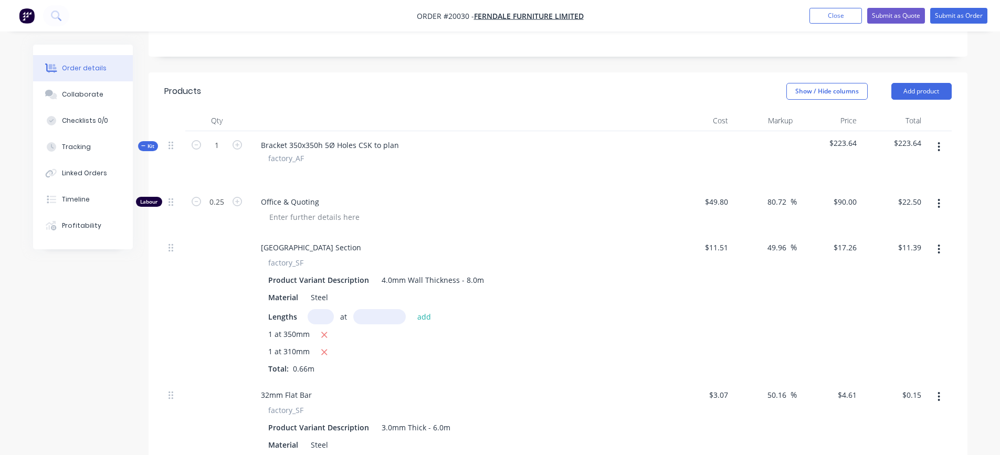
click at [937, 150] on button "button" at bounding box center [939, 147] width 25 height 19
click at [914, 180] on div "Add product to kit" at bounding box center [902, 174] width 81 height 15
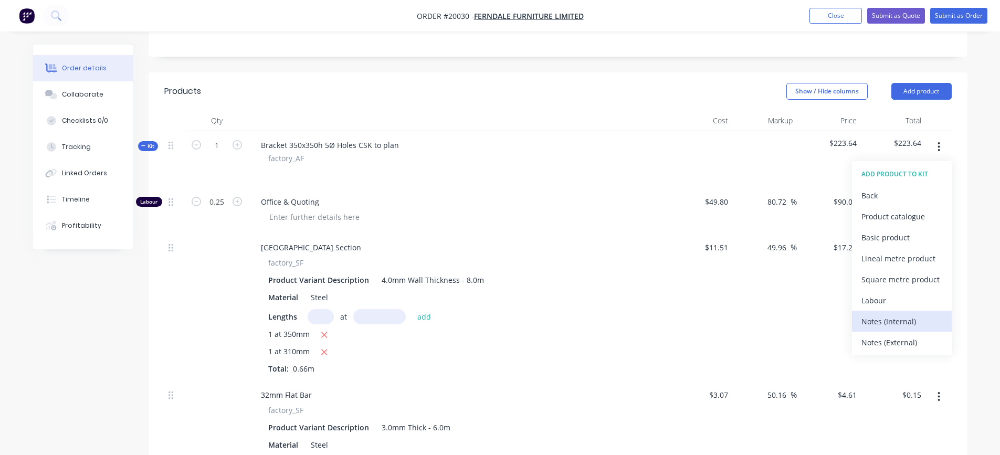
click at [901, 316] on div "Notes (Internal)" at bounding box center [902, 321] width 81 height 15
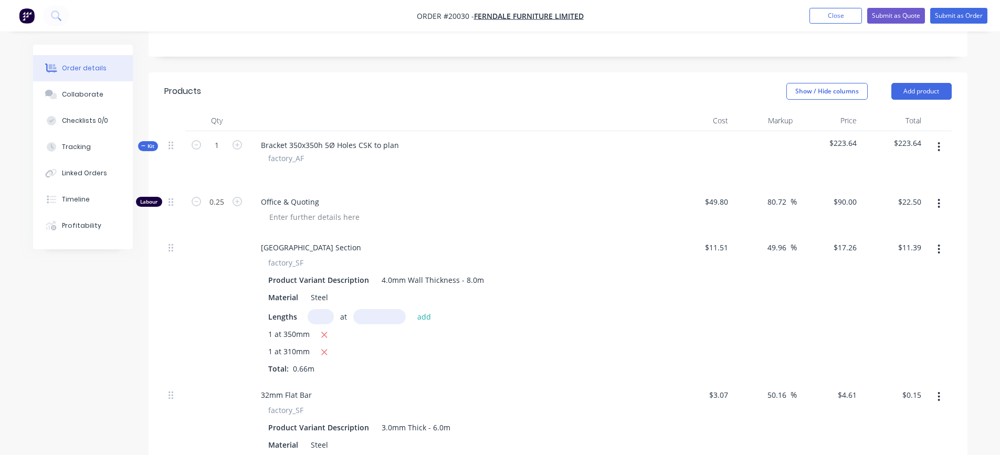
click at [939, 152] on icon "button" at bounding box center [939, 147] width 3 height 12
click at [898, 177] on div "Add product to kit" at bounding box center [902, 174] width 81 height 15
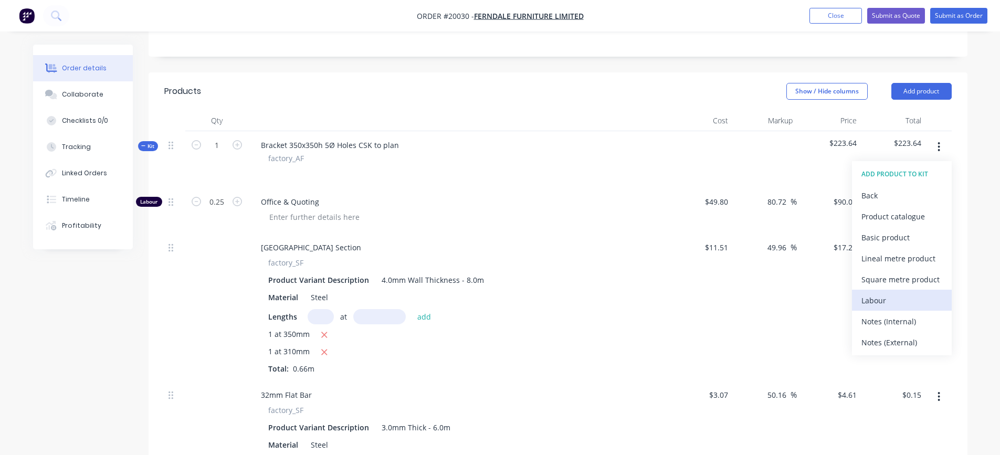
click at [883, 299] on div "Labour" at bounding box center [902, 300] width 81 height 15
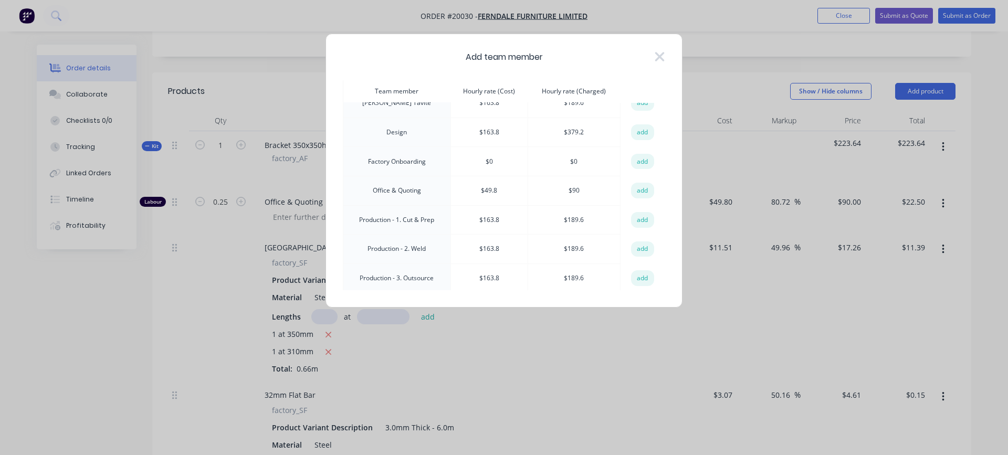
scroll to position [105, 0]
click at [638, 248] on button "add" at bounding box center [642, 249] width 23 height 16
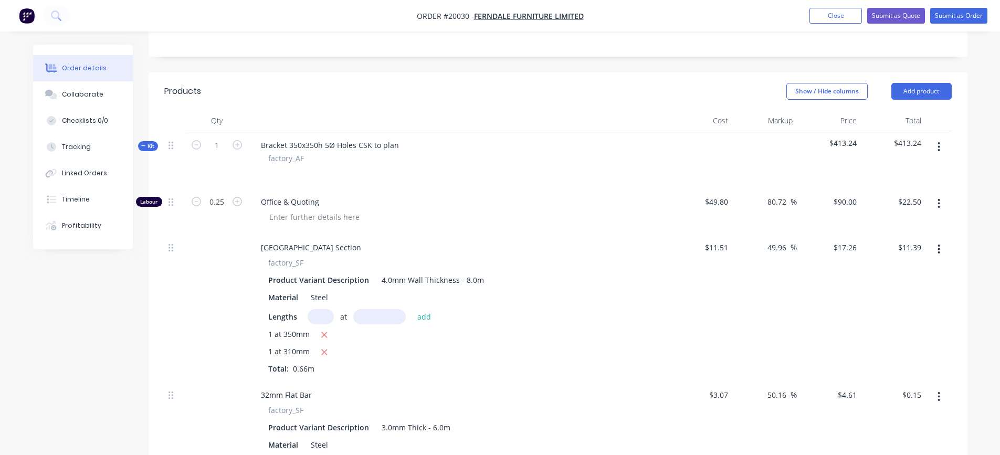
click at [939, 148] on icon "button" at bounding box center [939, 146] width 2 height 9
click at [897, 176] on div "Add product to kit" at bounding box center [902, 174] width 81 height 15
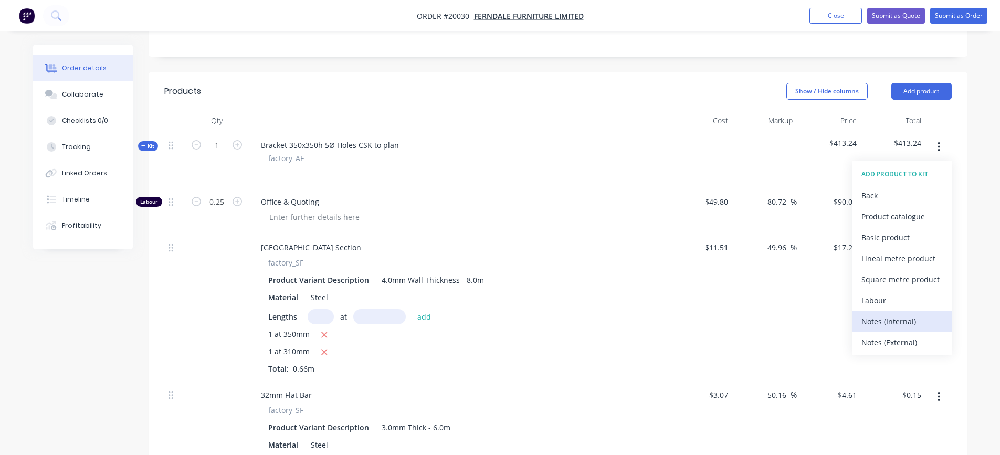
click at [882, 322] on div "Notes (Internal)" at bounding box center [902, 321] width 81 height 15
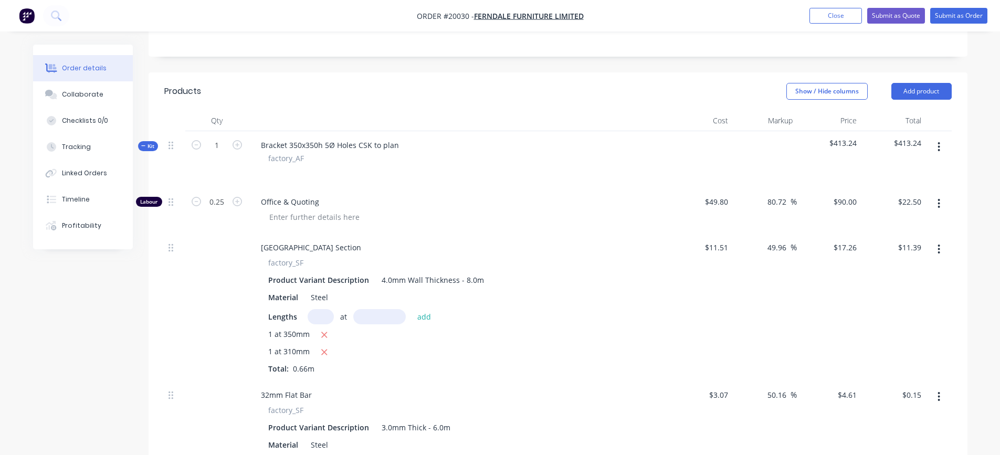
click at [940, 149] on icon "button" at bounding box center [939, 147] width 3 height 12
click at [899, 180] on div "Add product to kit" at bounding box center [902, 174] width 81 height 15
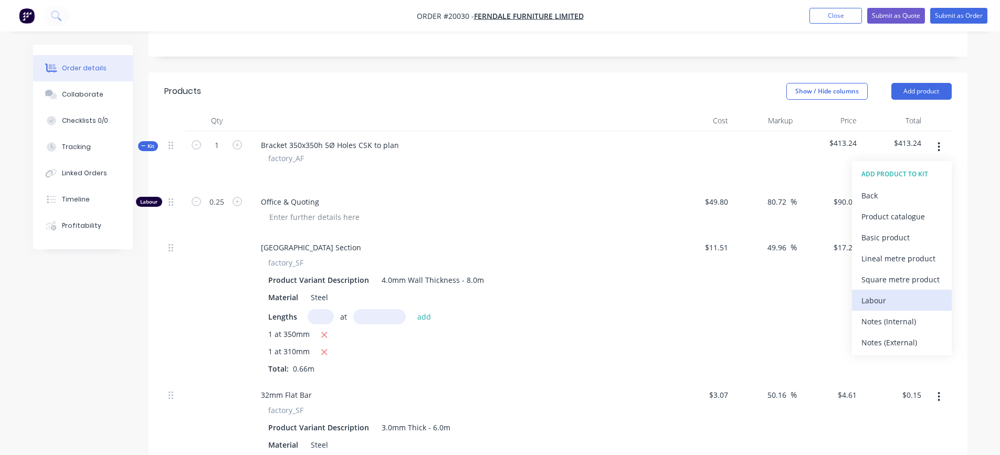
click at [871, 301] on div "Labour" at bounding box center [902, 300] width 81 height 15
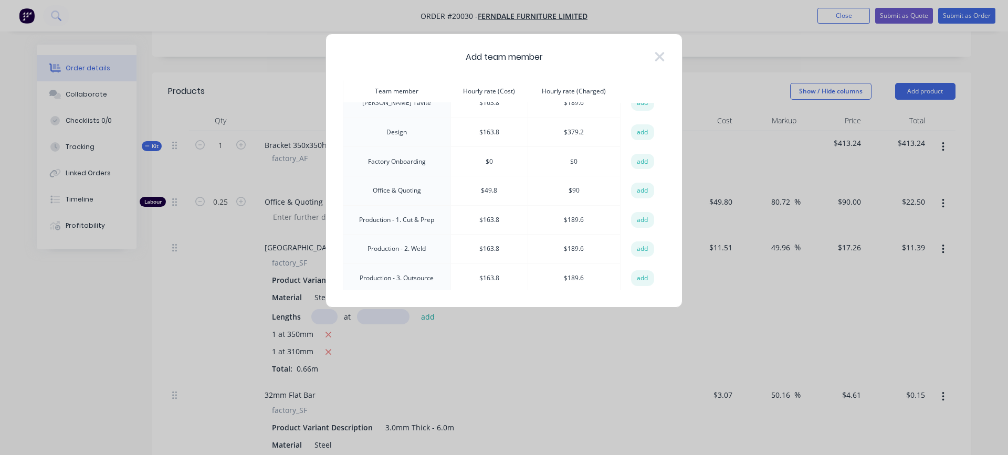
scroll to position [158, 0]
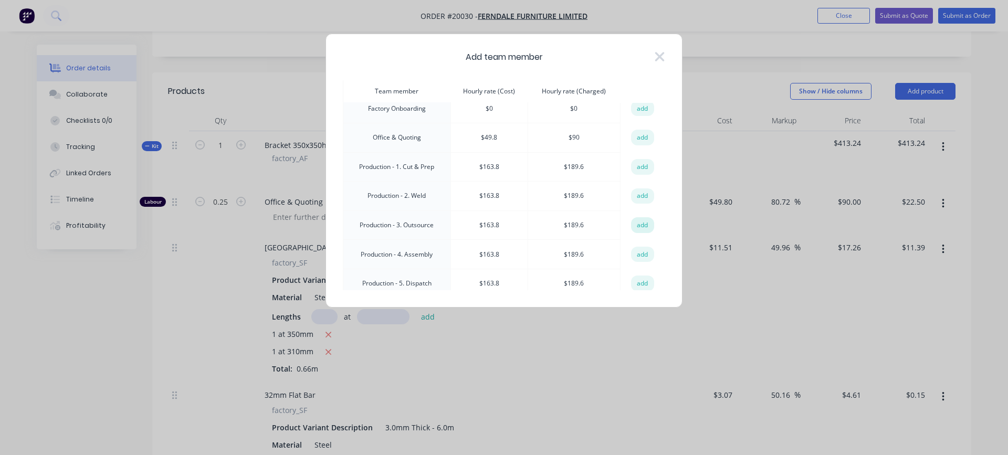
click at [636, 221] on button "add" at bounding box center [642, 225] width 23 height 16
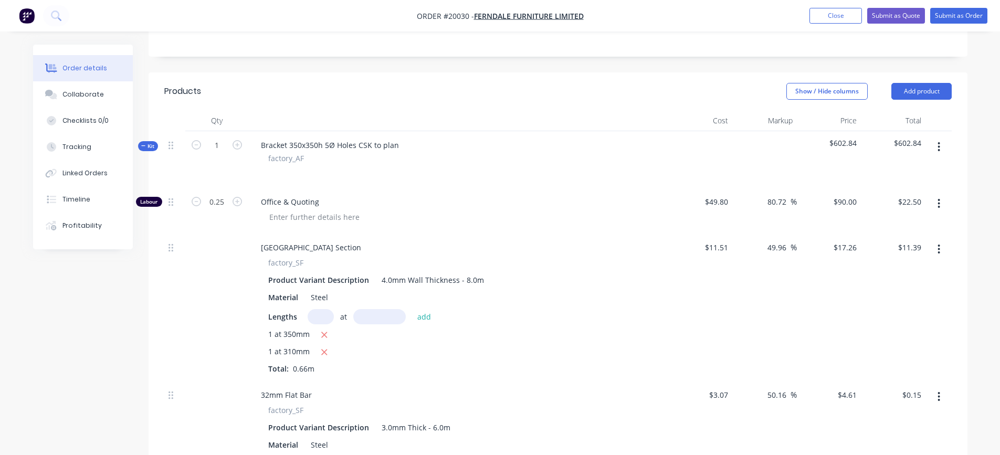
click at [938, 146] on icon "button" at bounding box center [939, 147] width 3 height 12
click at [909, 178] on div "Add product to kit" at bounding box center [902, 174] width 81 height 15
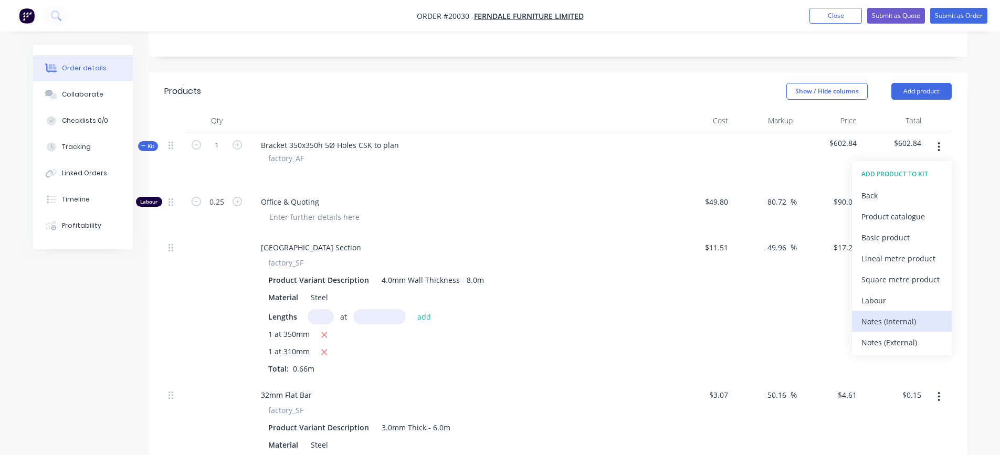
click at [890, 318] on div "Notes (Internal)" at bounding box center [902, 321] width 81 height 15
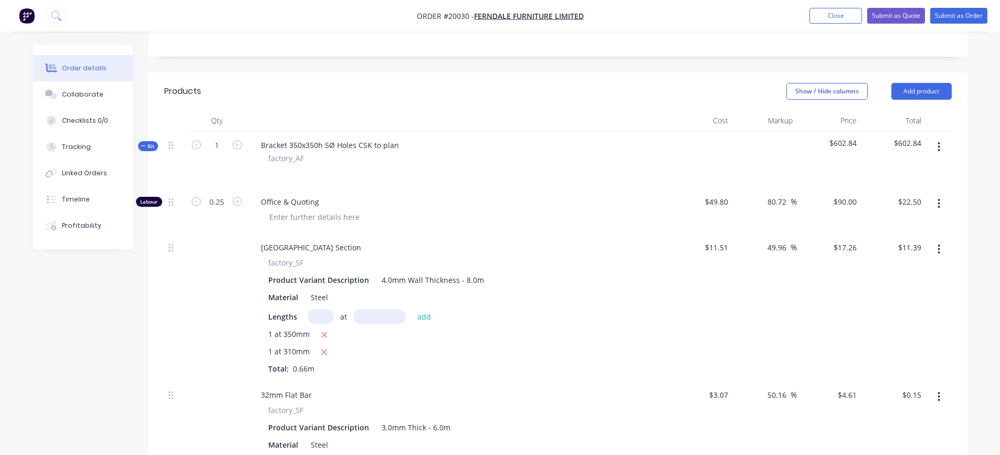
click at [938, 150] on icon "button" at bounding box center [939, 147] width 3 height 12
click at [914, 168] on div "Add product to kit" at bounding box center [902, 174] width 81 height 15
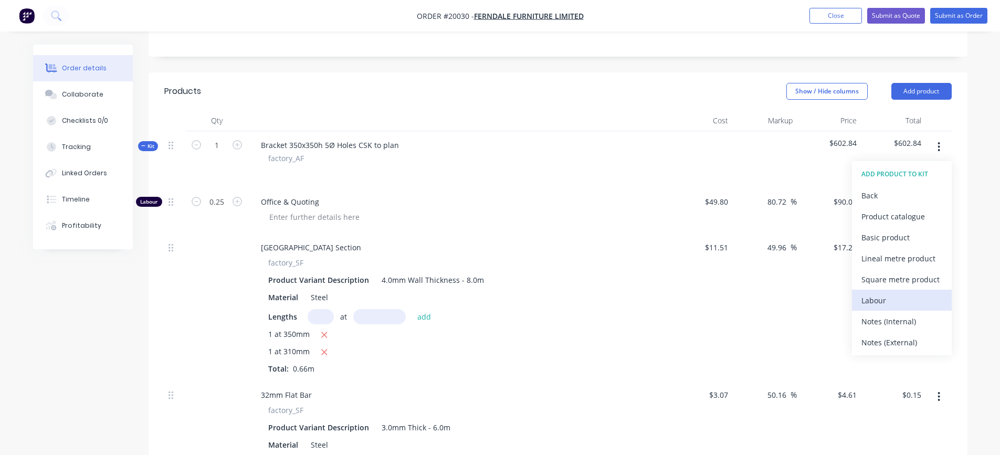
click at [895, 293] on div "Labour" at bounding box center [902, 300] width 81 height 15
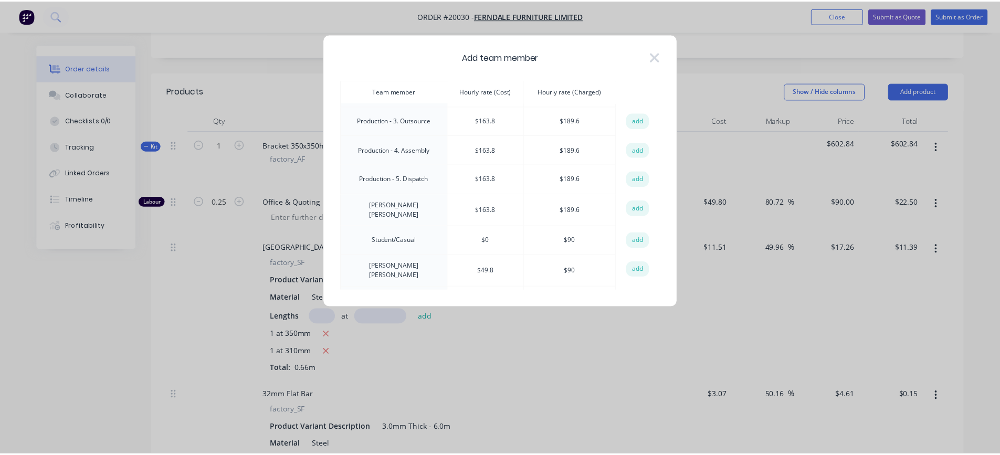
scroll to position [263, 0]
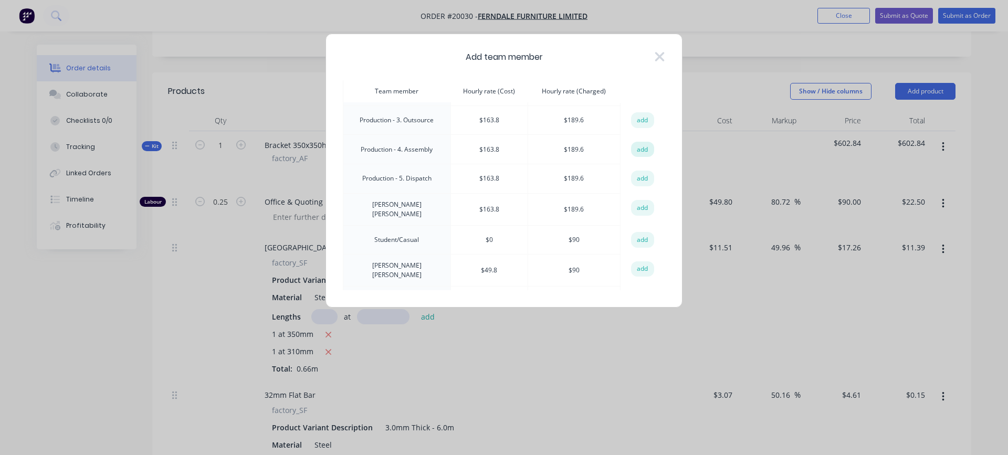
click at [633, 147] on button "add" at bounding box center [642, 150] width 23 height 16
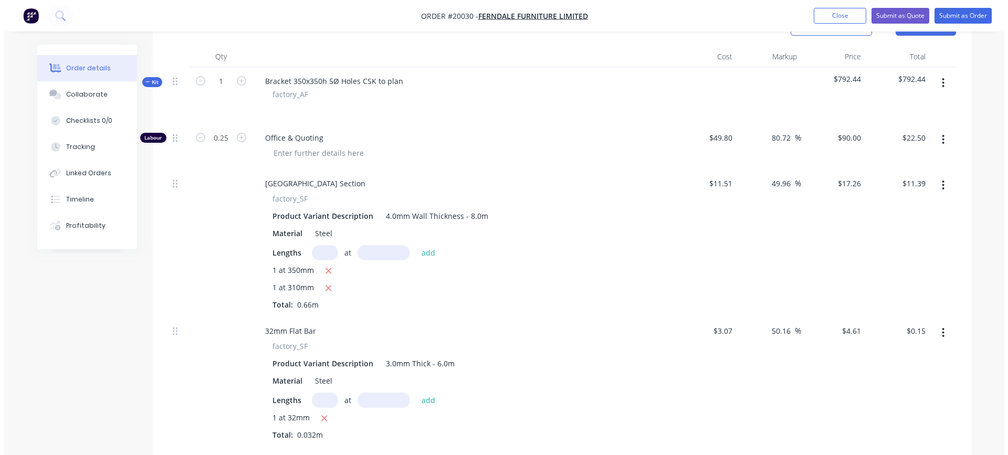
scroll to position [210, 0]
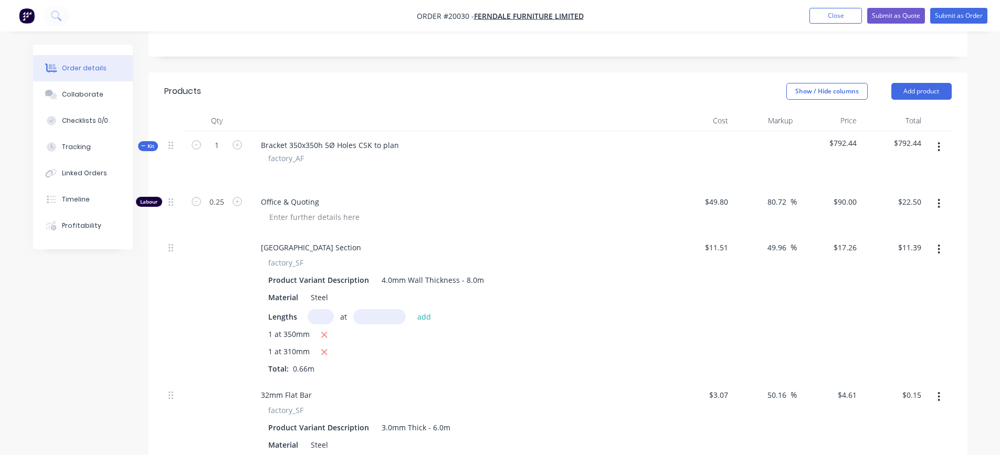
click at [938, 148] on icon "button" at bounding box center [939, 147] width 3 height 12
click at [908, 179] on div "Add product to kit" at bounding box center [902, 174] width 81 height 15
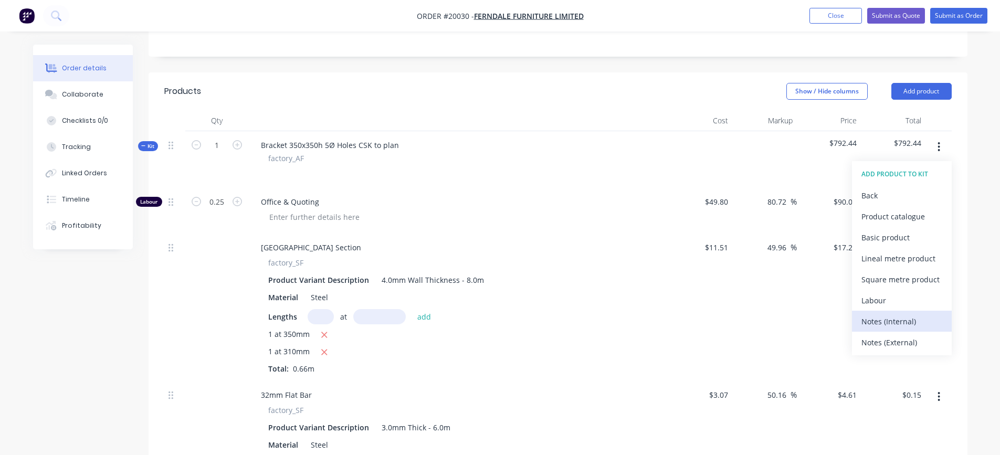
click at [890, 322] on div "Notes (Internal)" at bounding box center [902, 321] width 81 height 15
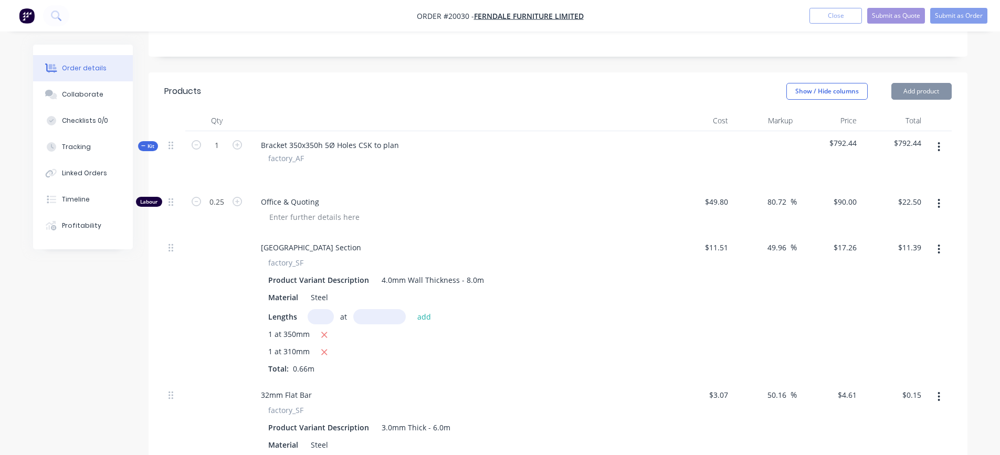
click at [936, 148] on button "button" at bounding box center [939, 147] width 25 height 19
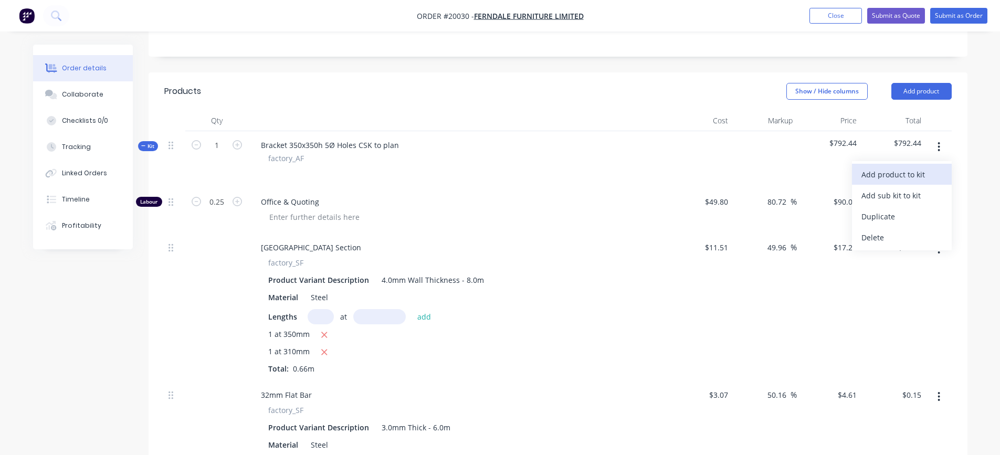
click at [910, 173] on div "Add product to kit" at bounding box center [902, 174] width 81 height 15
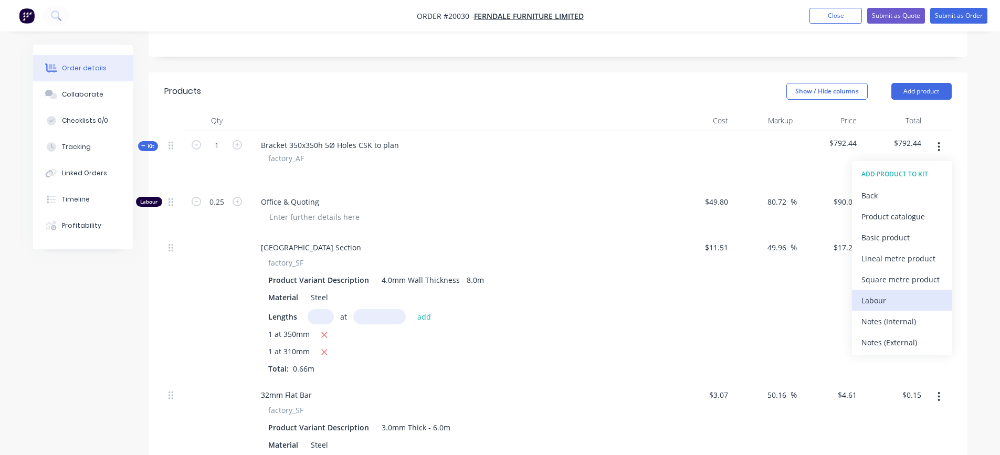
click at [884, 301] on div "Labour" at bounding box center [902, 300] width 81 height 15
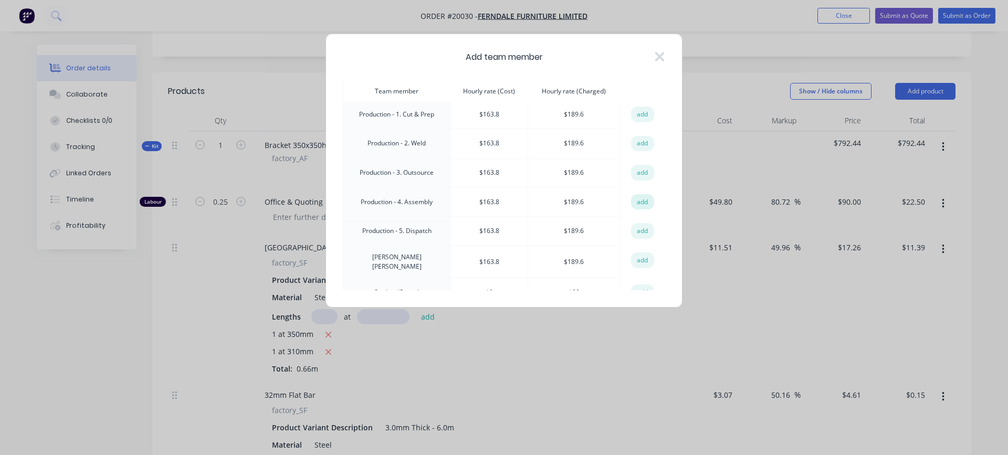
click at [638, 200] on button "add" at bounding box center [642, 202] width 23 height 16
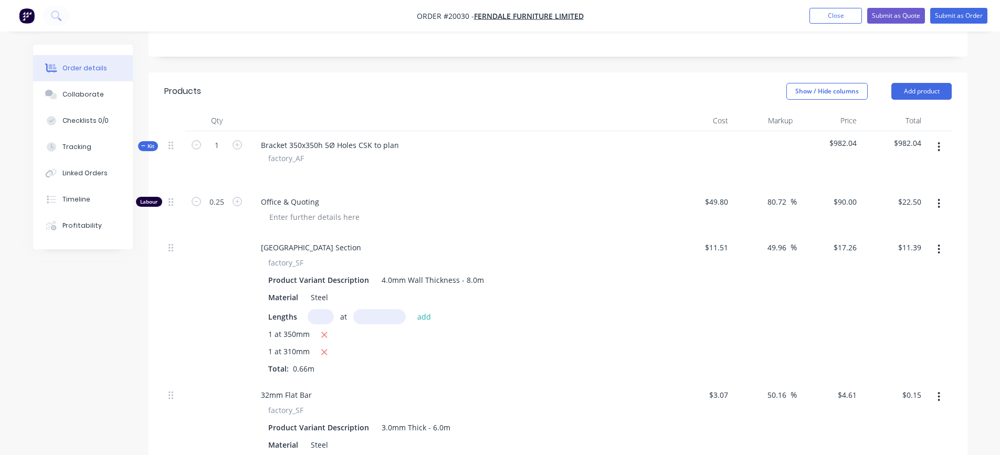
click at [943, 151] on button "button" at bounding box center [939, 147] width 25 height 19
click at [913, 179] on div "Add product to kit" at bounding box center [902, 174] width 81 height 15
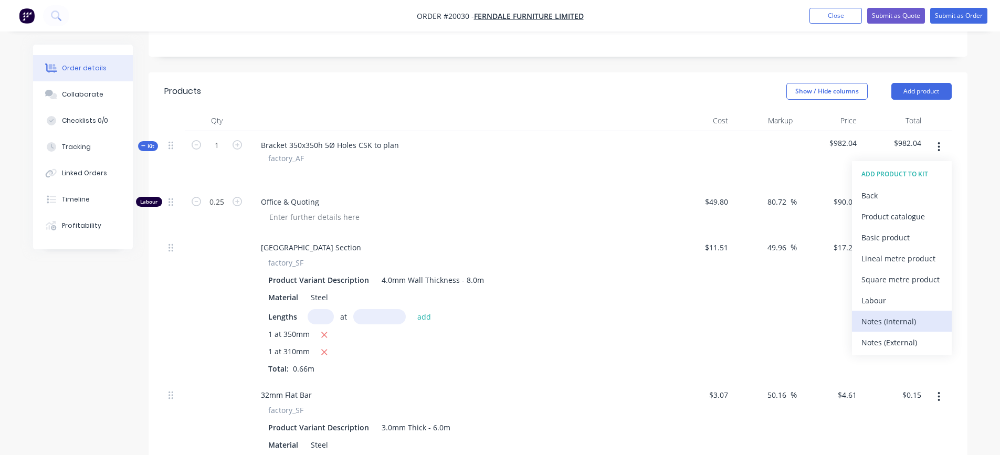
click at [880, 316] on div "Notes (Internal)" at bounding box center [902, 321] width 81 height 15
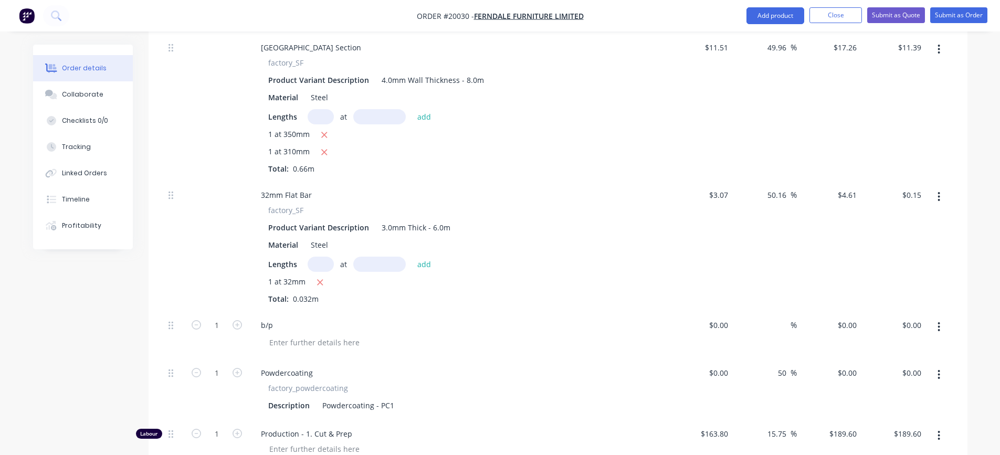
scroll to position [403, 0]
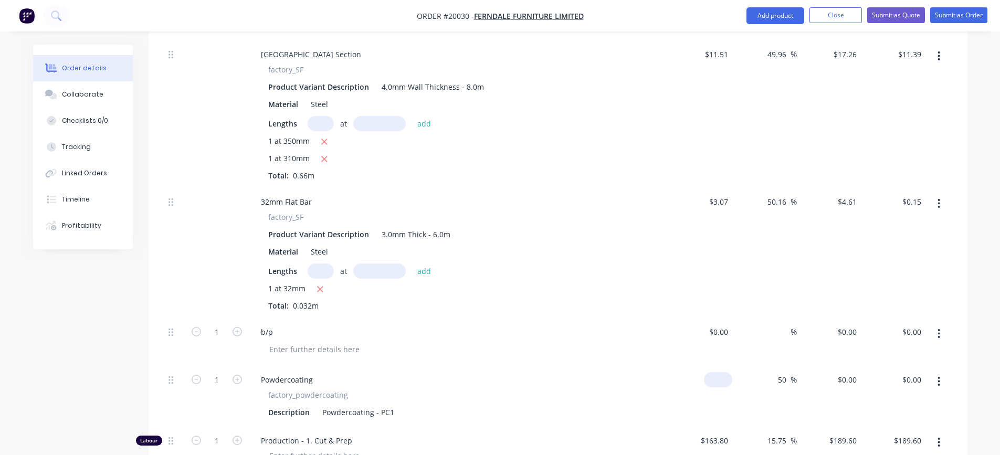
click at [719, 380] on div "$0.00" at bounding box center [718, 379] width 28 height 15
type input "$9.18"
type input "$13.77"
click at [778, 377] on input "50" at bounding box center [784, 379] width 14 height 15
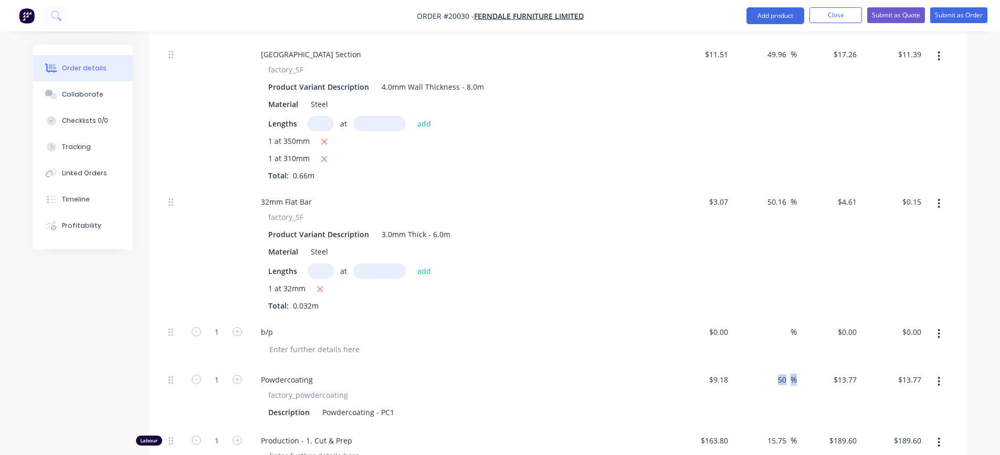
drag, startPoint x: 776, startPoint y: 377, endPoint x: 797, endPoint y: 377, distance: 20.5
click at [797, 377] on div "1 Powdercoating factory_powdercoating Description Powdercoating - PC1 $9.18 $9.…" at bounding box center [558, 396] width 788 height 61
click at [766, 402] on div "50 50 %" at bounding box center [765, 396] width 65 height 61
click at [781, 383] on input "50" at bounding box center [784, 379] width 14 height 15
drag, startPoint x: 774, startPoint y: 380, endPoint x: 766, endPoint y: 380, distance: 7.4
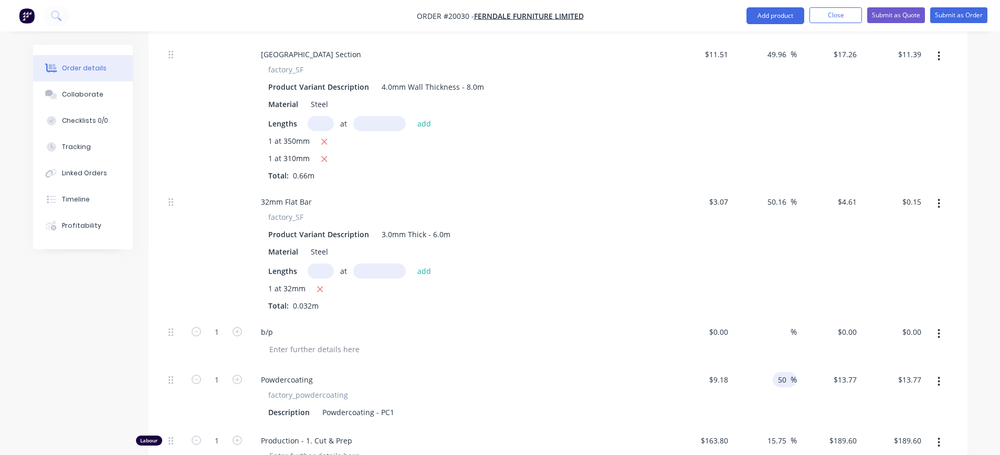
click at [766, 380] on div "50 50 %" at bounding box center [765, 396] width 65 height 61
type input "30"
type input "$11.934"
type input "$11.93"
click at [755, 403] on div "30 30 %" at bounding box center [765, 396] width 65 height 61
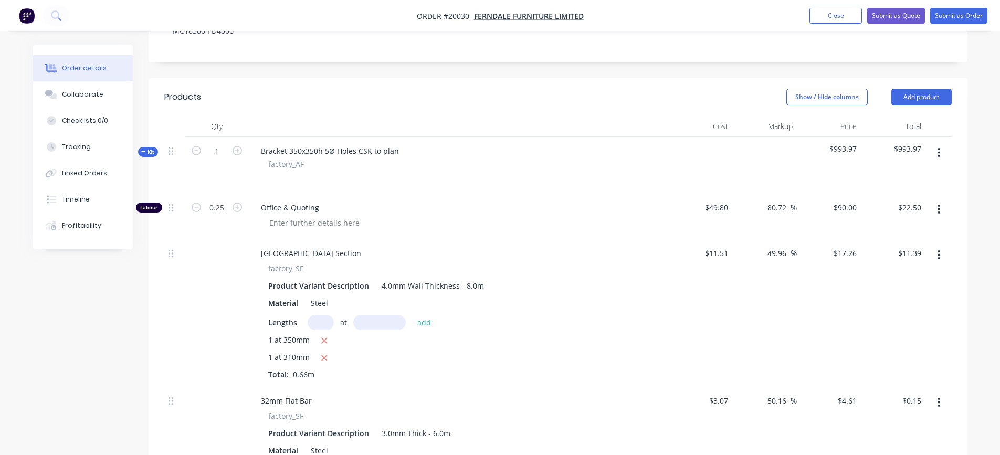
scroll to position [193, 0]
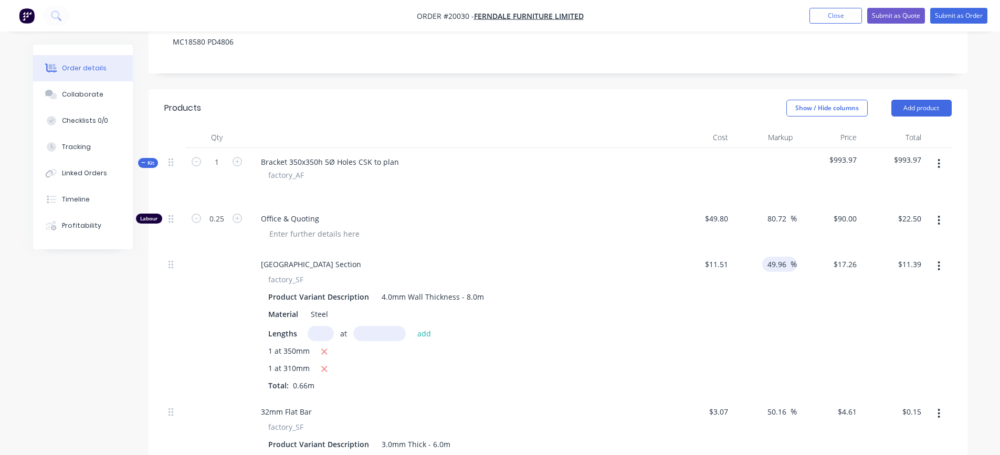
click at [784, 265] on input "49.96" at bounding box center [779, 264] width 24 height 15
drag, startPoint x: 788, startPoint y: 266, endPoint x: 760, endPoint y: 266, distance: 27.3
click at [760, 266] on div "49.96 49.96 %" at bounding box center [765, 325] width 65 height 148
type input "30"
type input "$14.963"
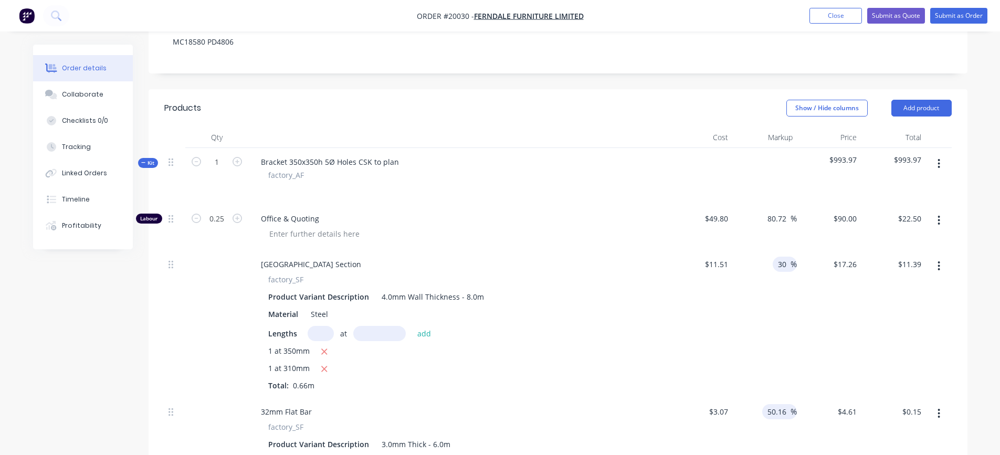
type input "$9.88"
drag, startPoint x: 788, startPoint y: 413, endPoint x: 767, endPoint y: 415, distance: 20.5
click at [767, 415] on input "50.16" at bounding box center [779, 411] width 24 height 15
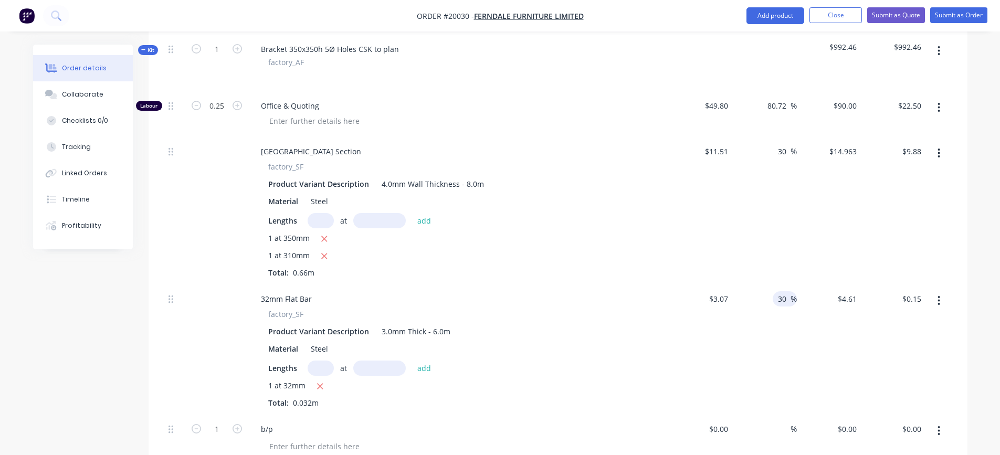
scroll to position [351, 0]
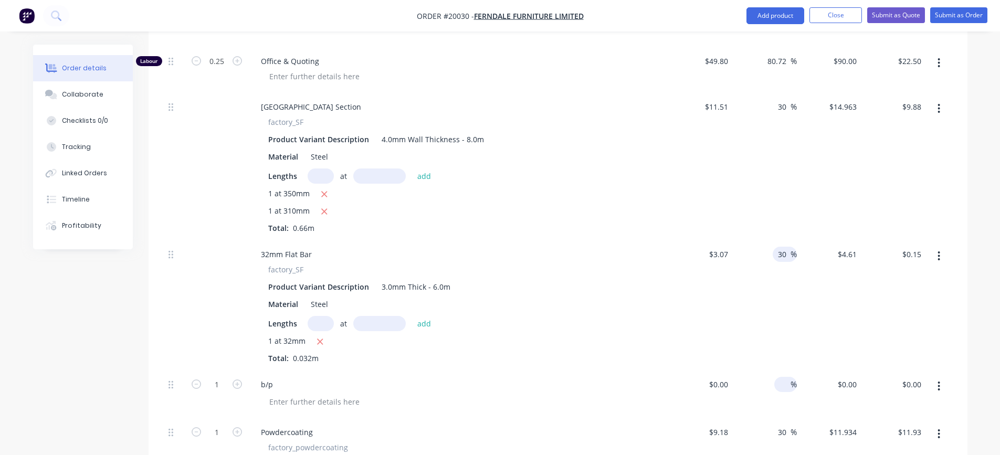
type input "30"
type input "$3.991"
type input "$0.13"
click at [788, 388] on input at bounding box center [785, 384] width 12 height 15
type input "30"
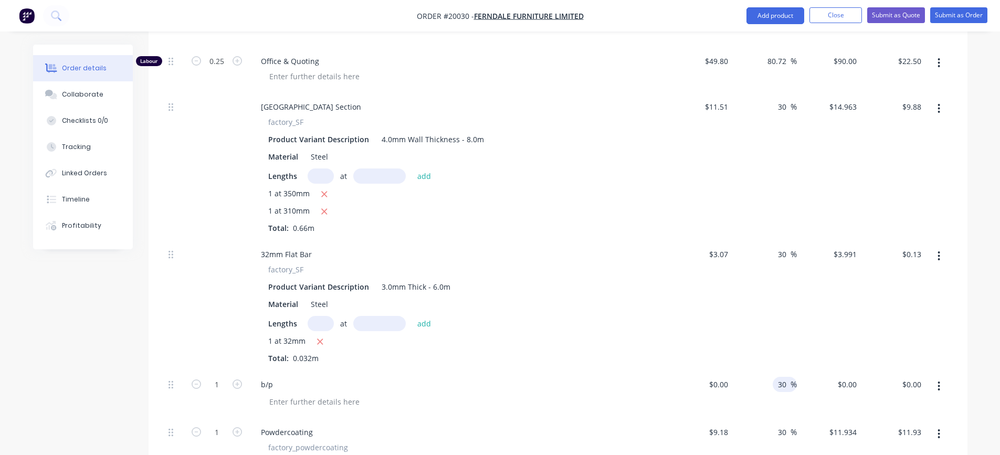
click at [764, 404] on div "30 30 %" at bounding box center [765, 395] width 65 height 48
click at [728, 389] on input at bounding box center [720, 384] width 24 height 15
type input "$0.86"
type input "$1.118"
type input "$1.12"
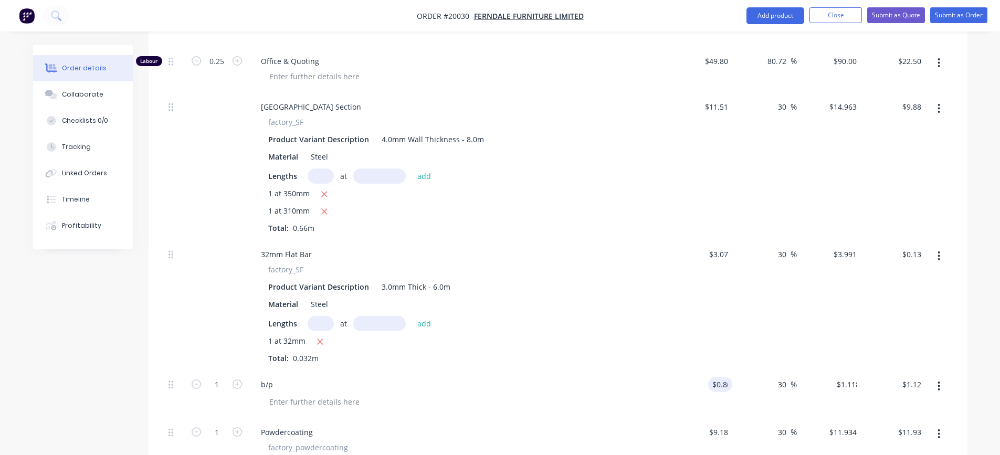
click at [752, 345] on div "30 30 %" at bounding box center [765, 306] width 65 height 130
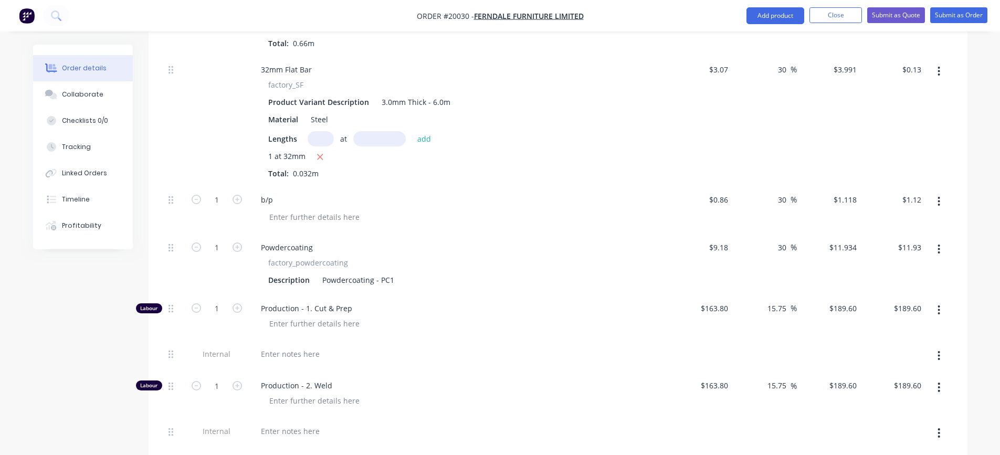
scroll to position [561, 0]
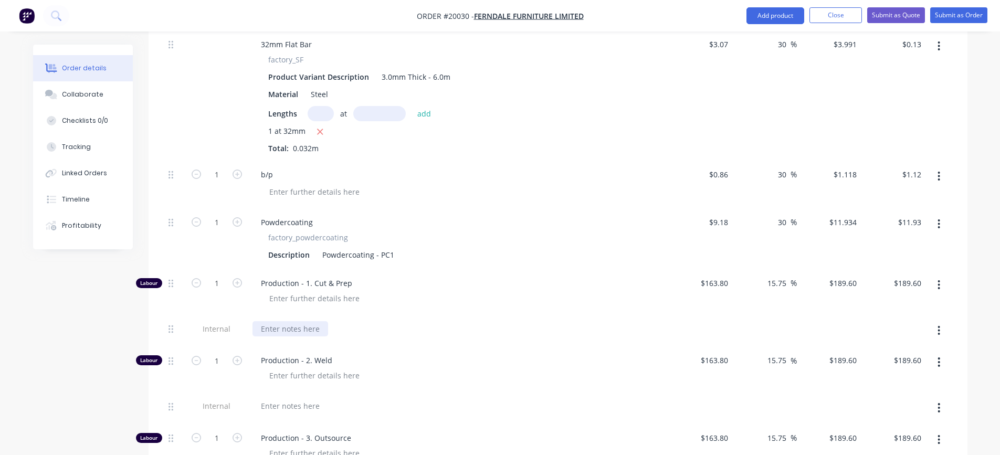
click at [298, 332] on div at bounding box center [291, 328] width 76 height 15
click at [218, 284] on input "1" at bounding box center [216, 284] width 27 height 16
type input "0.18"
type input "$34.13"
click at [299, 403] on div at bounding box center [291, 406] width 76 height 15
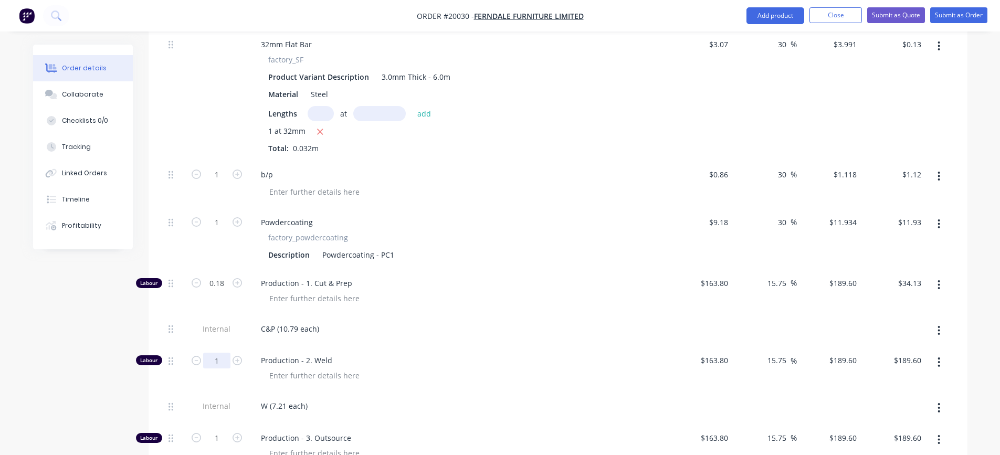
click at [214, 361] on input "1" at bounding box center [216, 361] width 27 height 16
type input "0.12"
type input "$22.75"
click at [419, 409] on div "W (7.21 each)" at bounding box center [459, 406] width 412 height 15
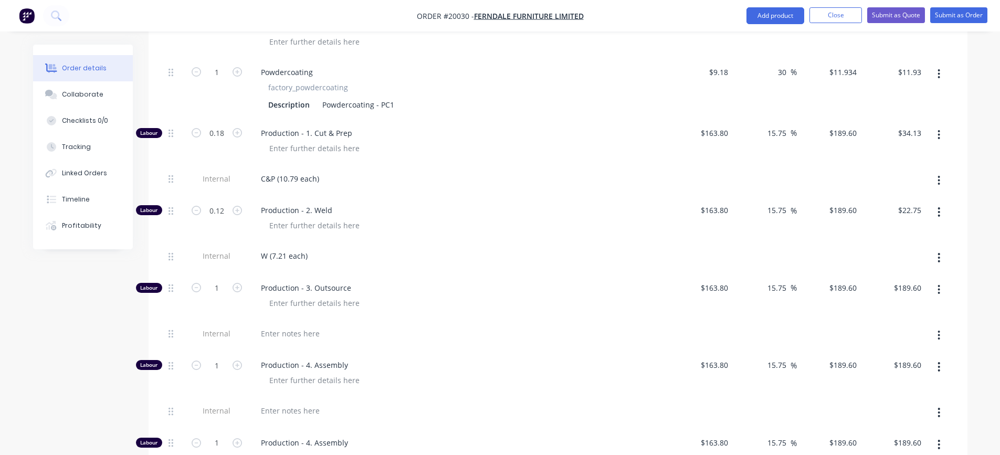
scroll to position [718, 0]
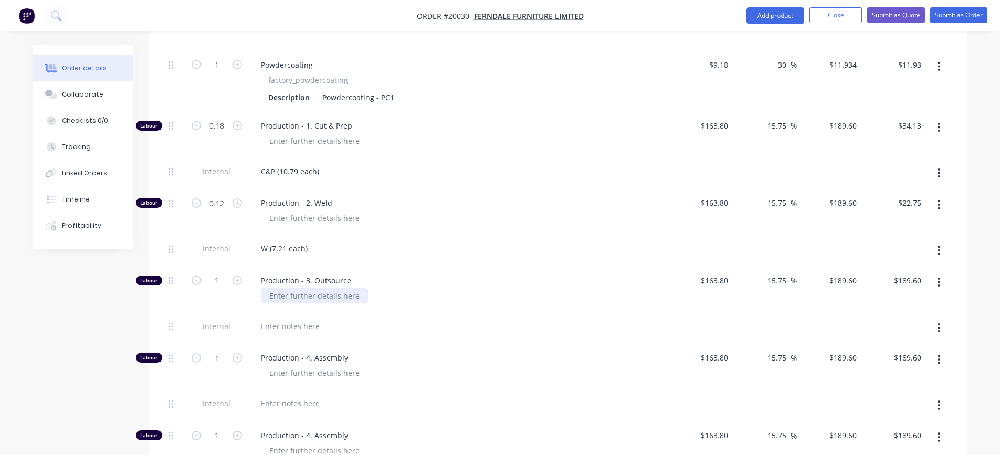
click at [339, 295] on div at bounding box center [314, 295] width 107 height 15
type input "0.01"
type input "$1.90"
click at [353, 373] on div at bounding box center [314, 373] width 107 height 15
click at [300, 404] on div at bounding box center [291, 403] width 76 height 15
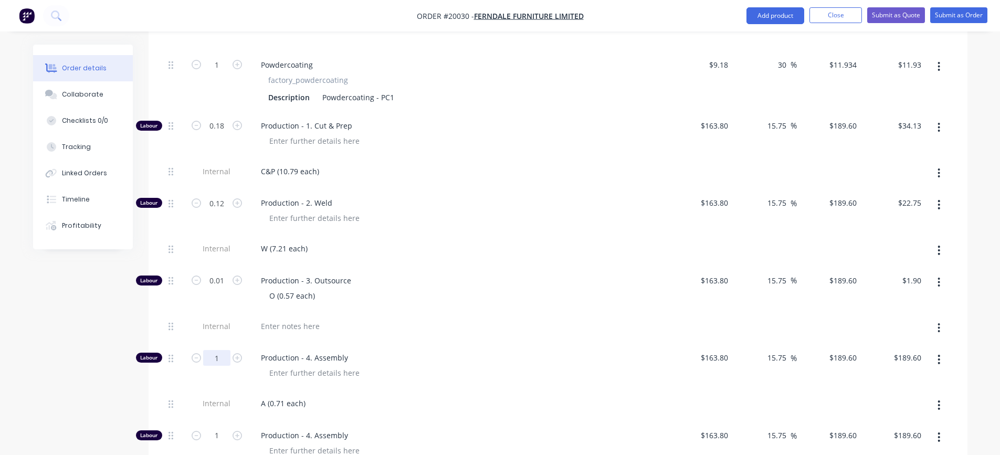
click at [215, 359] on input "1" at bounding box center [216, 358] width 27 height 16
type input "0.01"
type input "$1.90"
click at [398, 383] on div "Production - 4. Assembly" at bounding box center [458, 367] width 420 height 46
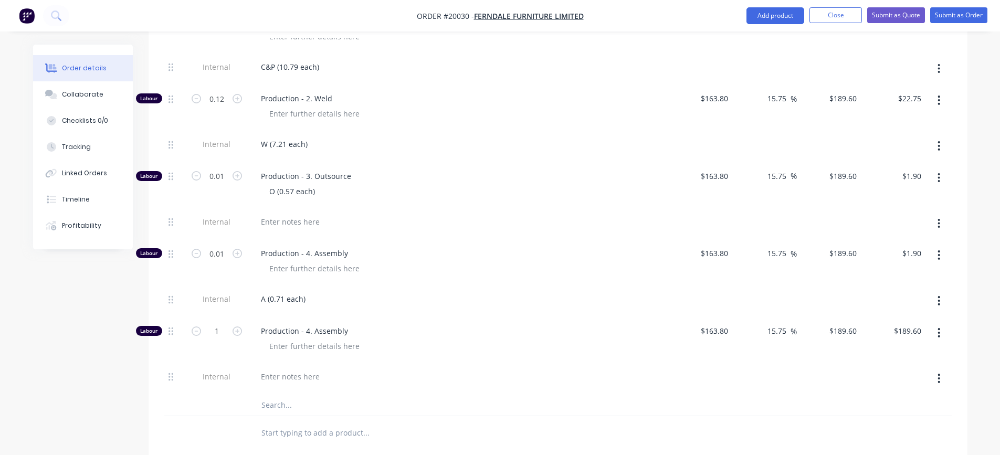
scroll to position [823, 0]
click at [306, 377] on div at bounding box center [291, 376] width 76 height 15
type input "0.02"
type input "$3.79"
click at [418, 344] on div at bounding box center [462, 345] width 403 height 15
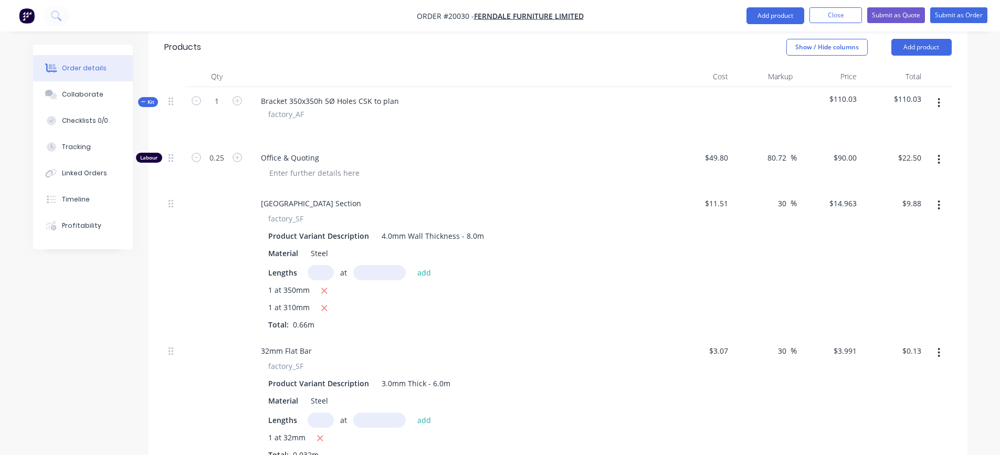
scroll to position [193, 0]
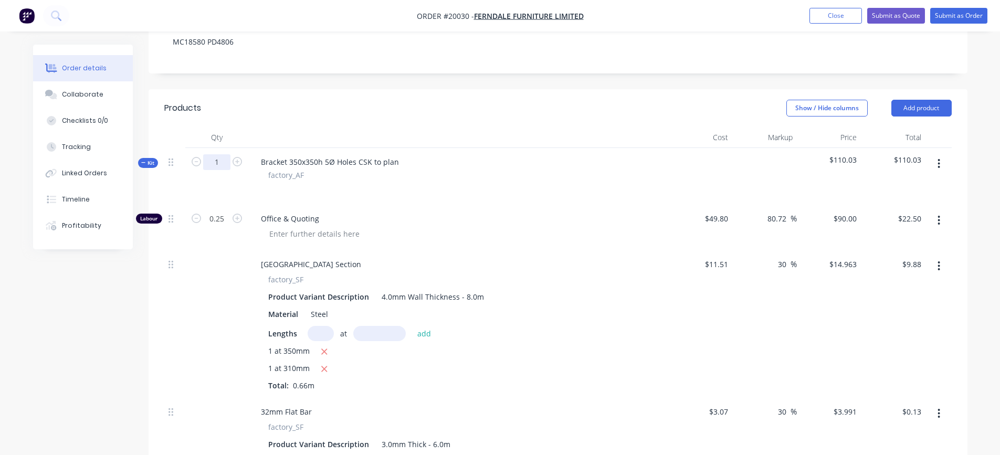
click at [225, 164] on input "1" at bounding box center [216, 162] width 27 height 16
type input "14"
type input "3.5"
type input "$315.00"
type input "$138.26"
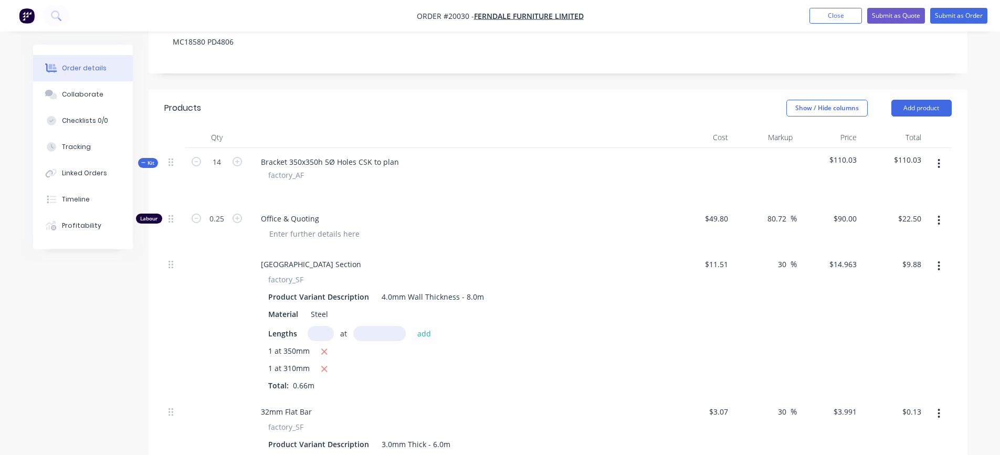
type input "$1.79"
type input "14"
type input "$15.65"
type input "14"
type input "$167.08"
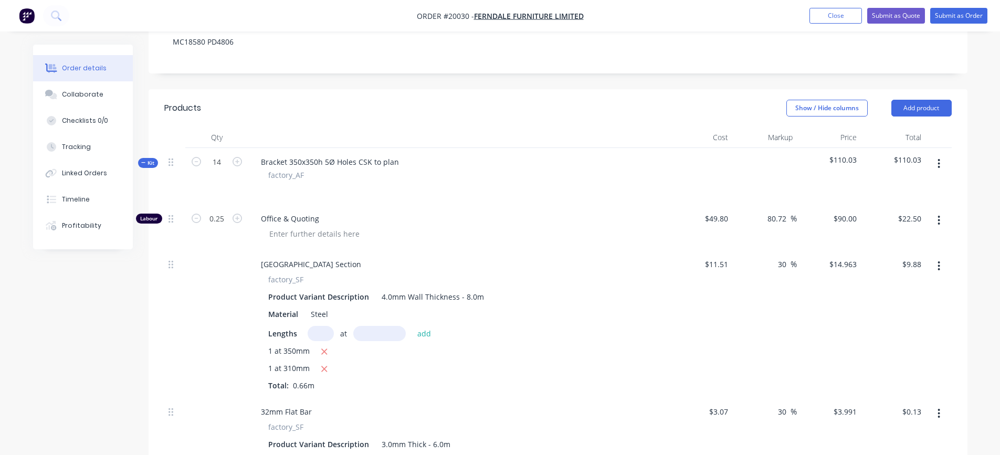
type input "2.52"
type input "$477.79"
type input "1.68"
type input "$318.53"
type input "0.14"
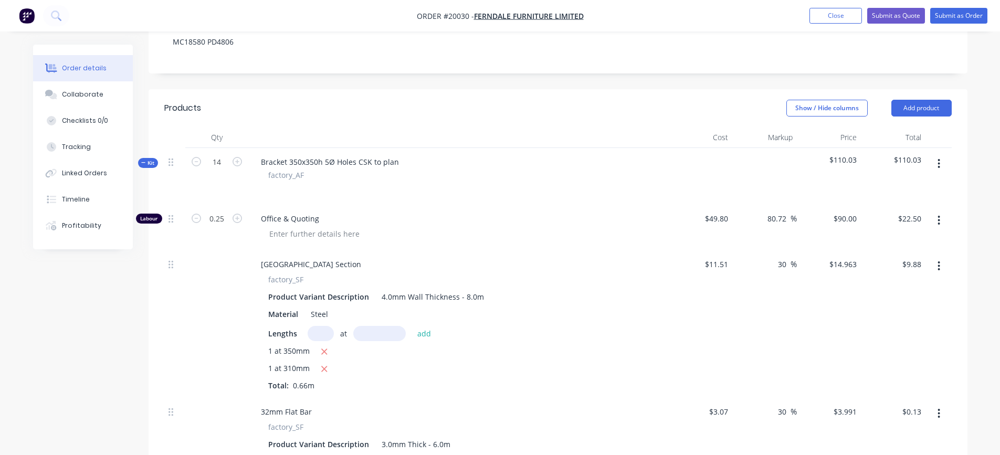
type input "$26.54"
type input "0.14"
type input "$26.54"
type input "0.28"
type input "$53.09"
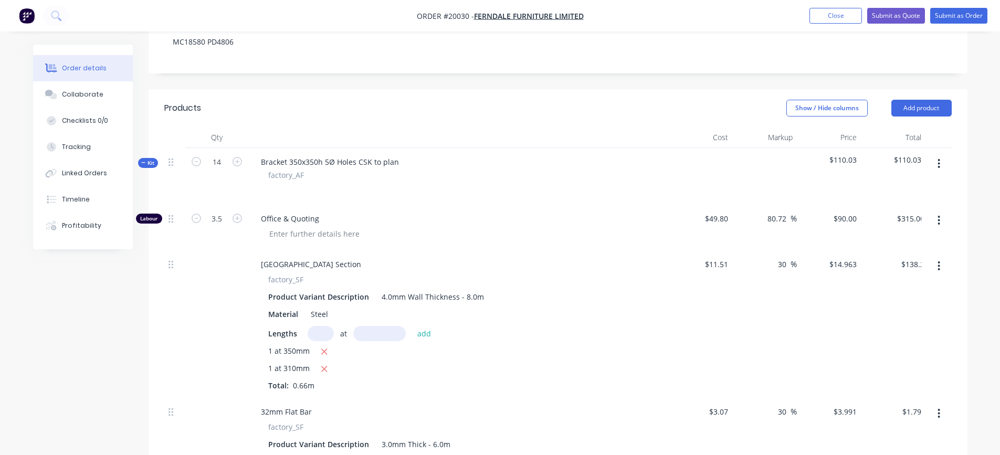
click at [442, 187] on div at bounding box center [459, 188] width 412 height 15
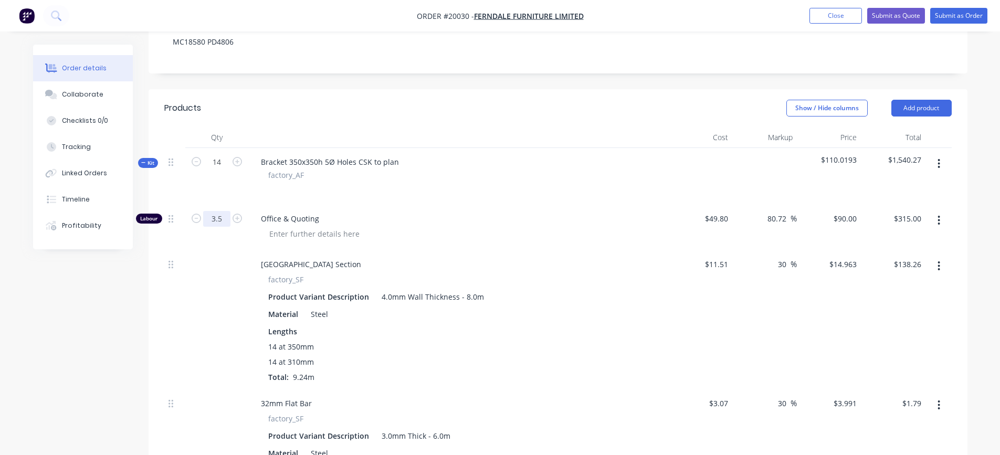
click at [228, 220] on input "3.5" at bounding box center [216, 219] width 27 height 16
type input "0.43"
type input "$38.70"
click at [486, 227] on div at bounding box center [462, 233] width 403 height 15
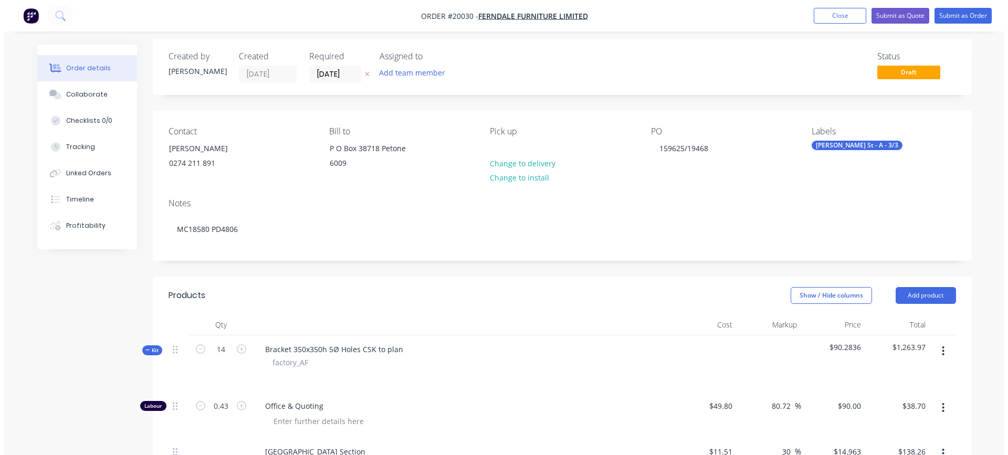
scroll to position [0, 0]
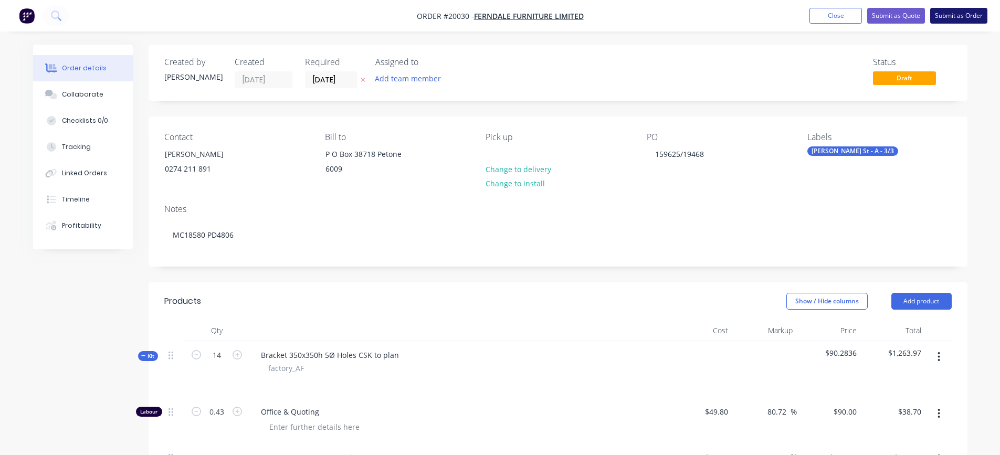
click at [948, 14] on button "Submit as Order" at bounding box center [959, 16] width 57 height 16
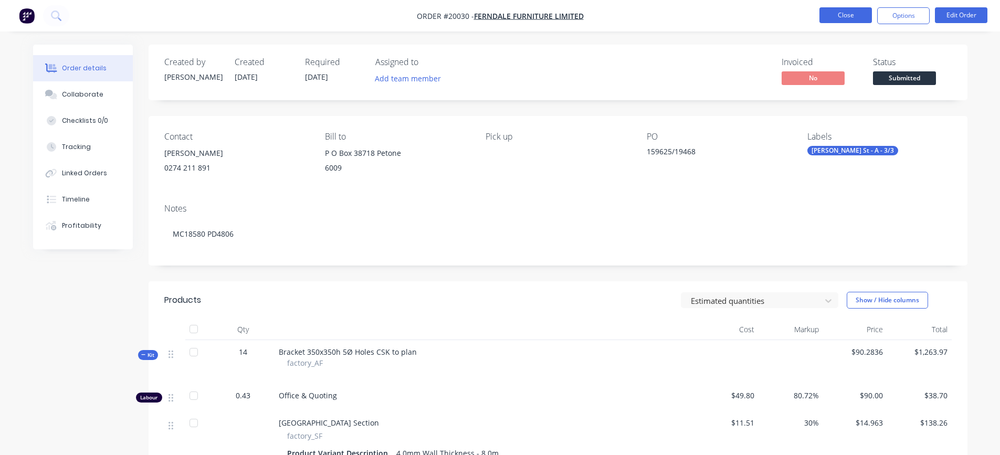
click at [845, 12] on button "Close" at bounding box center [846, 15] width 53 height 16
